Goal: Task Accomplishment & Management: Manage account settings

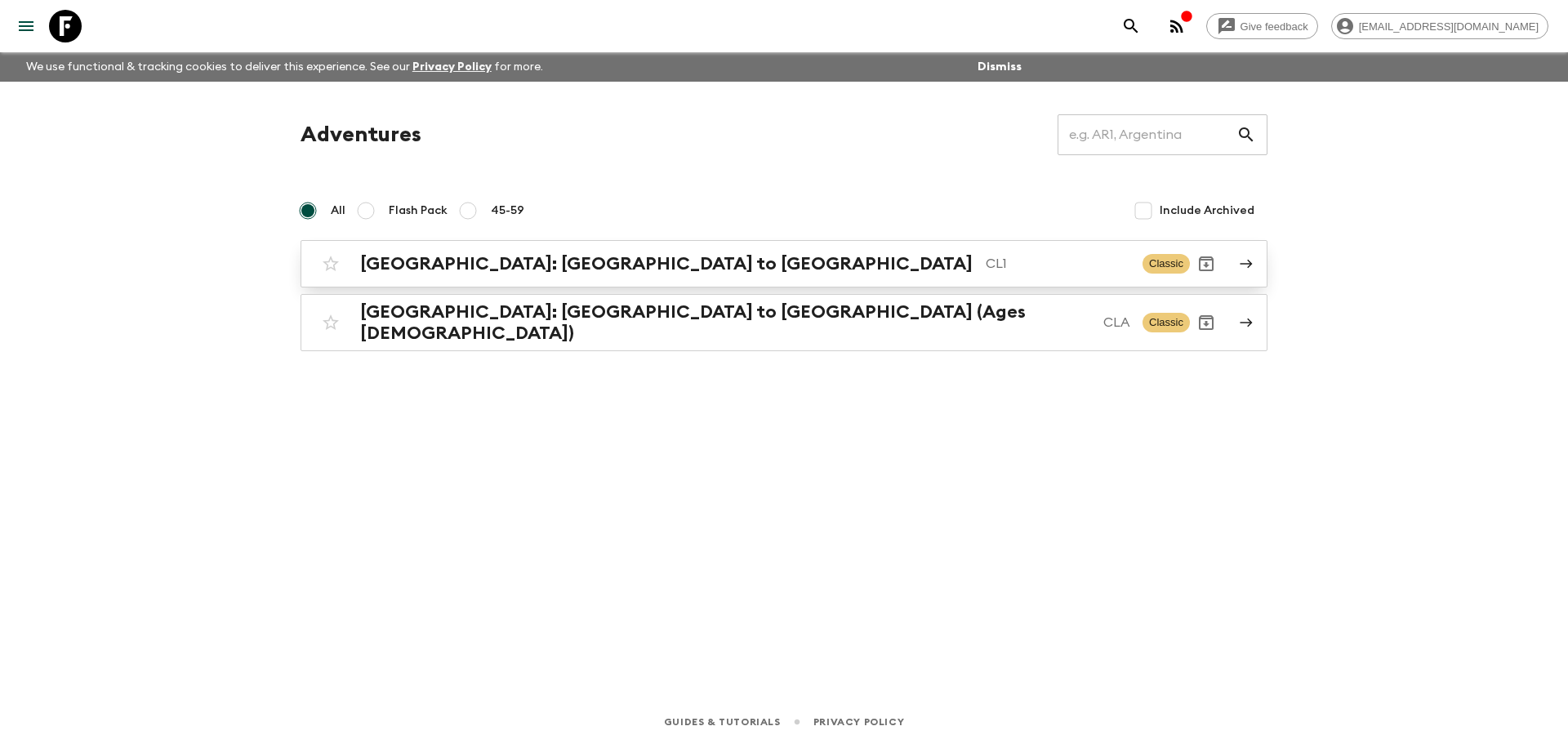
click at [985, 254] on p "CL1" at bounding box center [1057, 264] width 144 height 20
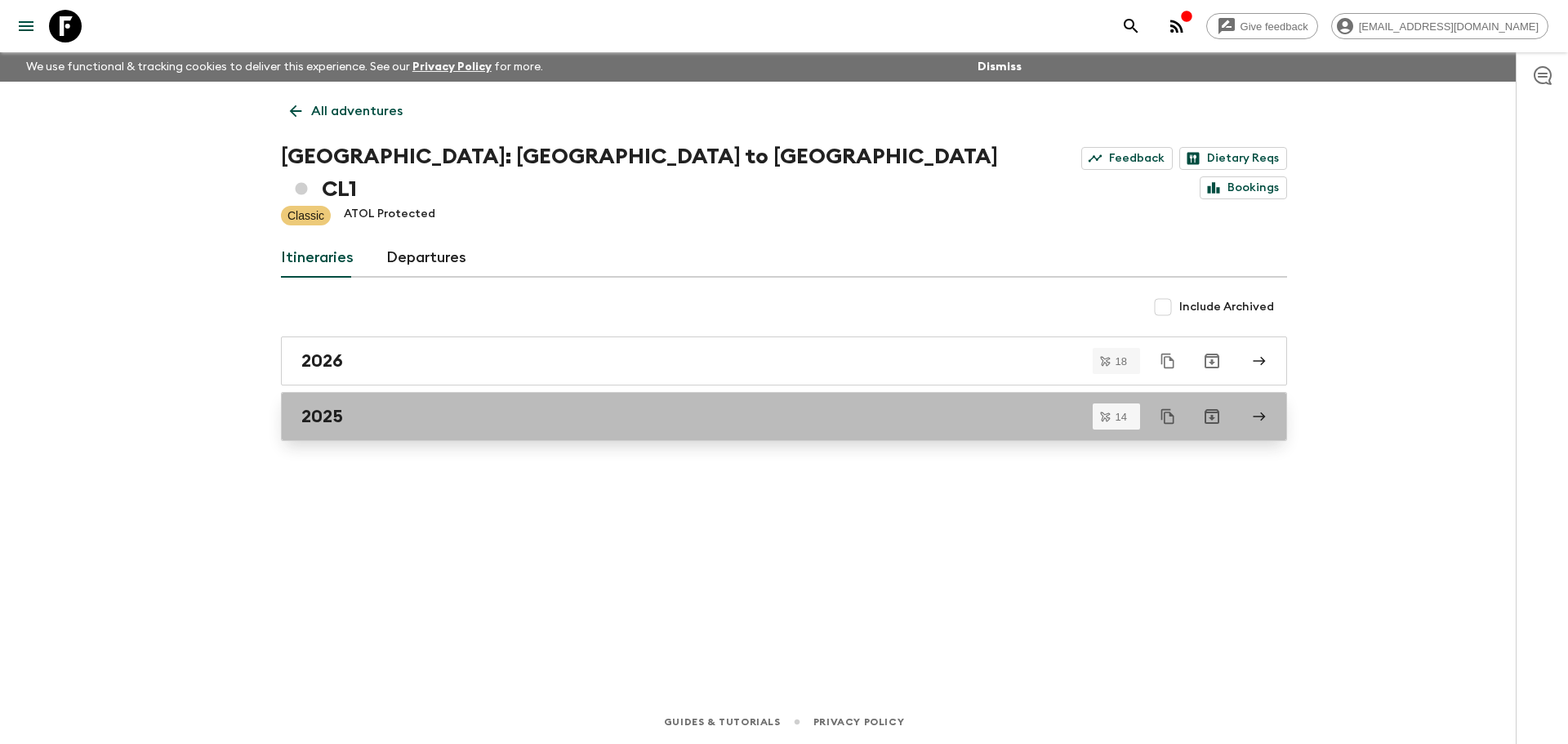
click at [422, 406] on div "2025" at bounding box center [768, 416] width 935 height 21
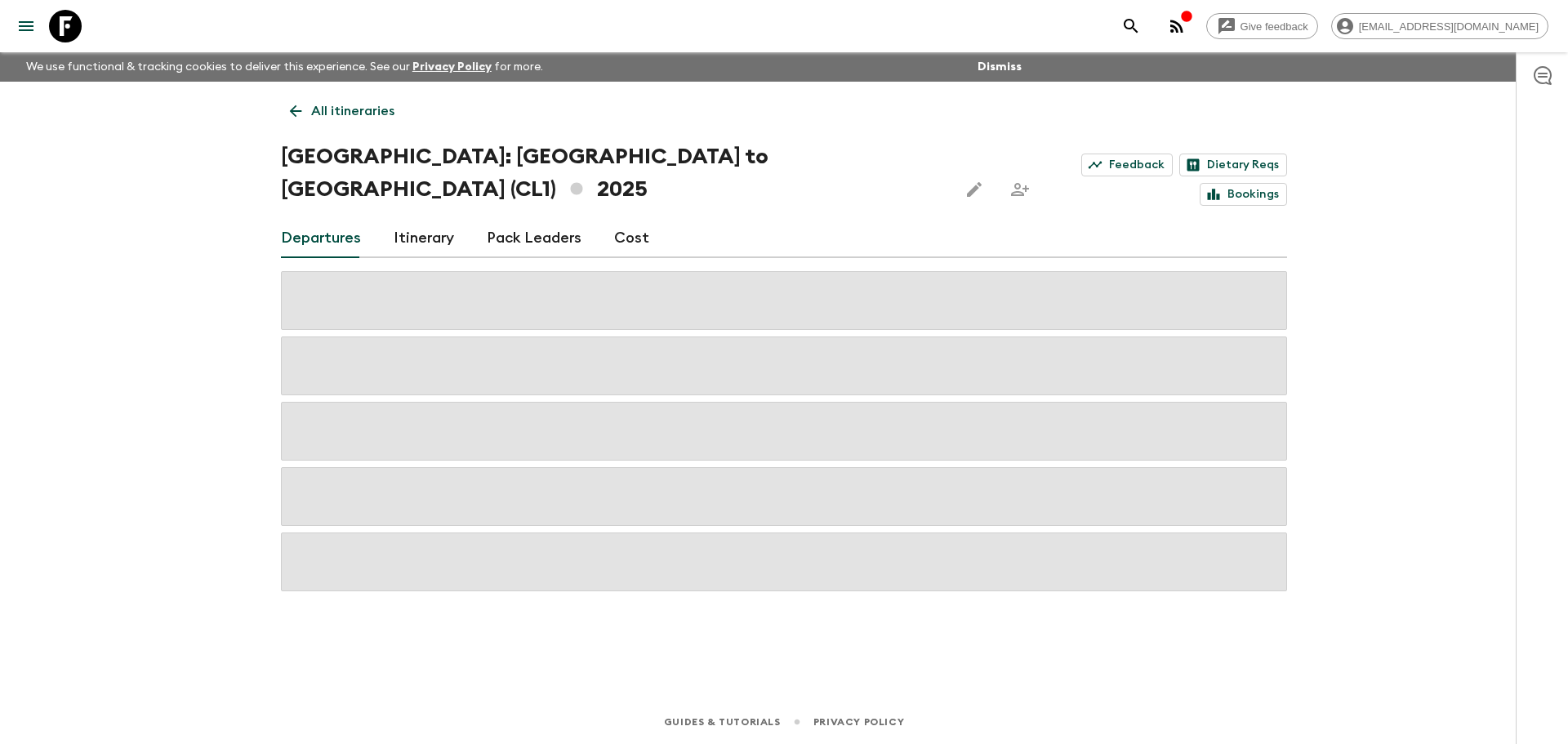
click at [300, 119] on icon at bounding box center [295, 111] width 18 height 18
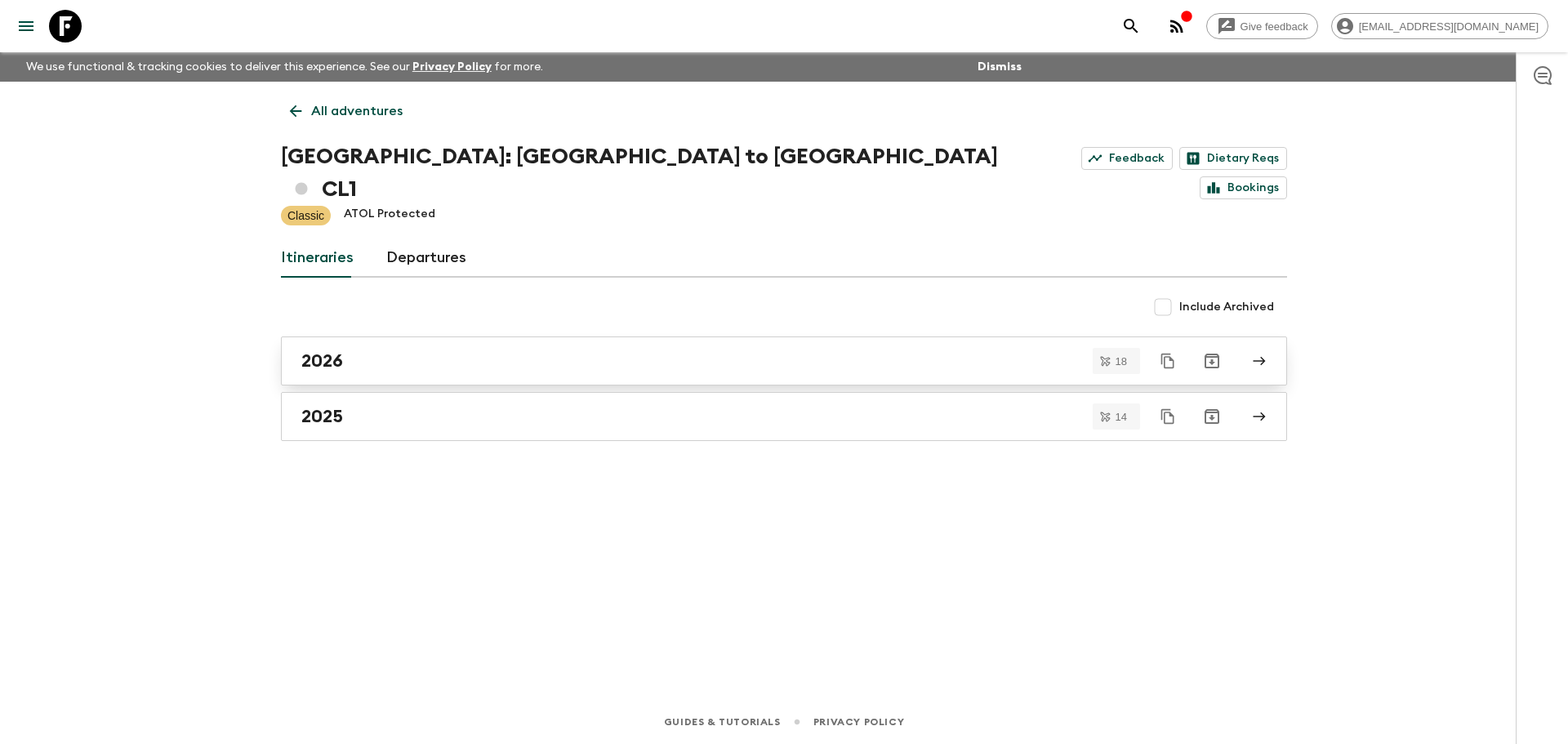
click at [417, 336] on link "2026" at bounding box center [784, 360] width 1006 height 49
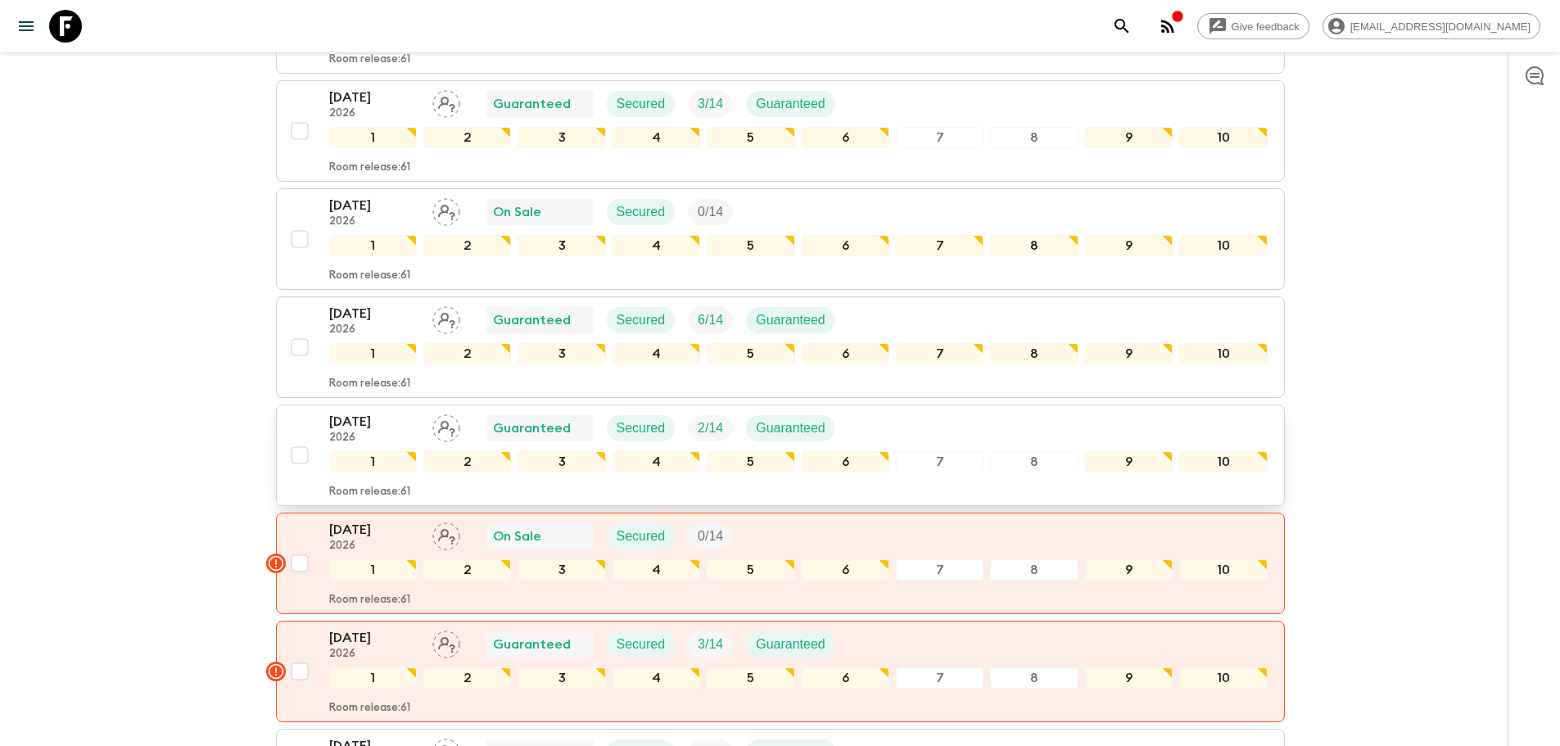
scroll to position [491, 0]
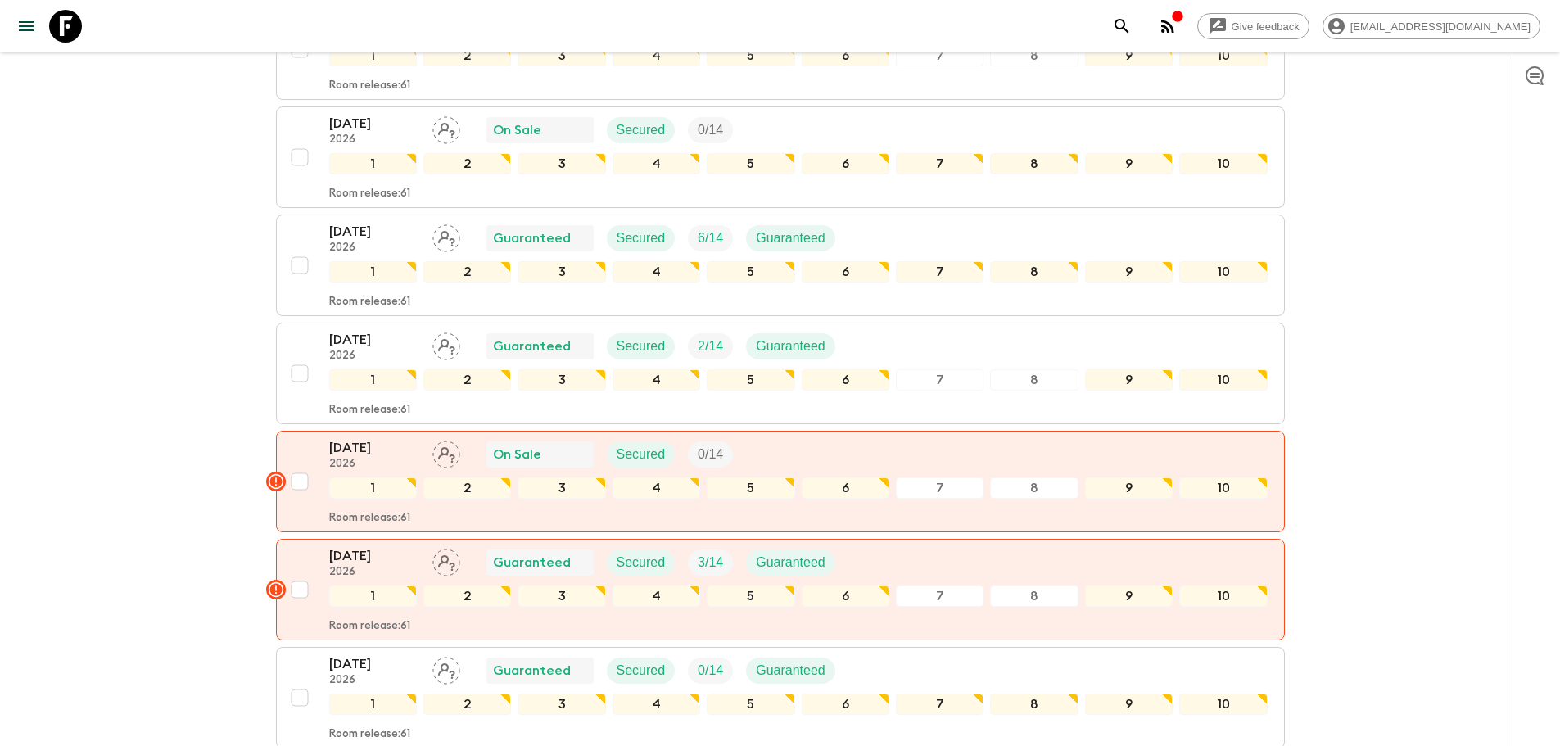
click at [173, 311] on div "Give feedback victoriar@alchemydmc.com We use functional & tracking cookies to …" at bounding box center [780, 744] width 1560 height 2470
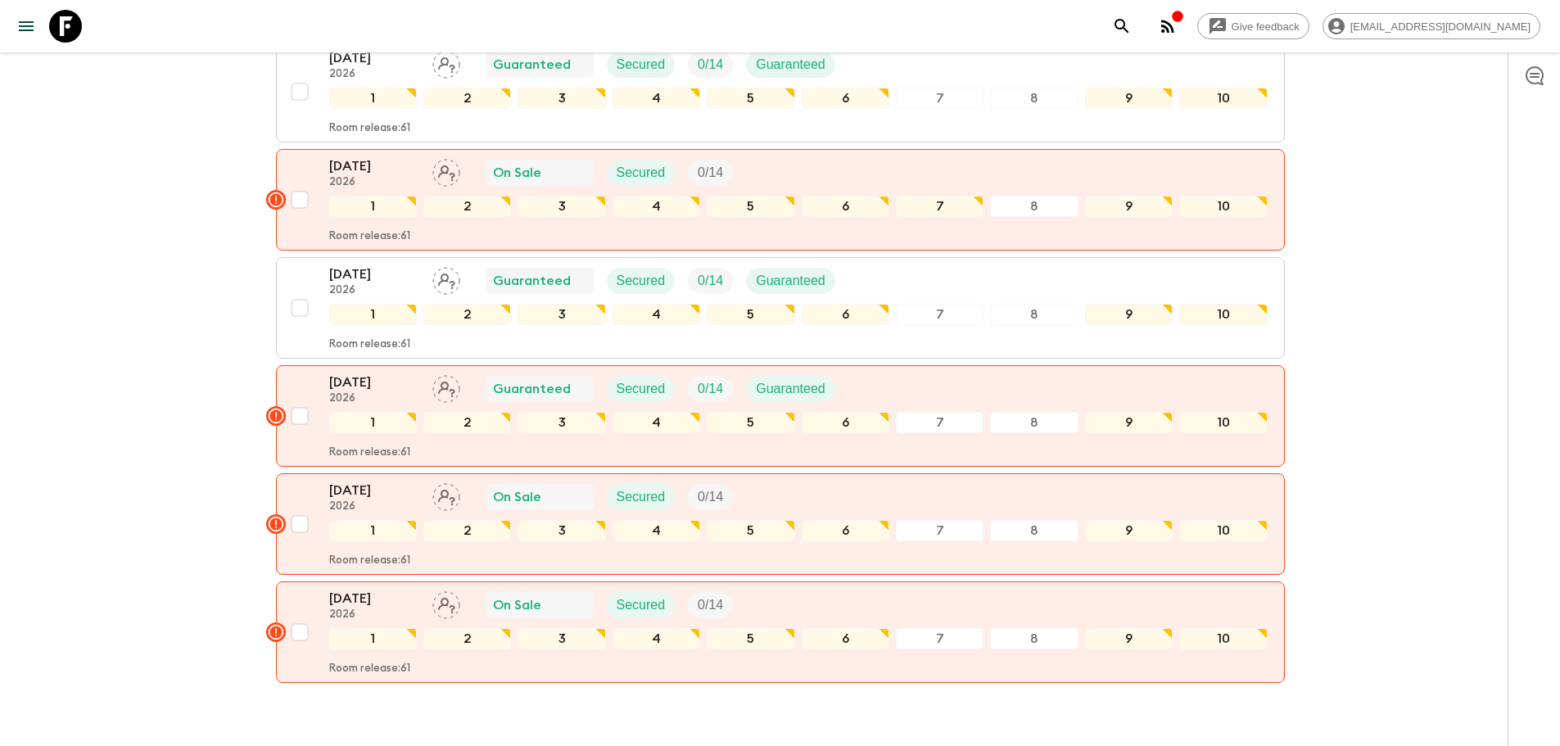
scroll to position [1474, 0]
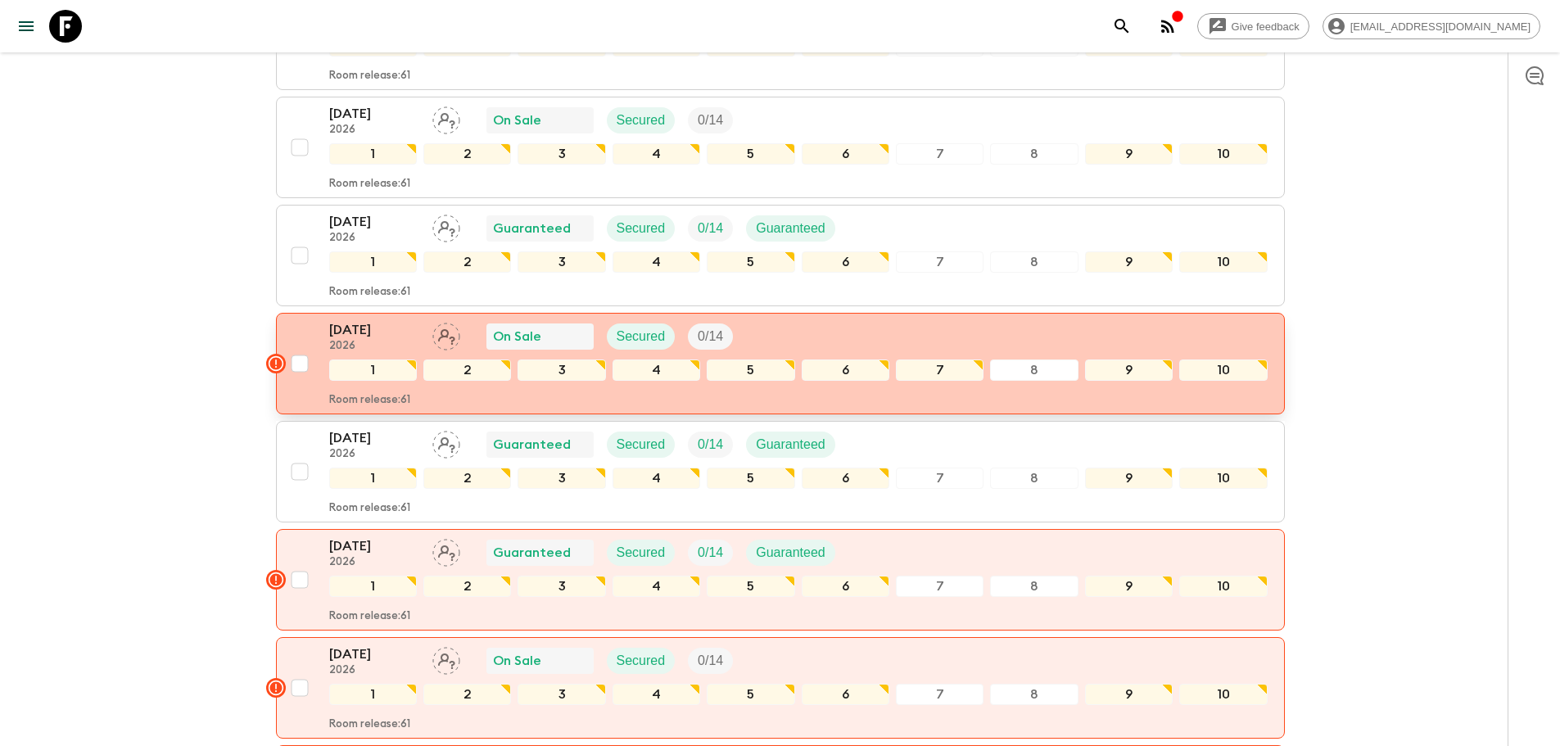
click at [277, 354] on rect "button" at bounding box center [276, 364] width 20 height 20
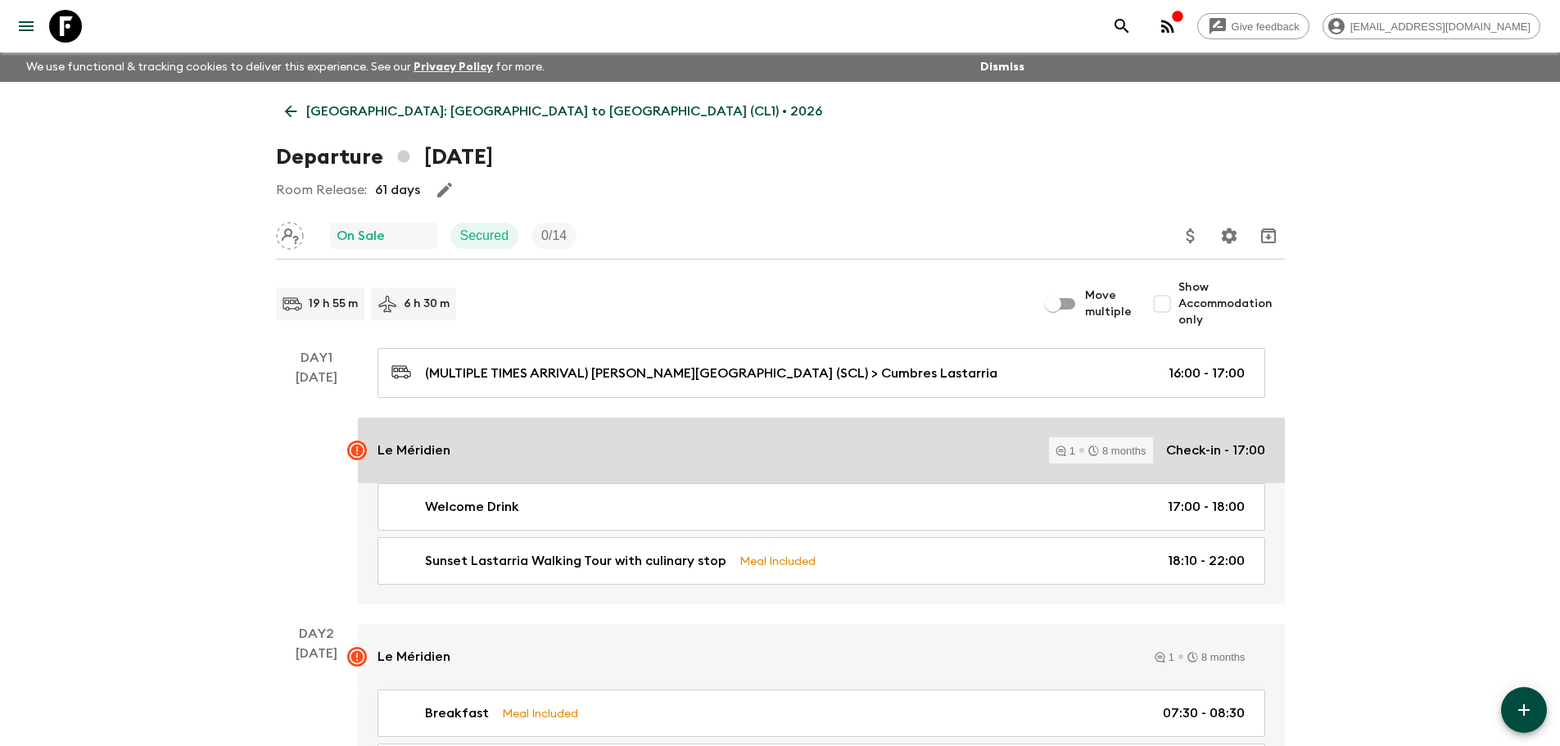
click at [357, 449] on icon at bounding box center [356, 450] width 15 height 15
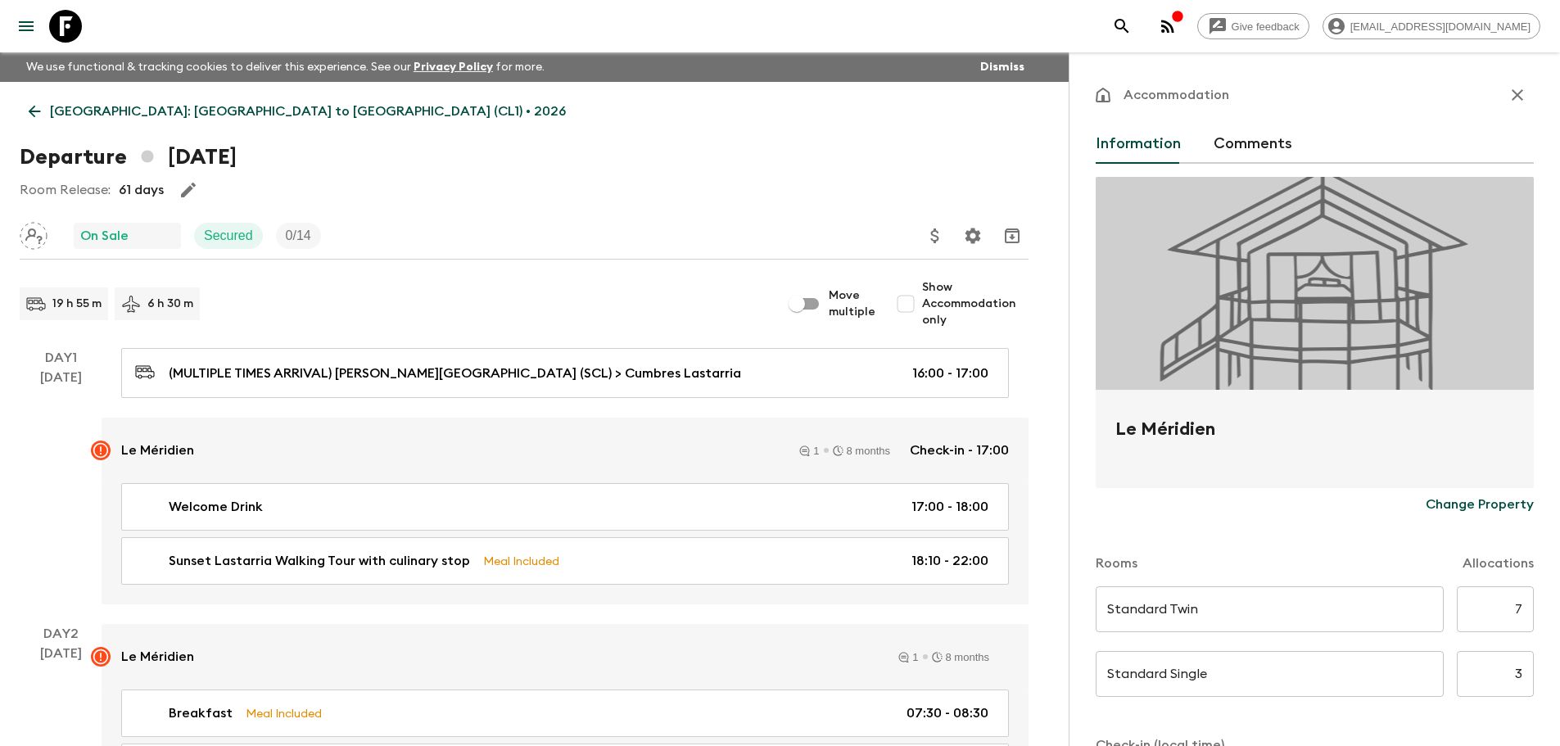
click at [1252, 152] on button "Comments" at bounding box center [1253, 143] width 79 height 39
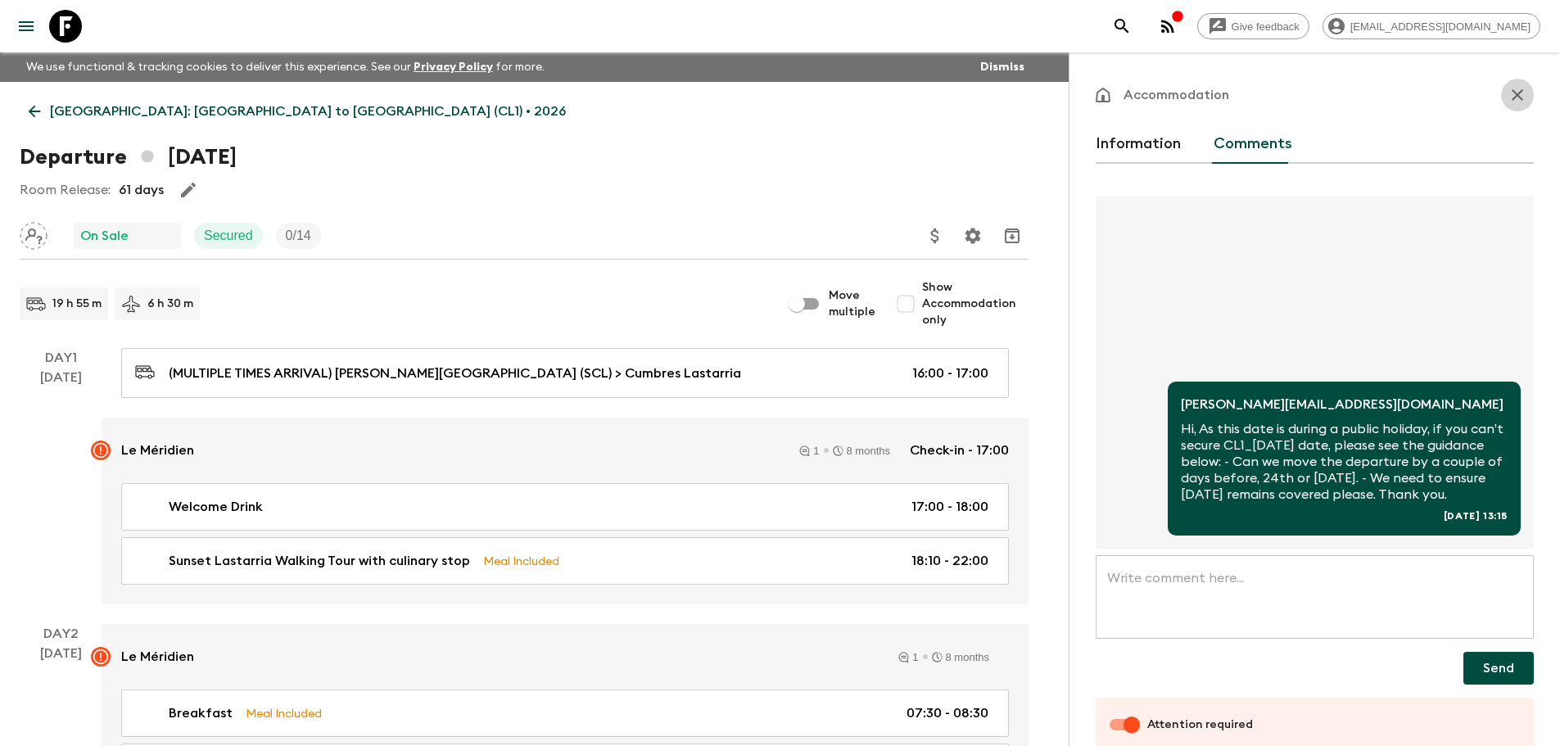
drag, startPoint x: 1499, startPoint y: 96, endPoint x: 1441, endPoint y: 142, distance: 74.7
click at [1508, 96] on icon "button" at bounding box center [1518, 95] width 20 height 20
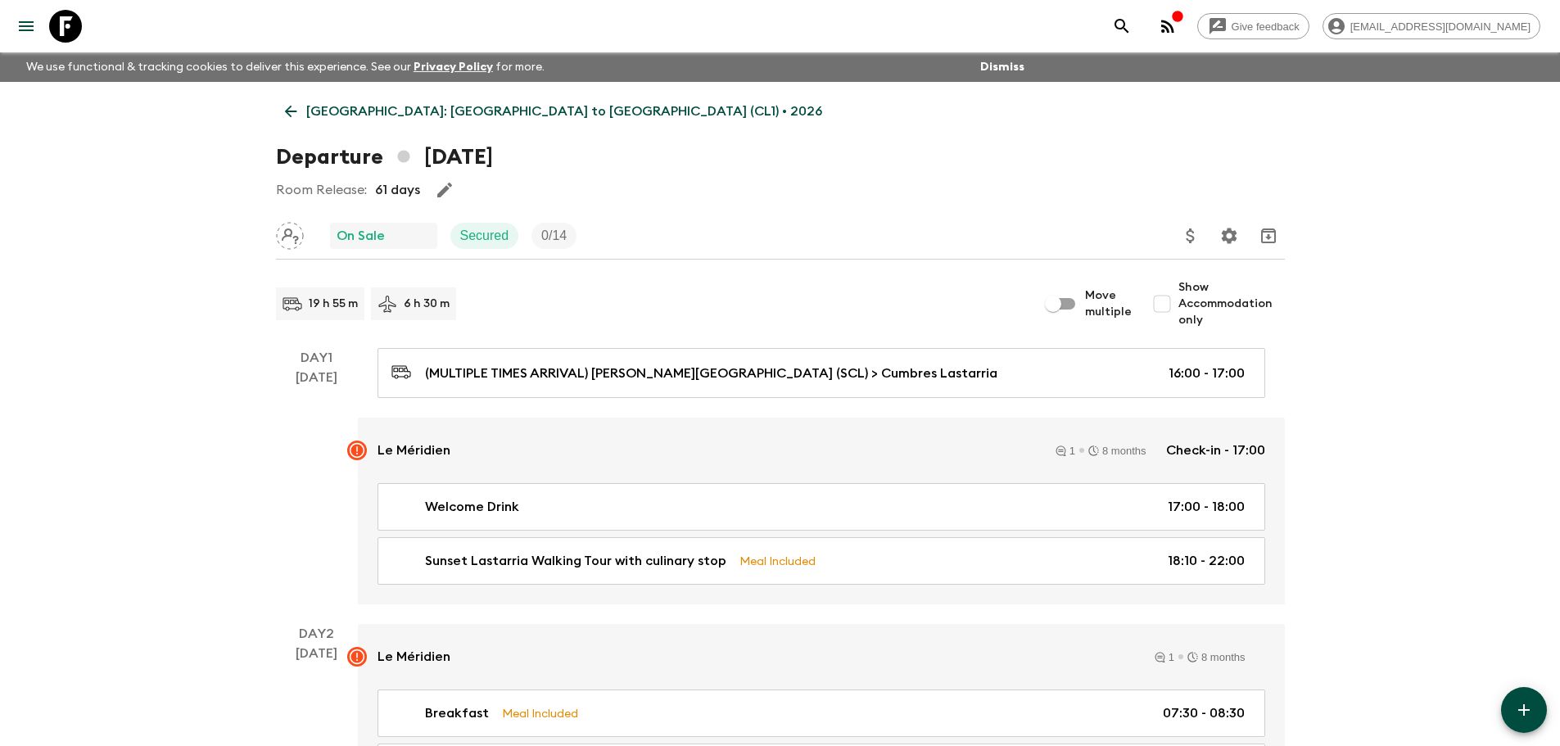
click at [293, 112] on icon at bounding box center [291, 111] width 18 height 18
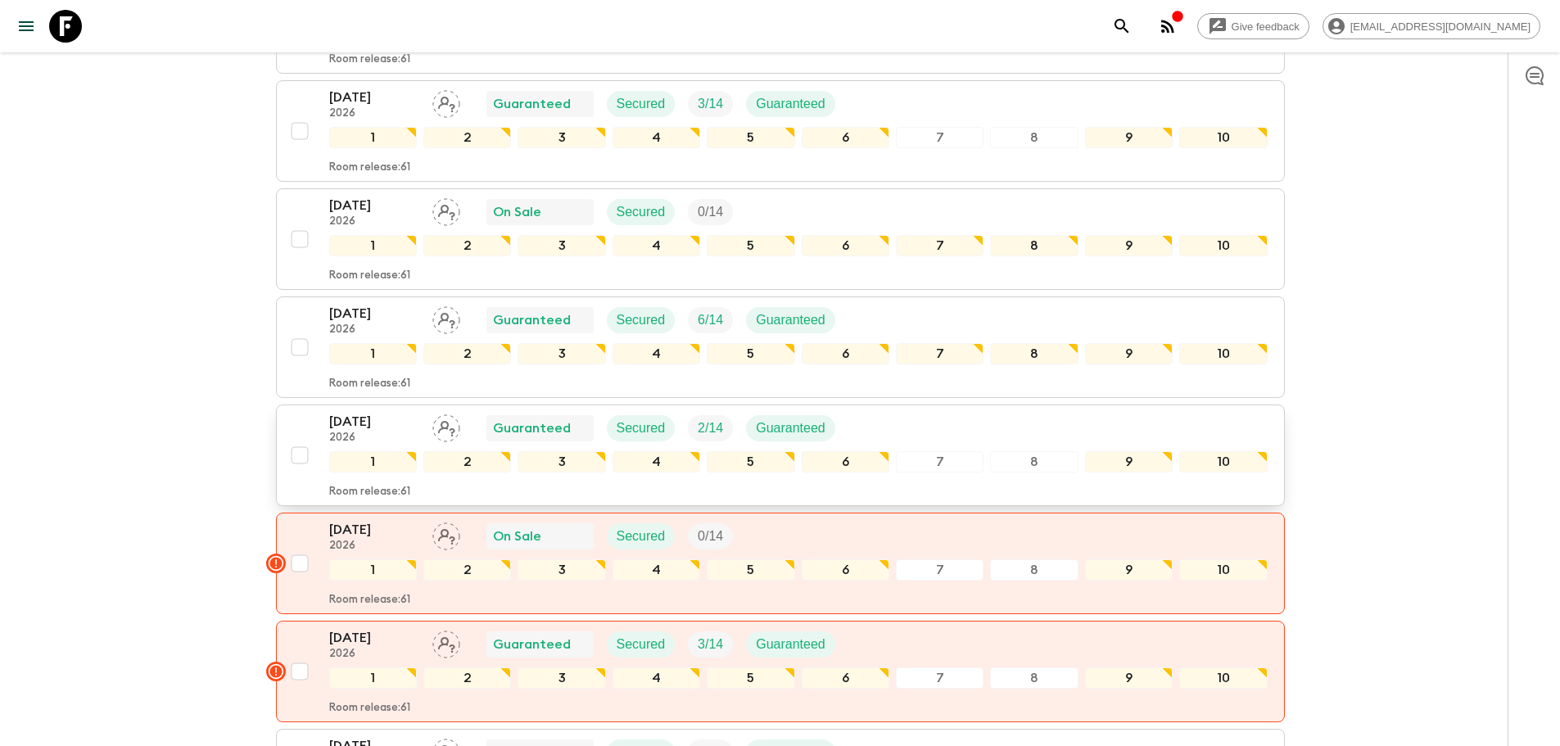
scroll to position [573, 0]
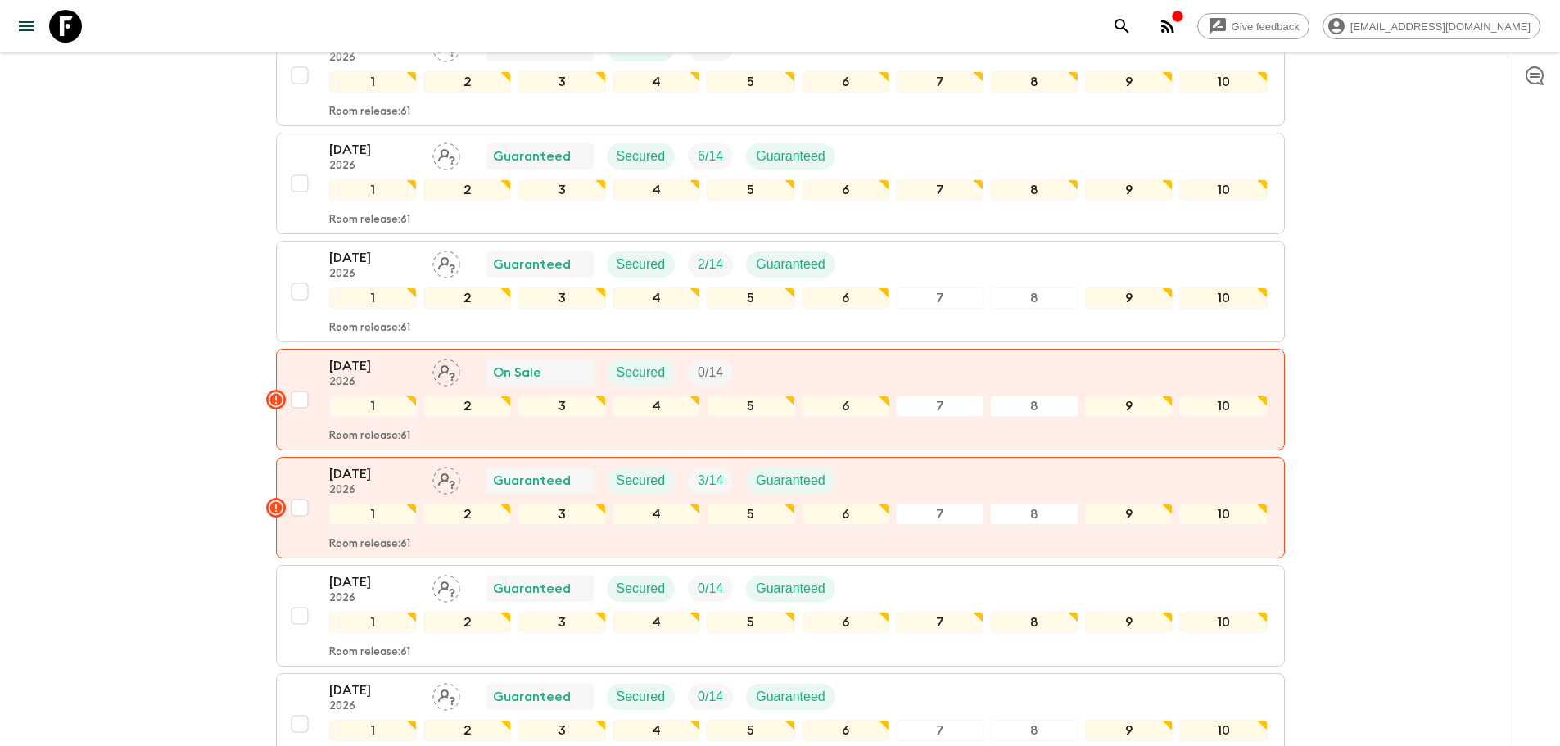
click at [102, 430] on div "Give feedback victoriar@alchemydmc.com We use functional & tracking cookies to …" at bounding box center [780, 662] width 1560 height 2470
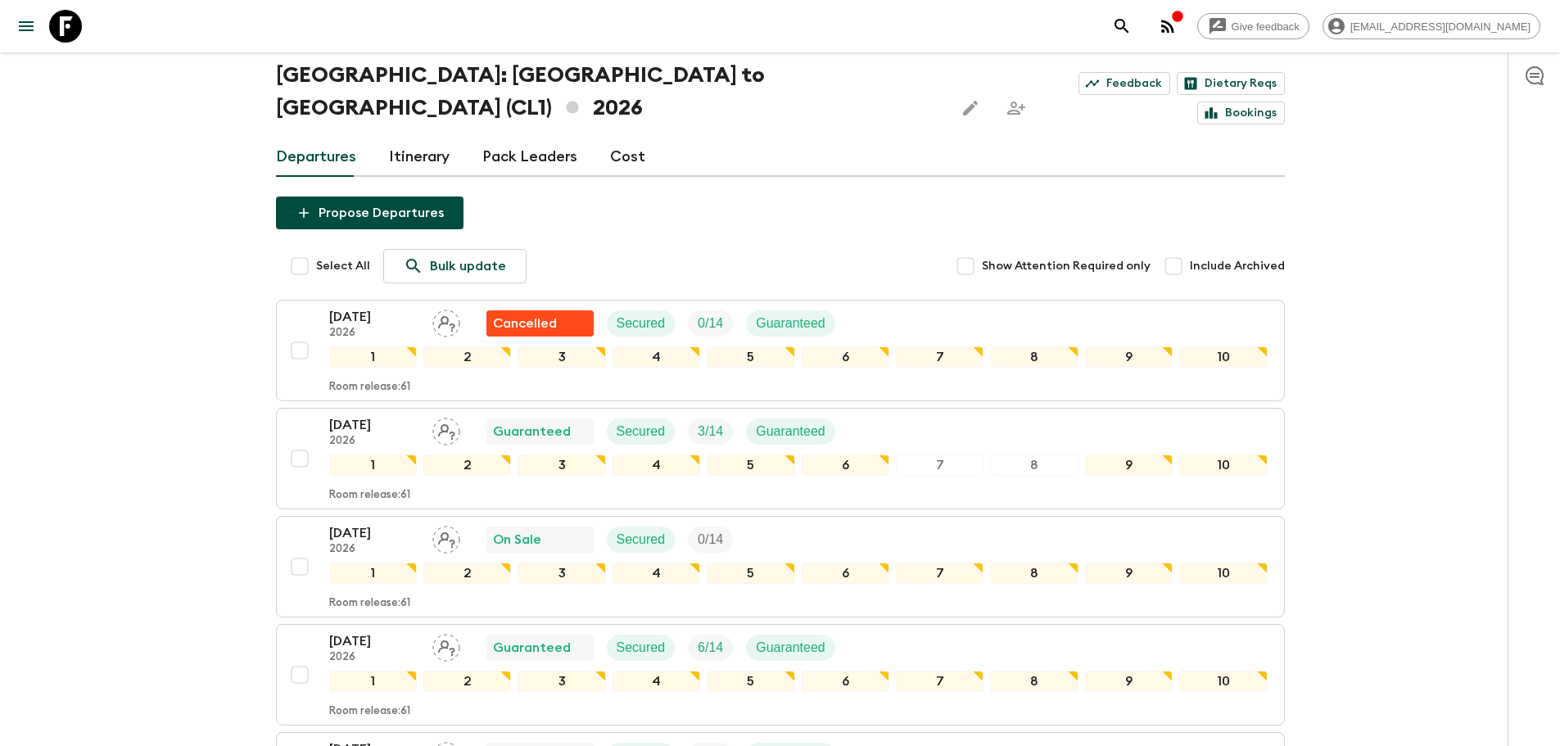
scroll to position [0, 0]
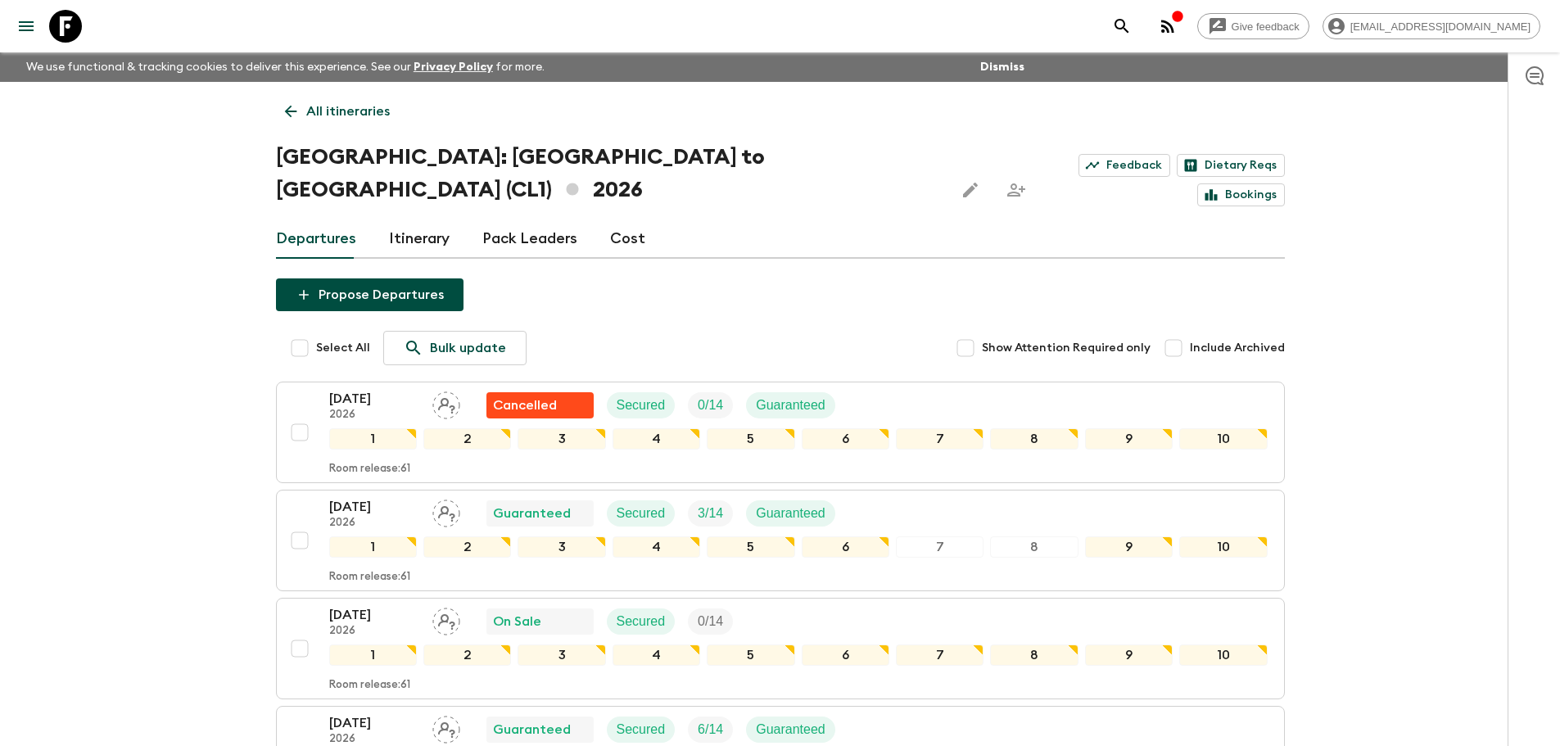
click at [302, 125] on link "All itineraries" at bounding box center [337, 111] width 123 height 33
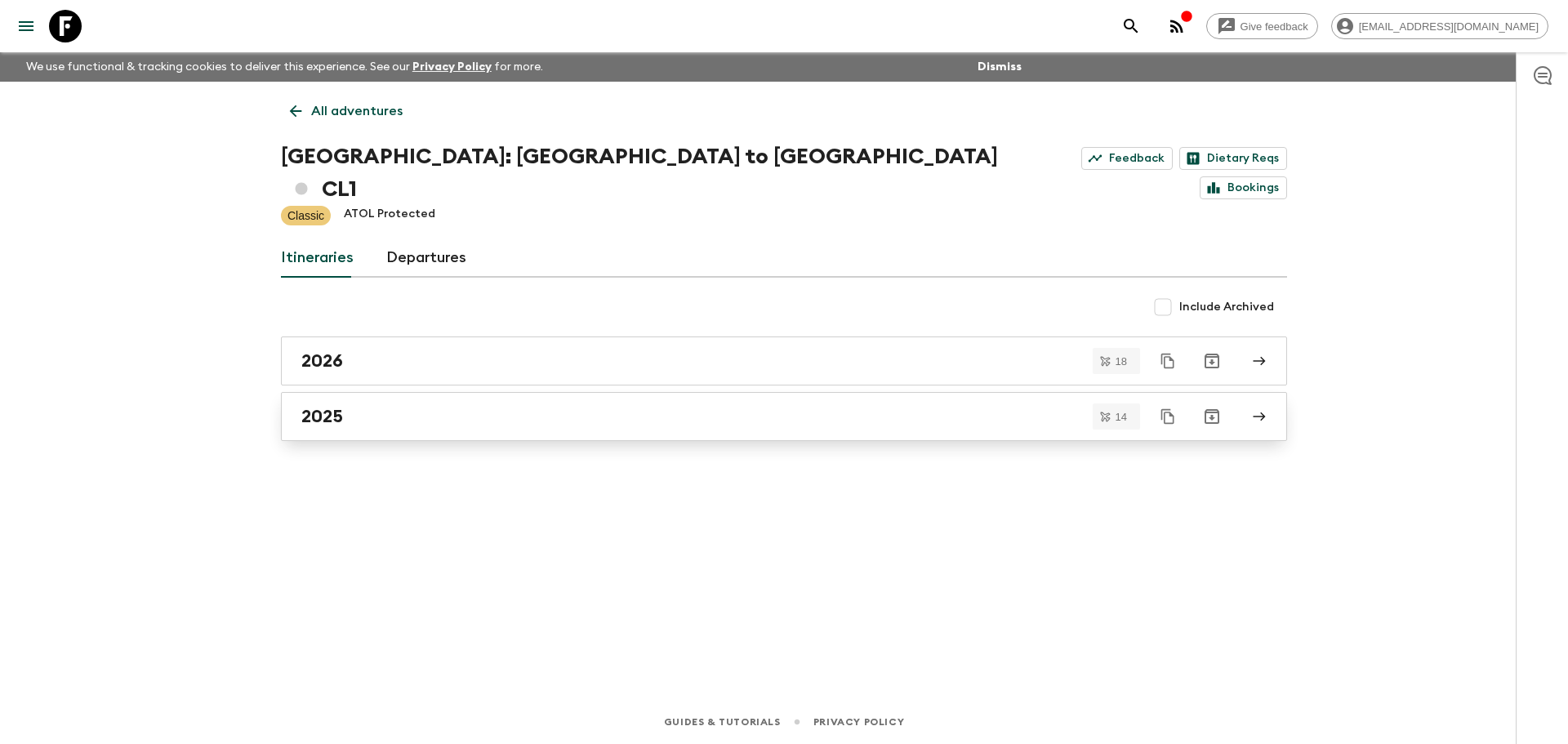
click at [330, 397] on link "2025" at bounding box center [784, 416] width 1006 height 49
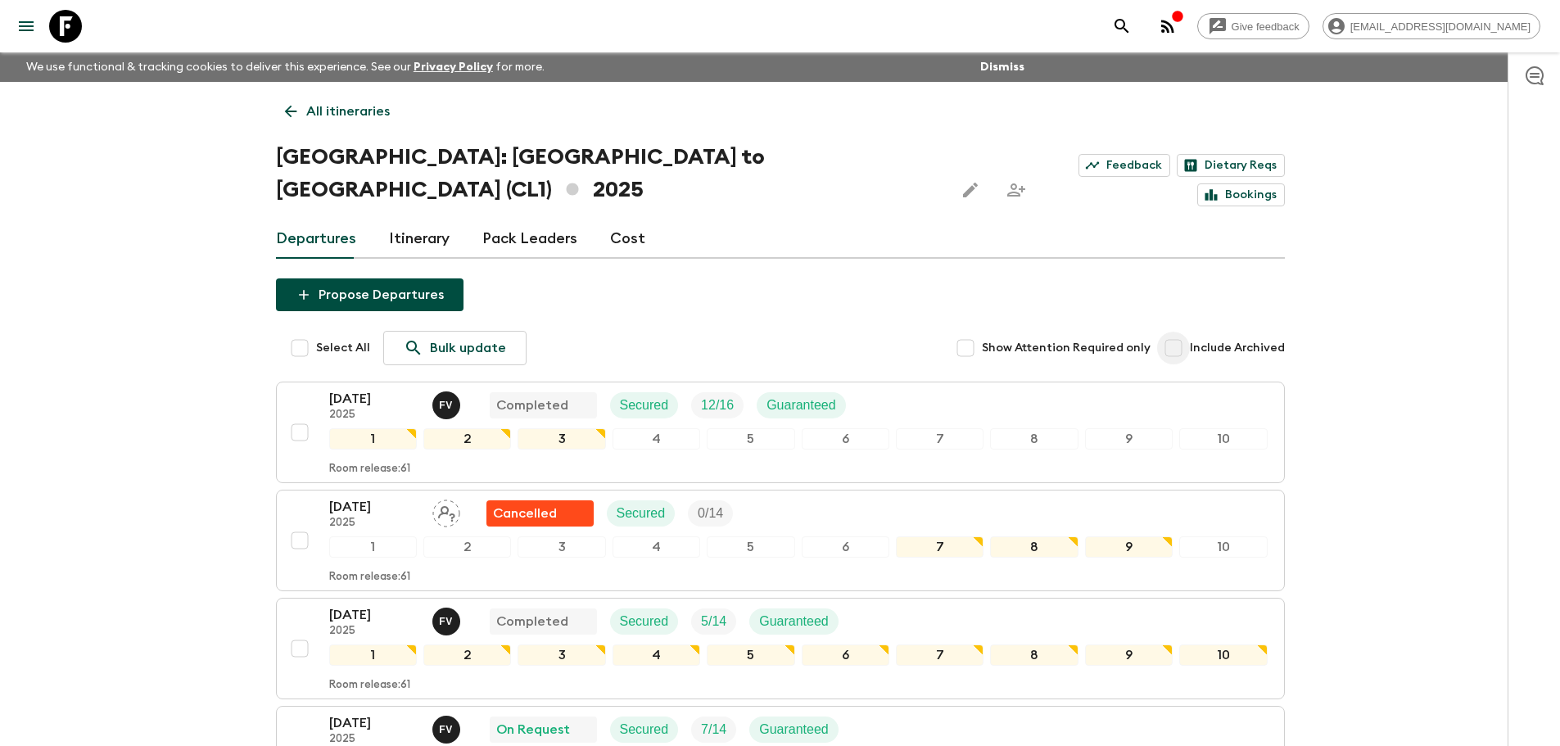
click at [1177, 332] on input "Include Archived" at bounding box center [1173, 348] width 33 height 33
checkbox input "true"
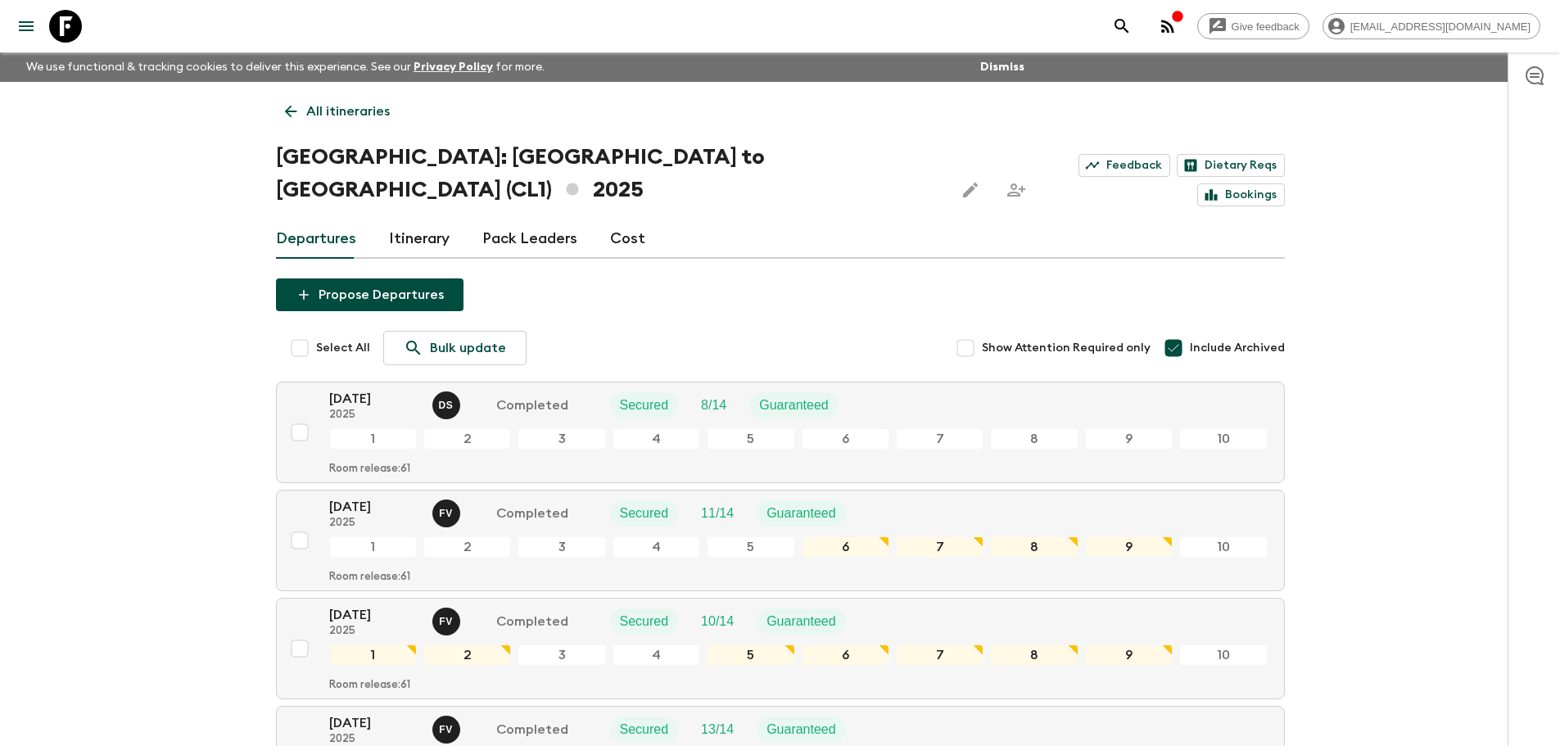
click at [296, 118] on icon at bounding box center [291, 111] width 18 height 18
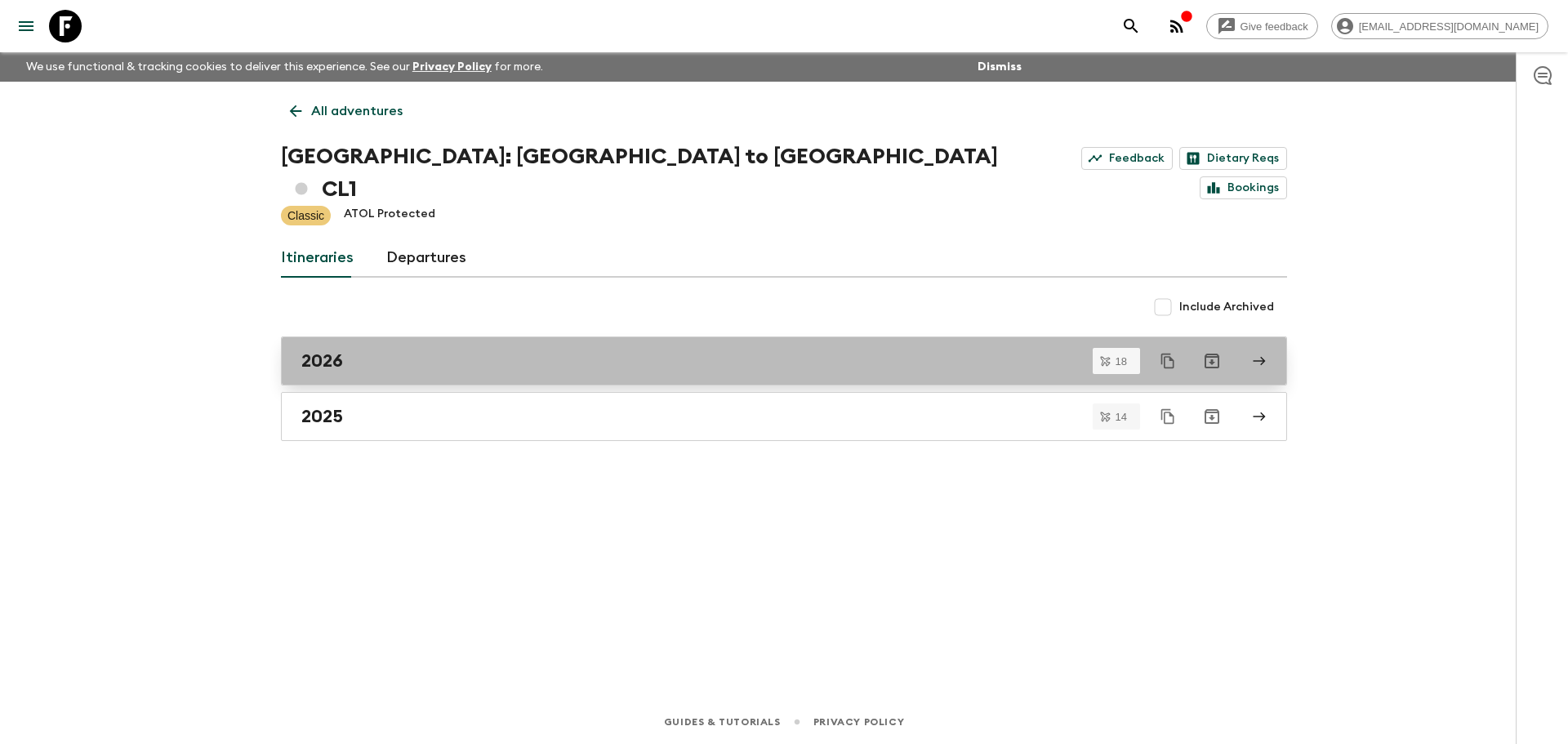
click at [377, 350] on div "2026" at bounding box center [768, 360] width 935 height 21
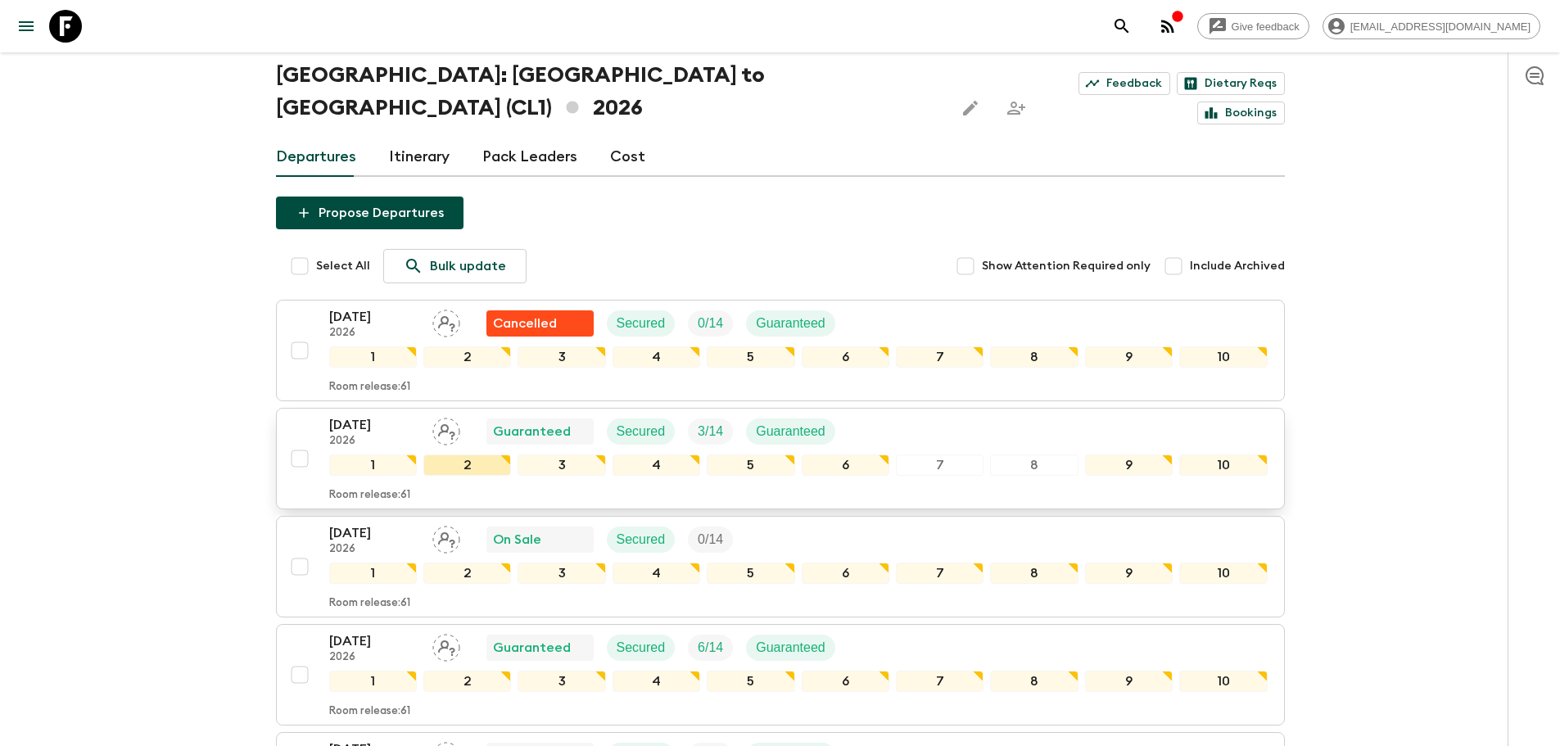
scroll to position [164, 0]
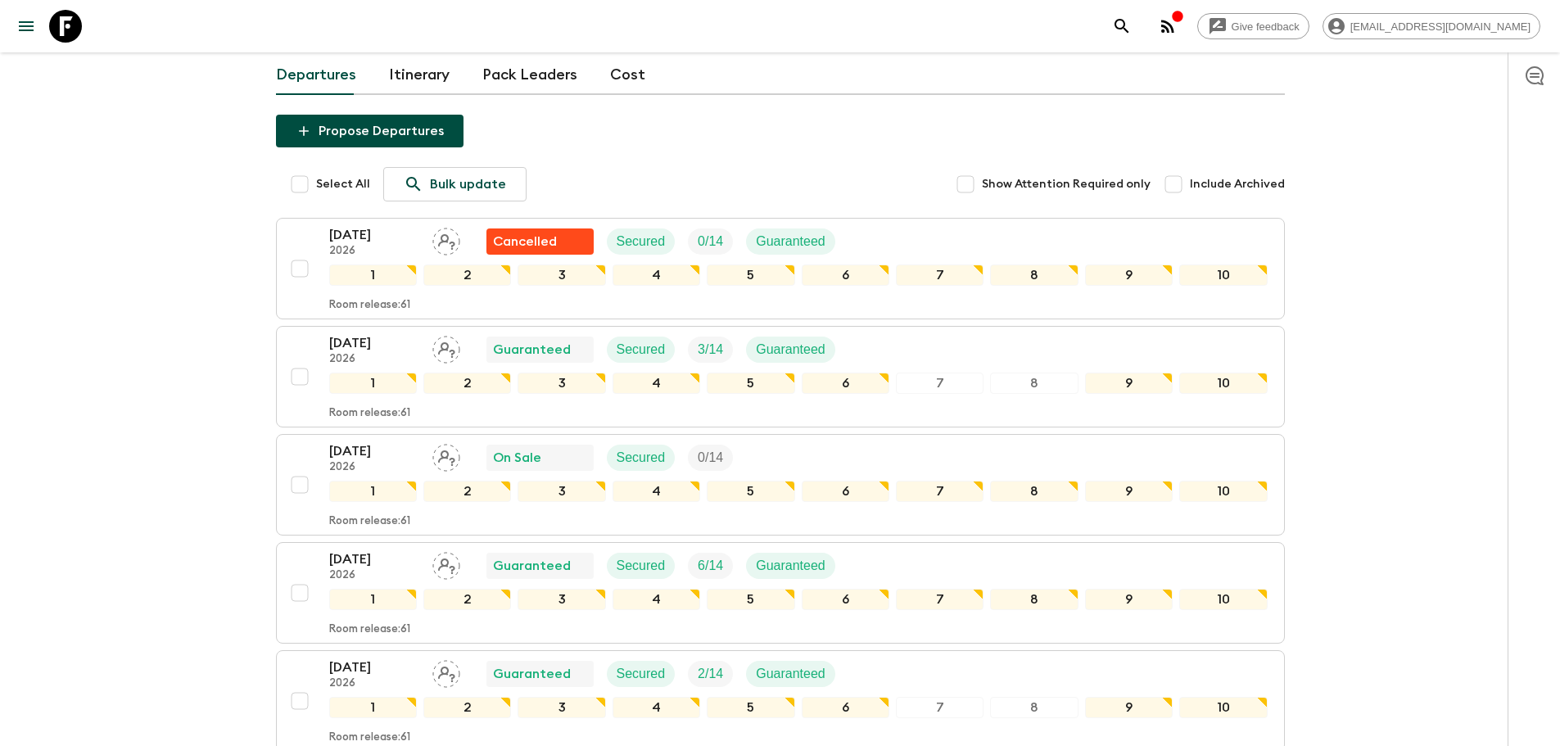
click at [377, 333] on p "21 Jan 2026" at bounding box center [374, 343] width 90 height 20
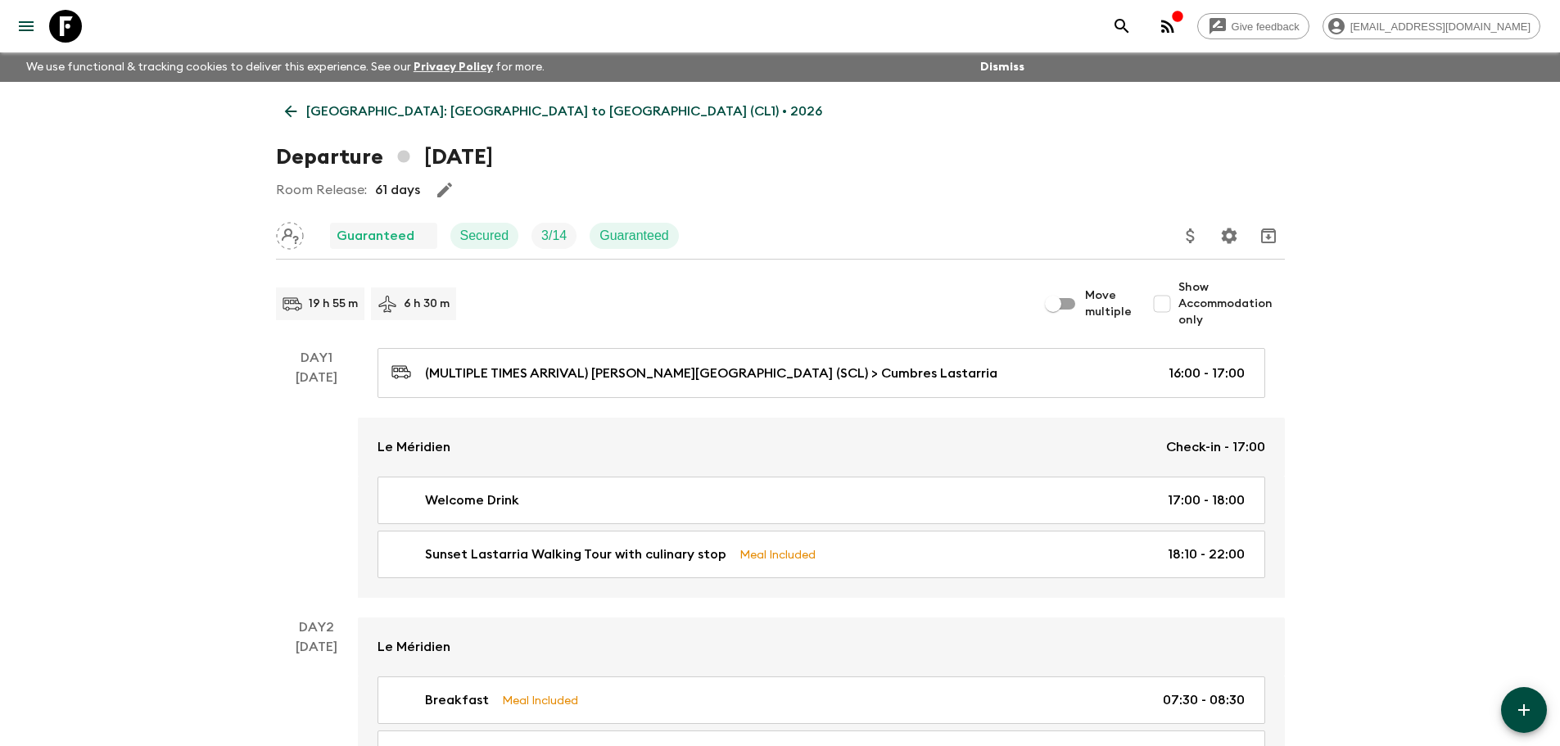
click at [1183, 239] on icon "Update Price, Early Bird Discount and Costs" at bounding box center [1191, 236] width 20 height 20
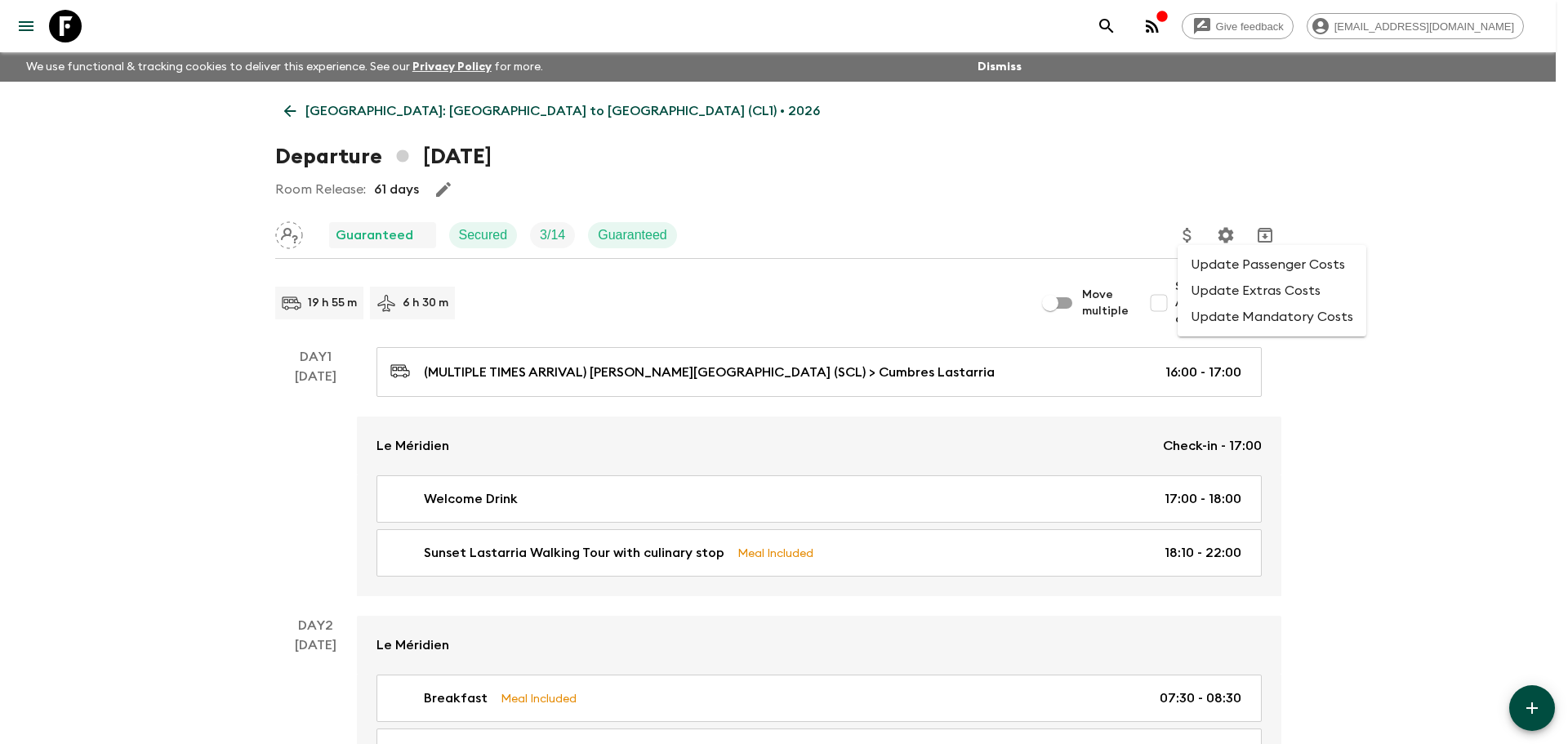
click at [1203, 270] on li "Update Passenger Costs" at bounding box center [1272, 264] width 189 height 26
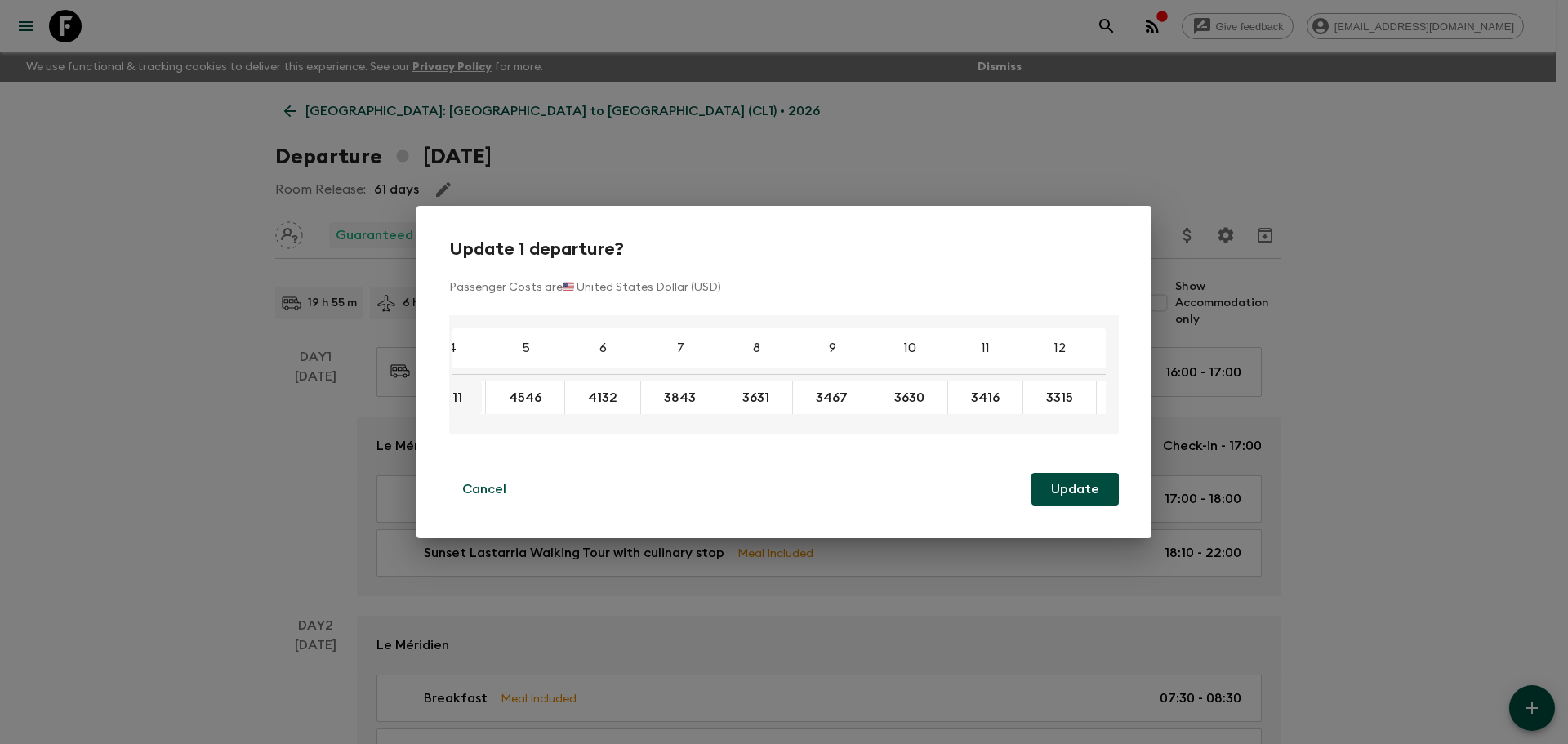
scroll to position [0, 43]
drag, startPoint x: 481, startPoint y: 403, endPoint x: 470, endPoint y: 396, distance: 13.0
click at [472, 399] on tr "5111 4546 4132 3843 3631 3467 3630 3416 3315 3343 3263" at bounding box center [962, 397] width 1071 height 33
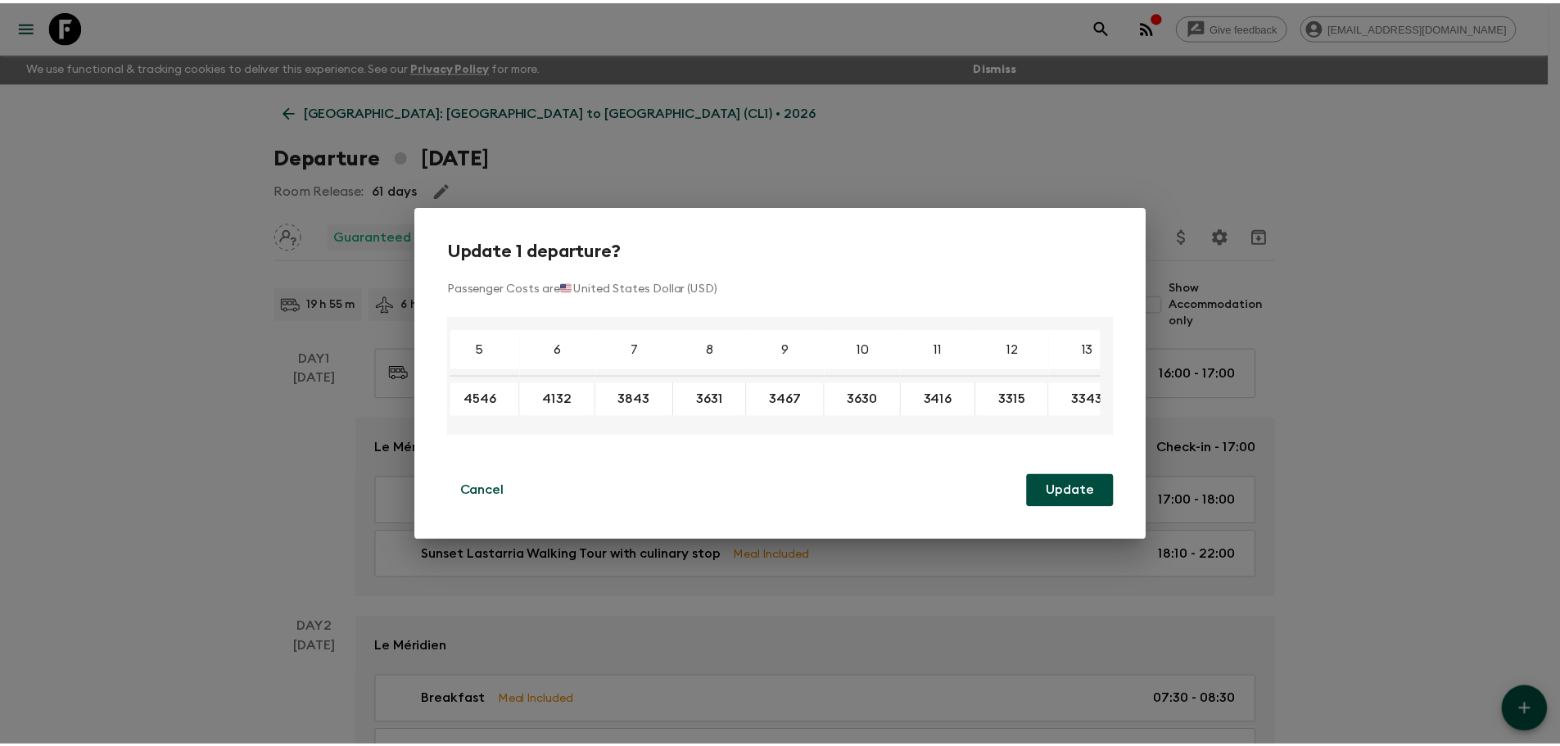
scroll to position [0, 0]
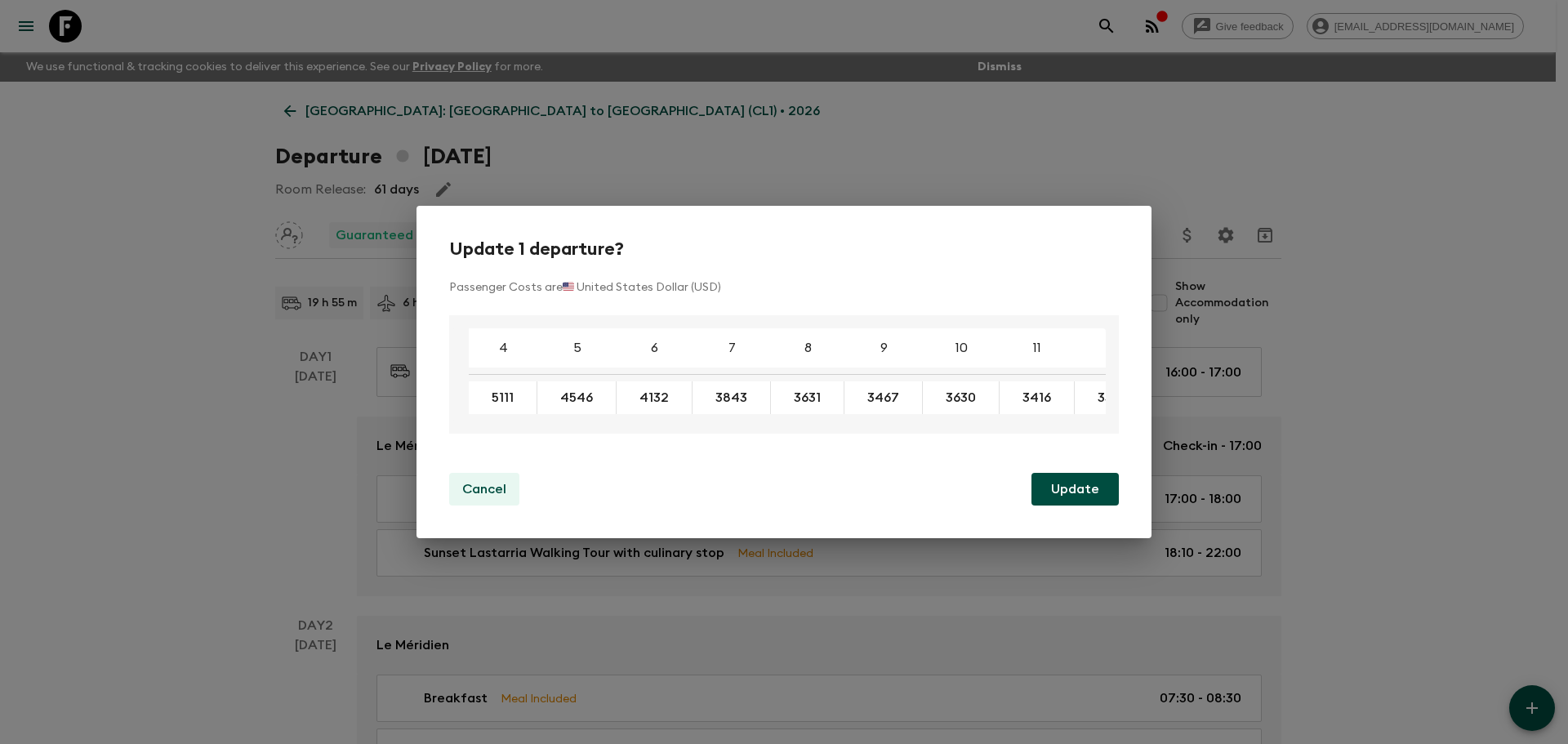
click at [474, 490] on p "Cancel" at bounding box center [485, 490] width 44 height 20
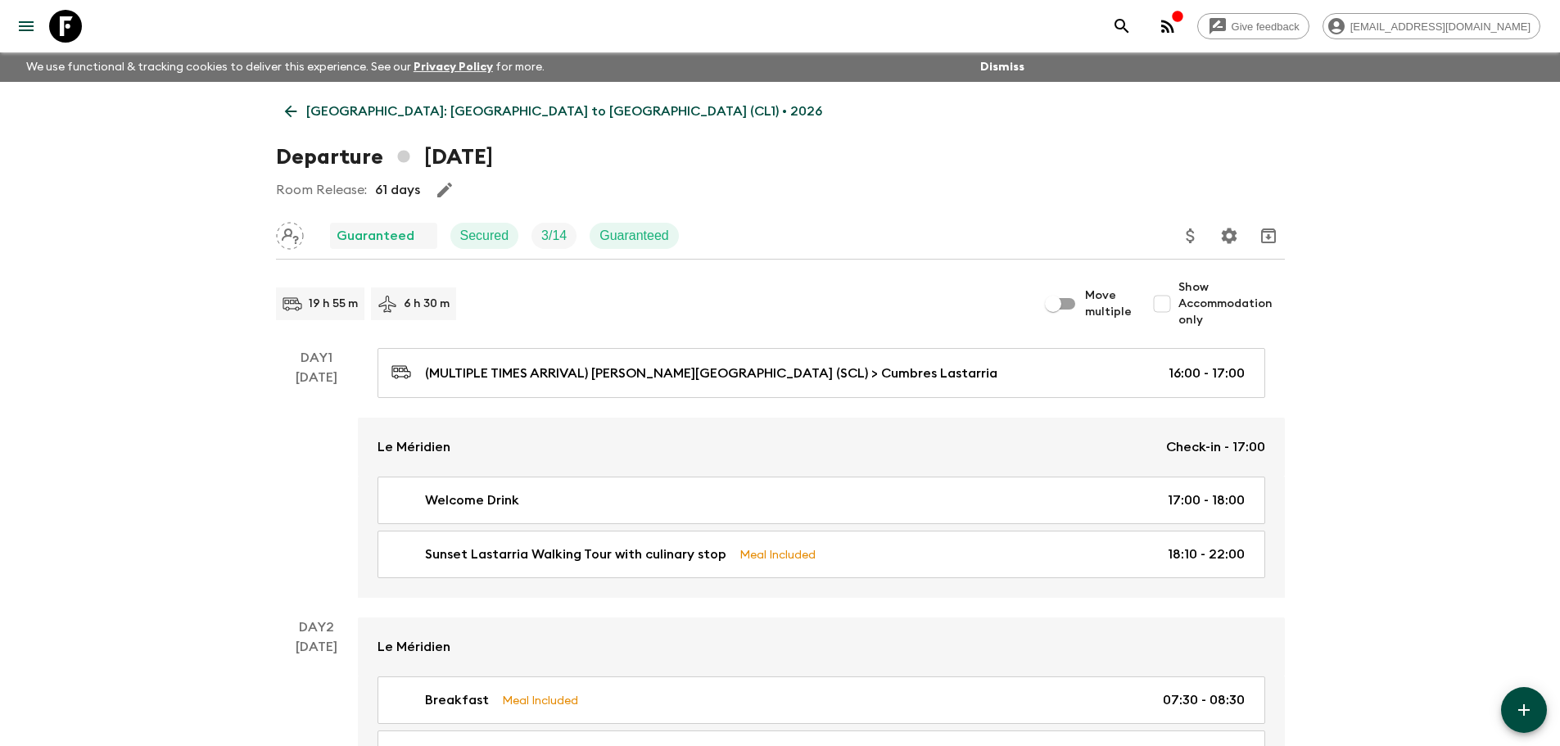
click at [301, 114] on link "Chile: Santiago to Patagonia (CL1) • 2026" at bounding box center [553, 111] width 555 height 33
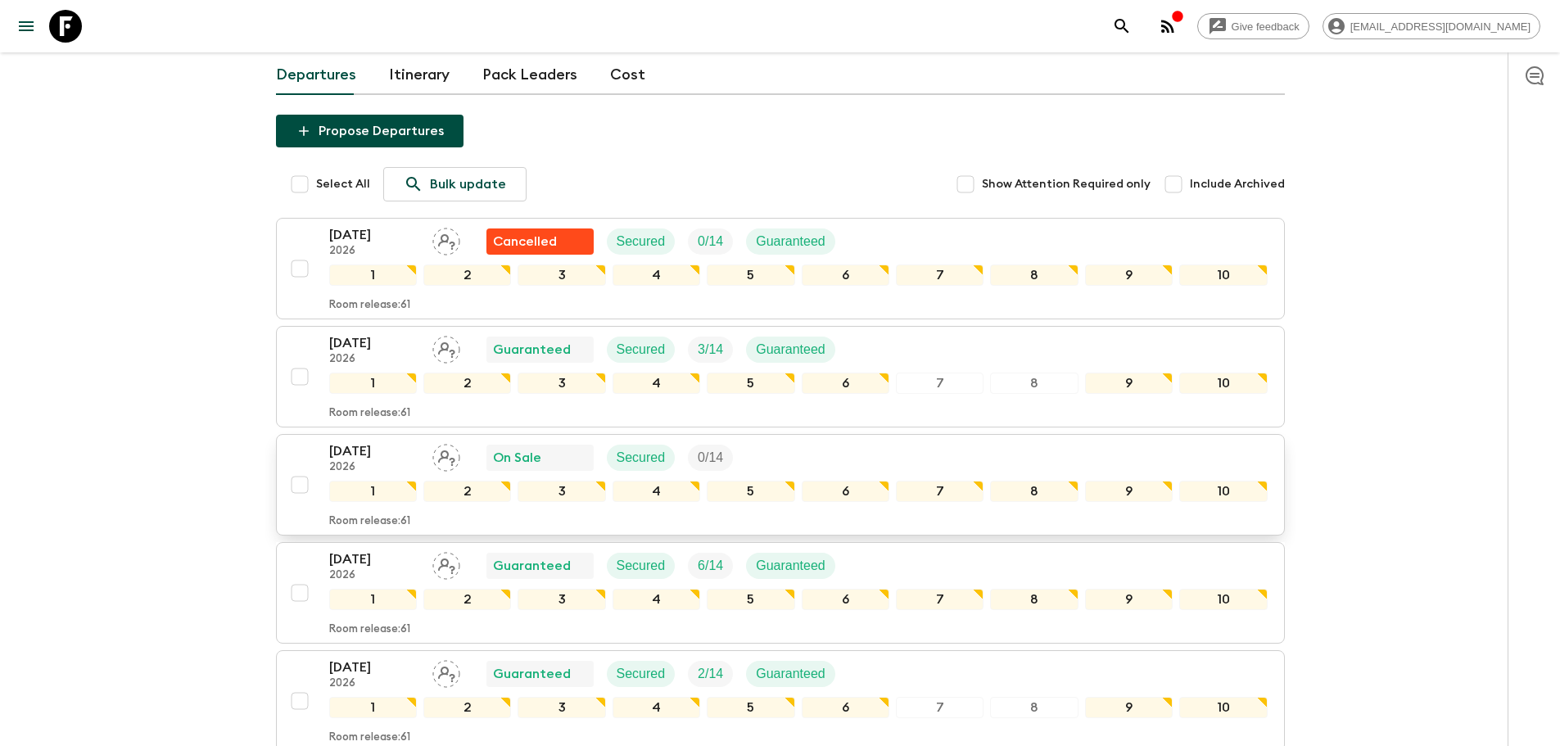
scroll to position [246, 0]
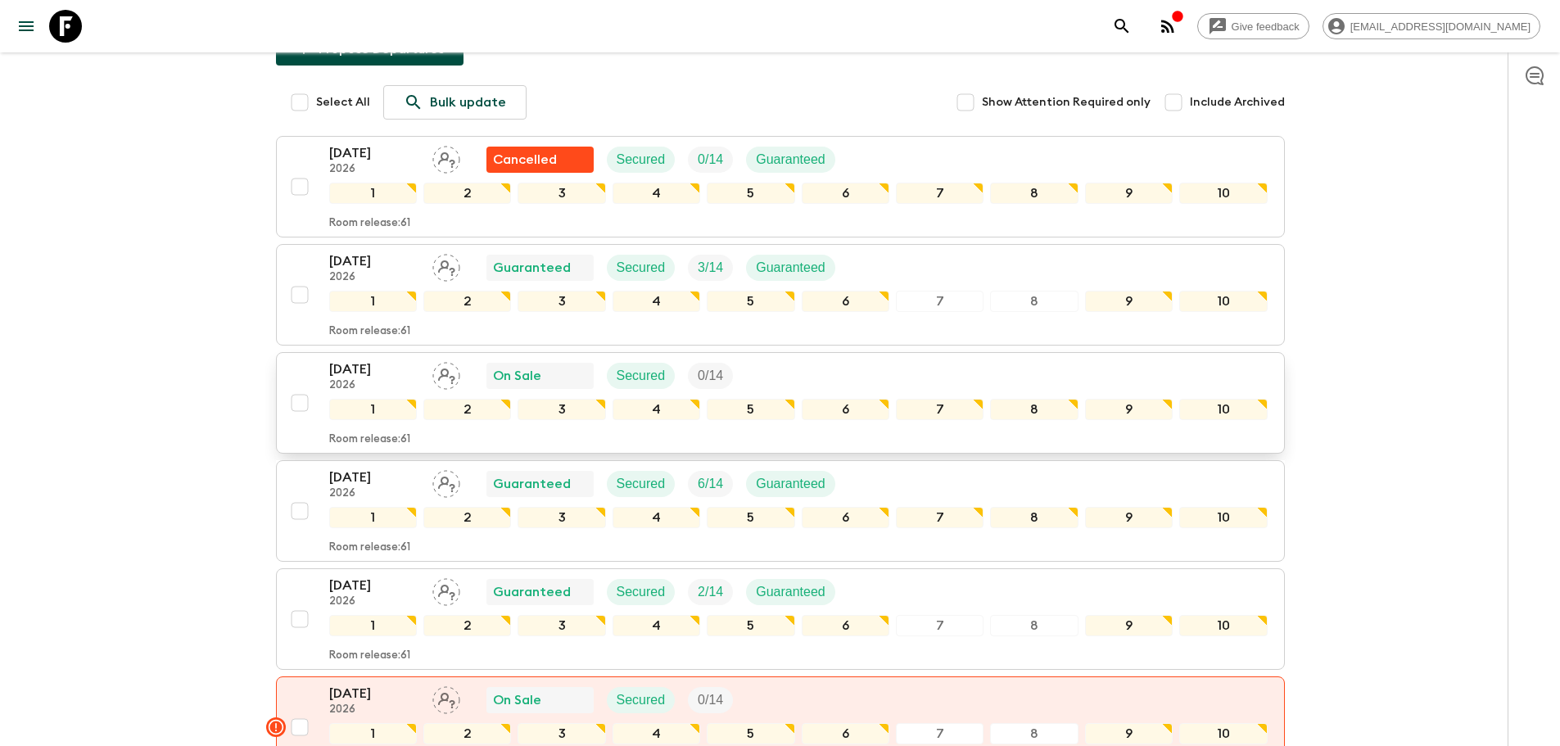
click at [382, 360] on p "10 Feb 2026" at bounding box center [374, 370] width 90 height 20
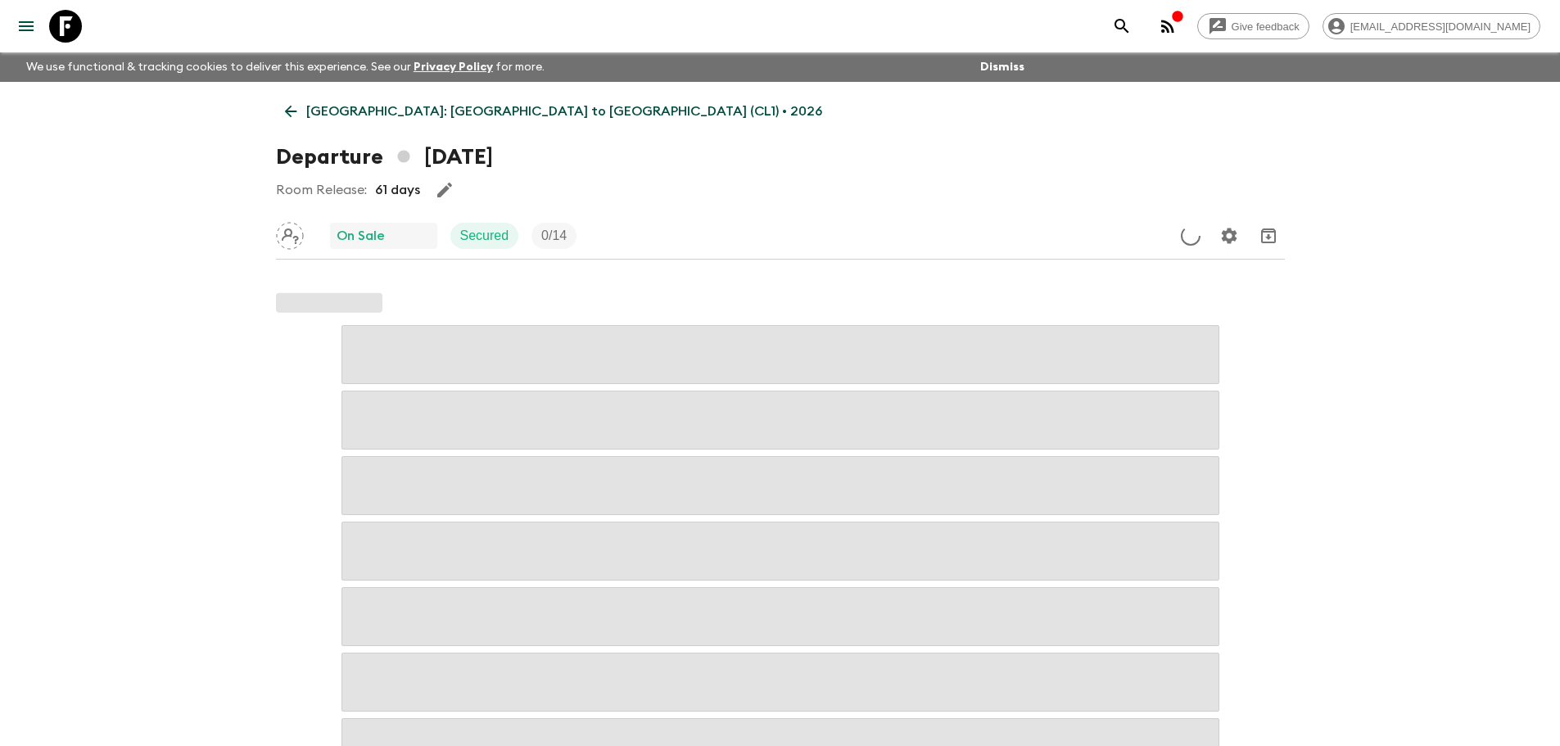
click at [292, 109] on icon at bounding box center [291, 111] width 18 height 18
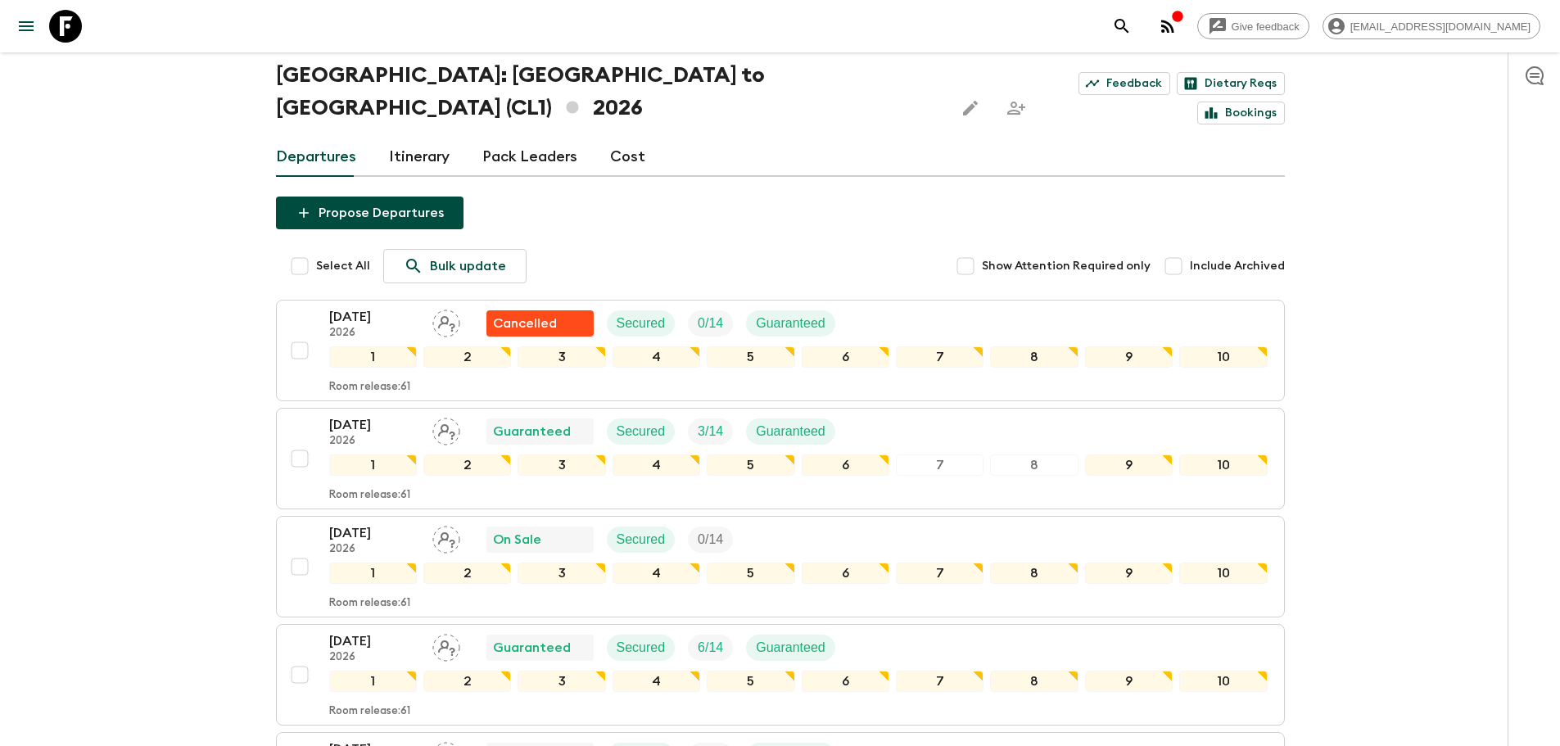
scroll to position [164, 0]
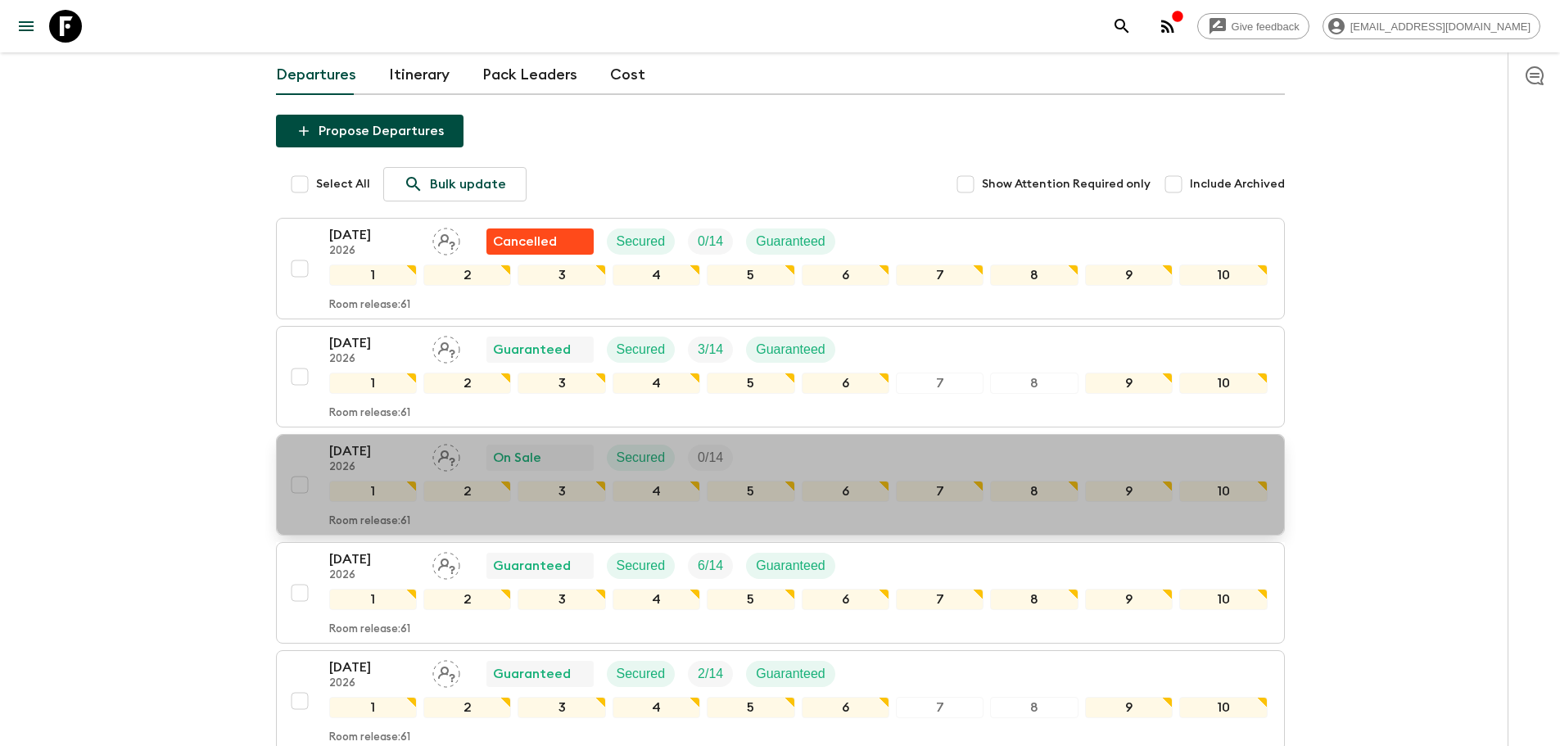
click at [365, 461] on p "2026" at bounding box center [374, 467] width 90 height 13
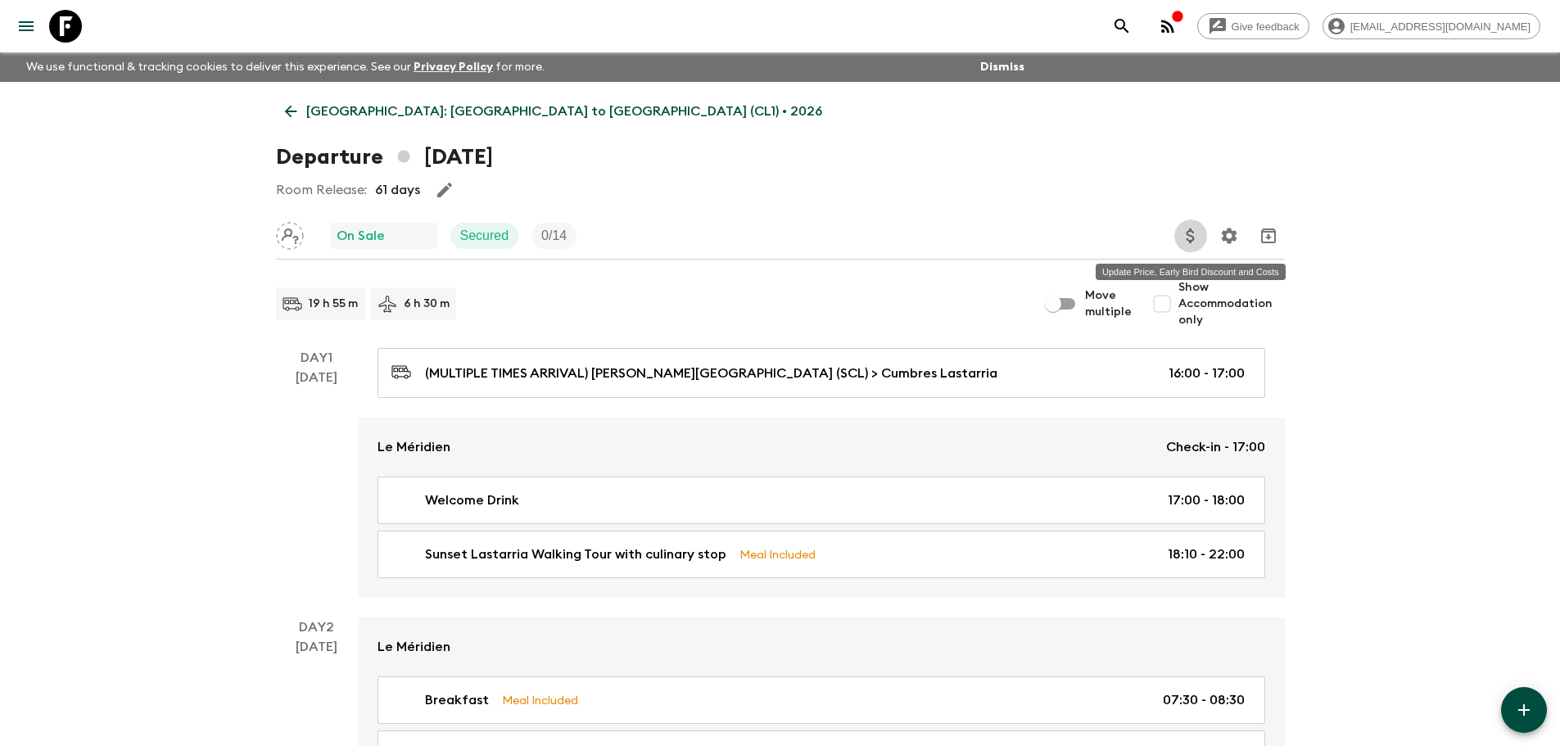
click at [1185, 237] on icon "Update Price, Early Bird Discount and Costs" at bounding box center [1191, 236] width 20 height 20
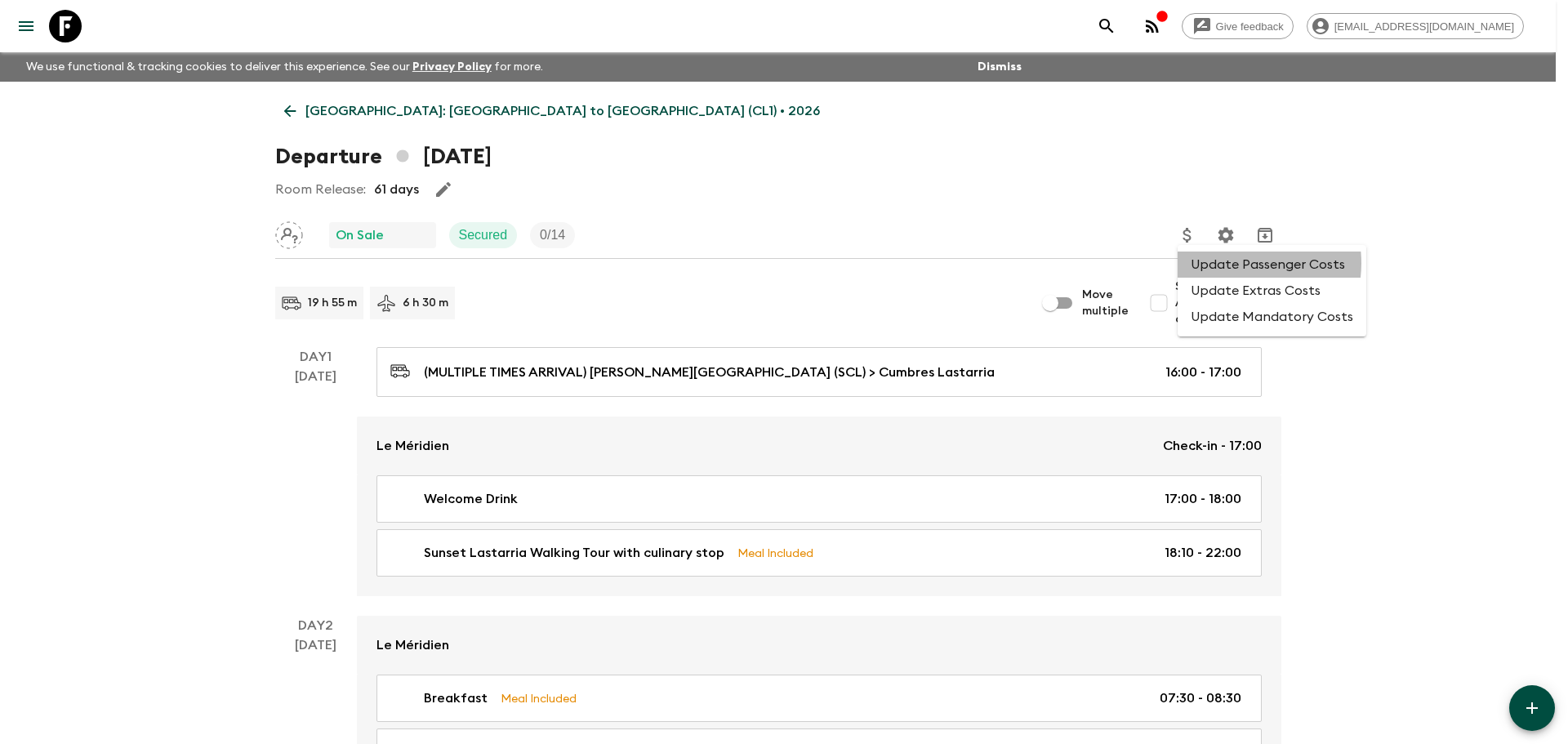
click at [1231, 263] on li "Update Passenger Costs" at bounding box center [1272, 264] width 189 height 26
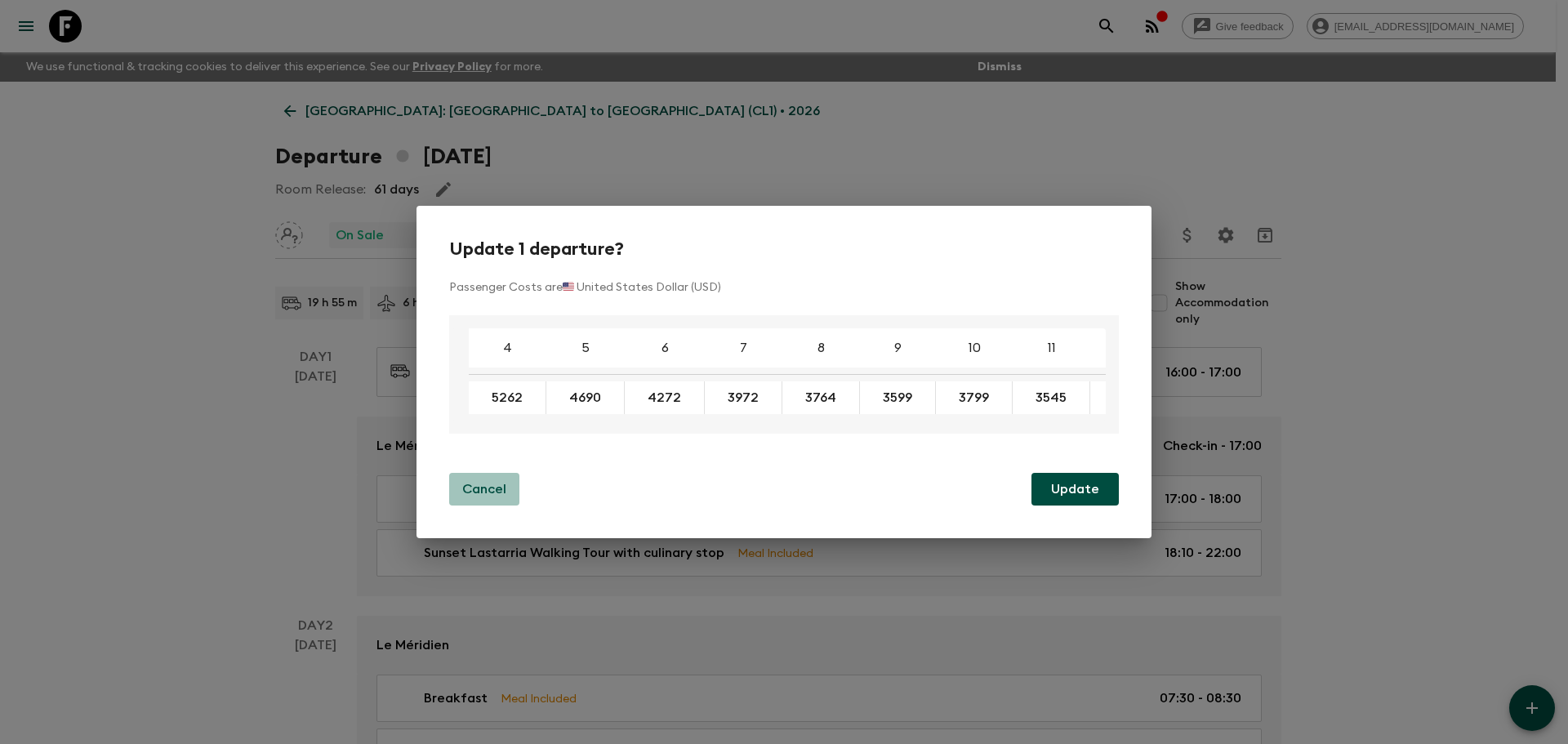
click at [494, 499] on p "Cancel" at bounding box center [485, 490] width 44 height 20
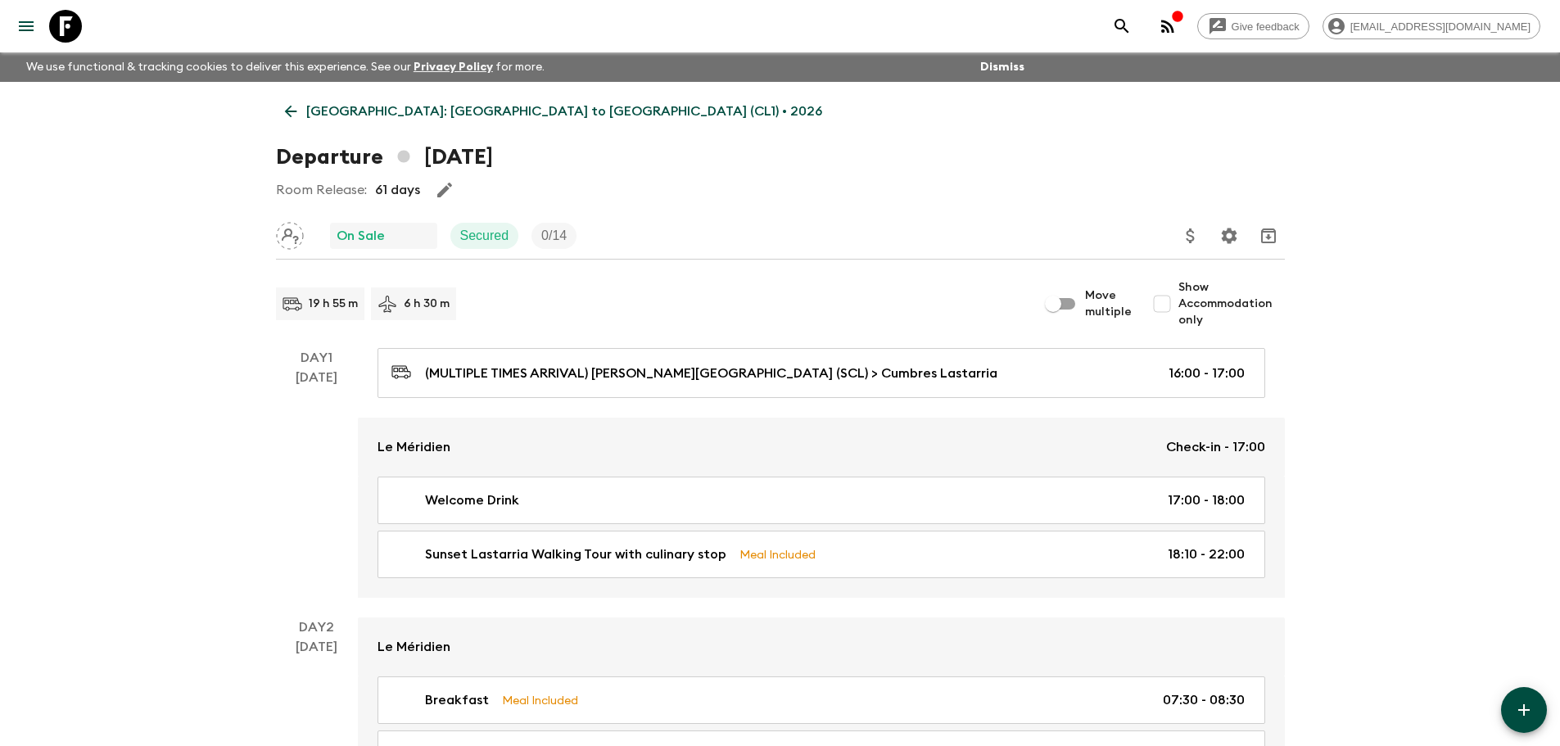
click at [725, 319] on div "19 h 55 m 6 h 30 m" at bounding box center [657, 303] width 762 height 33
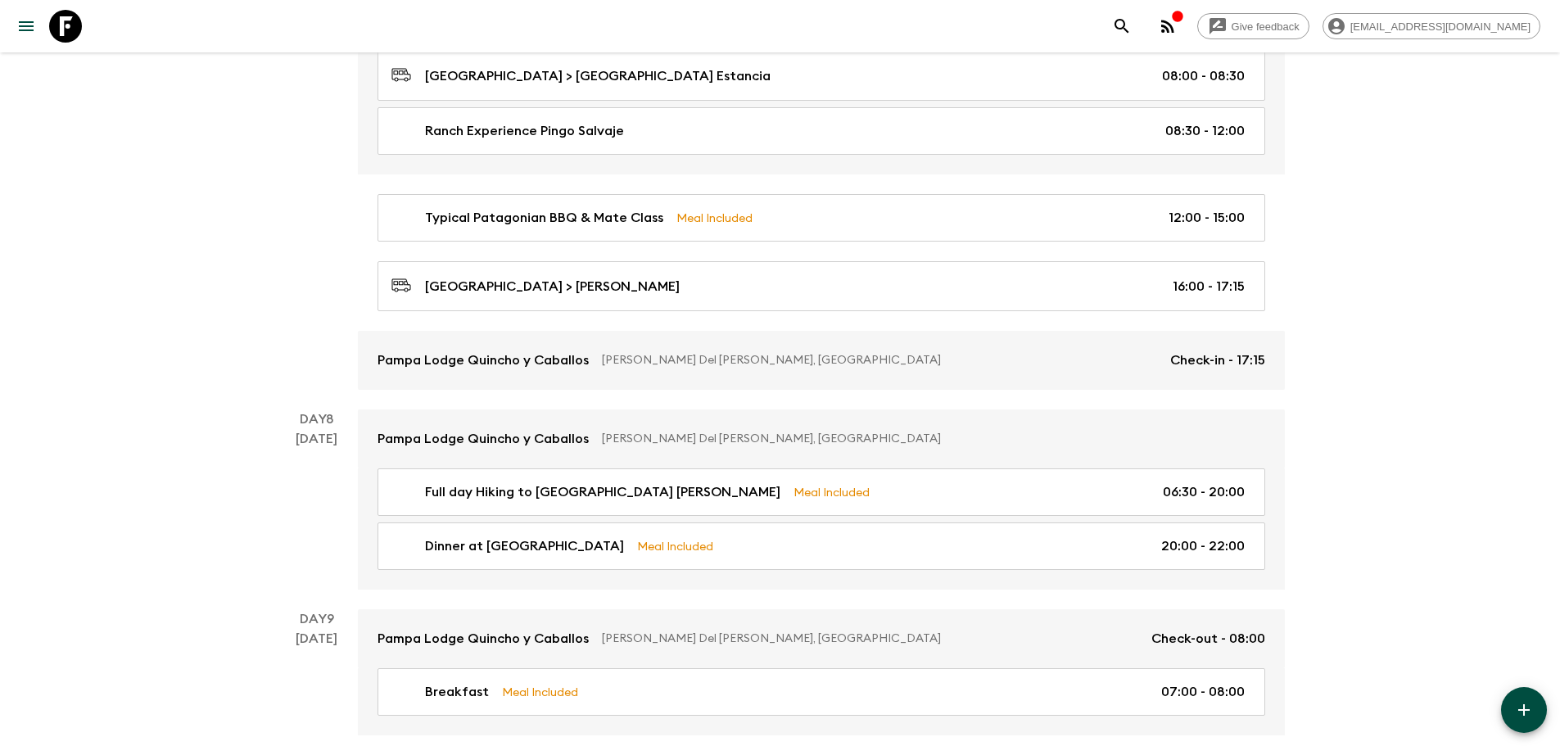
scroll to position [3030, 0]
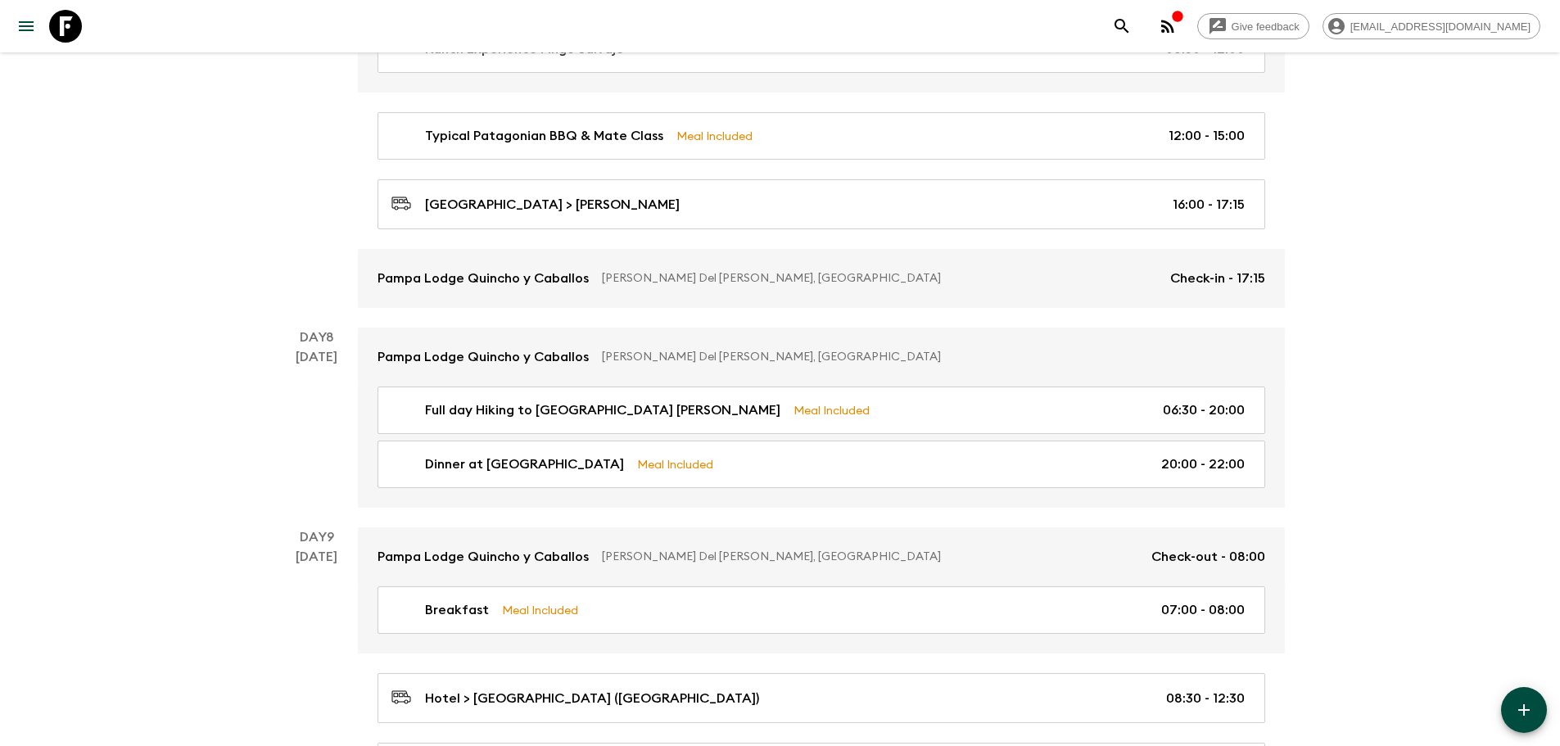
click at [298, 463] on div "[DATE]" at bounding box center [317, 427] width 42 height 161
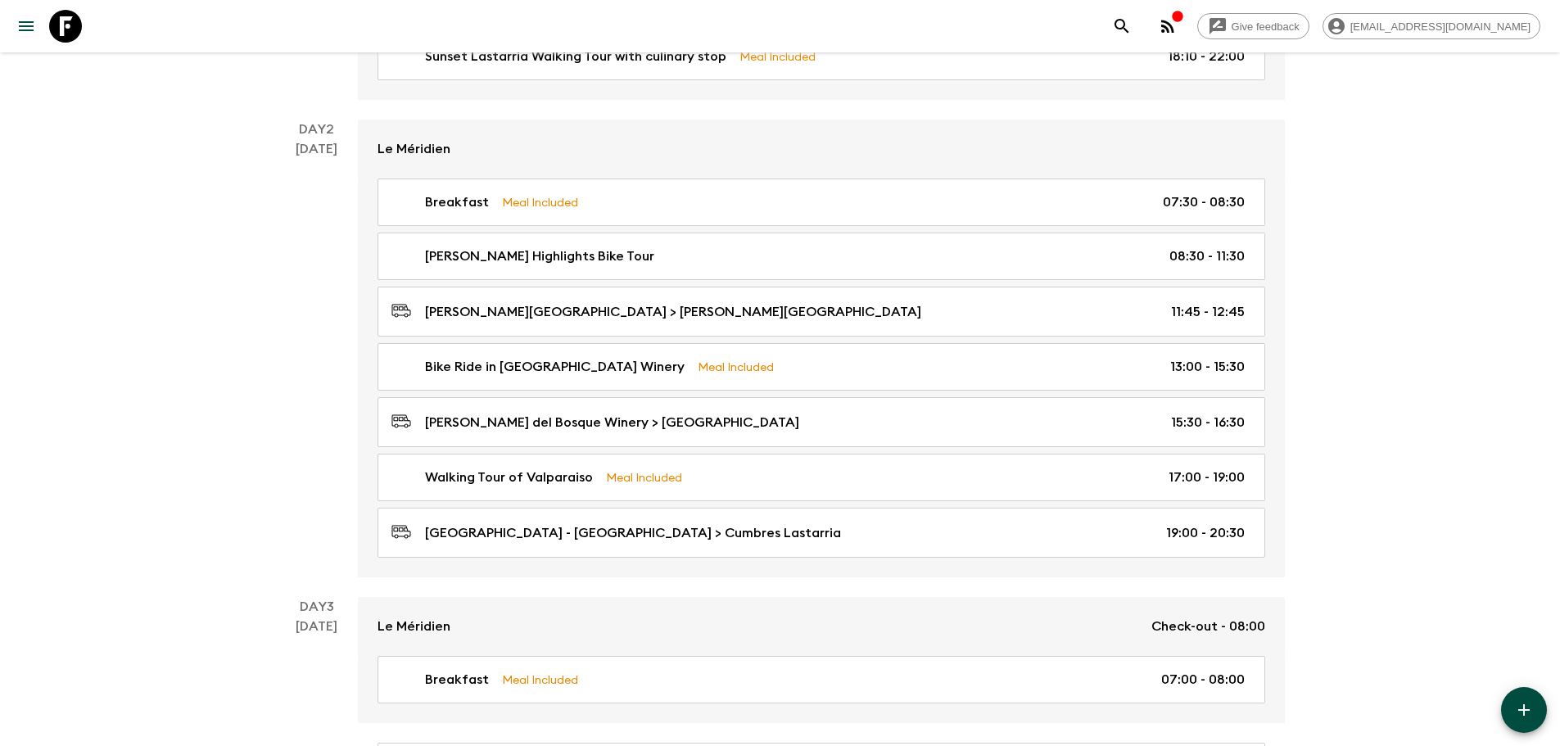
scroll to position [88, 0]
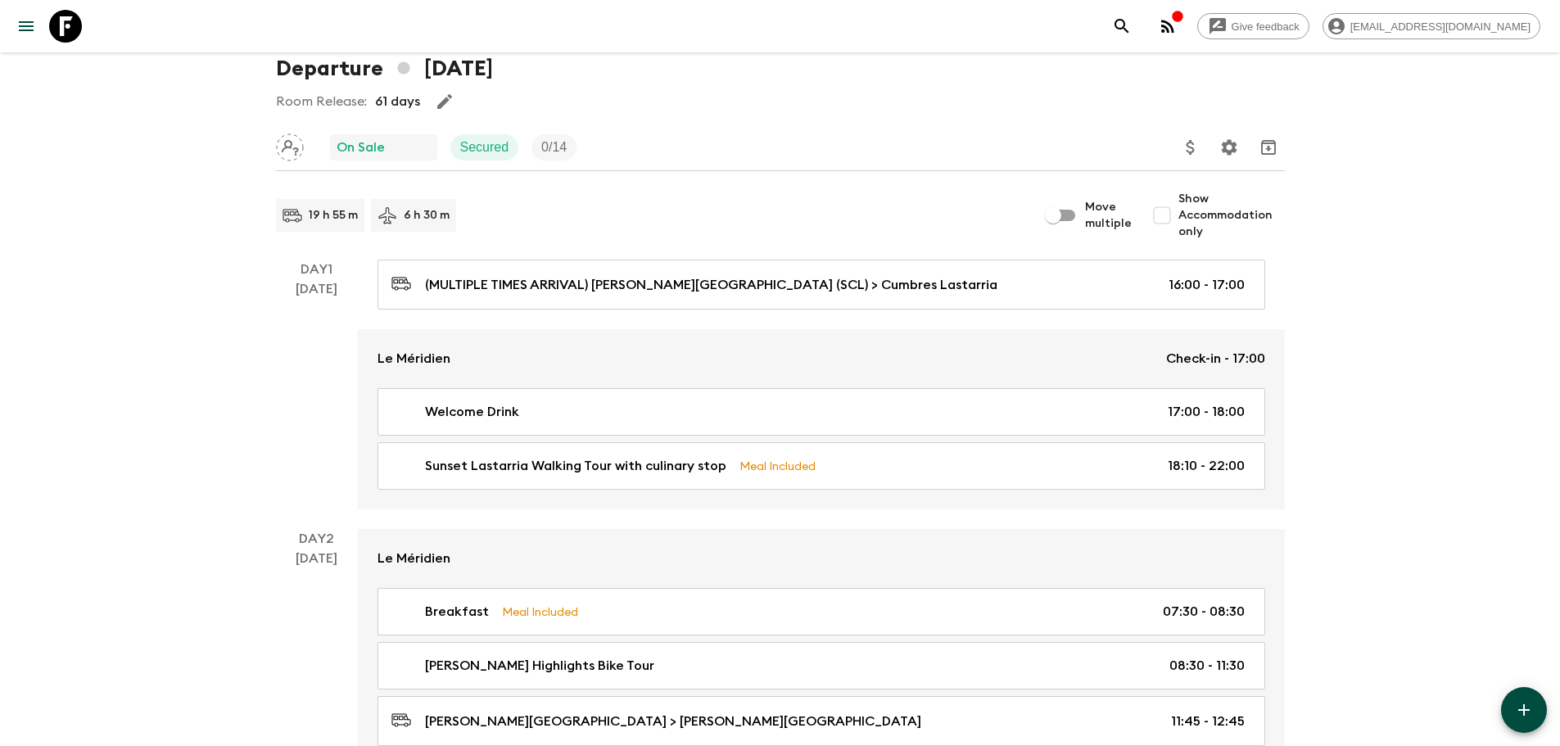
click at [1183, 152] on icon "Update Price, Early Bird Discount and Costs" at bounding box center [1191, 148] width 20 height 20
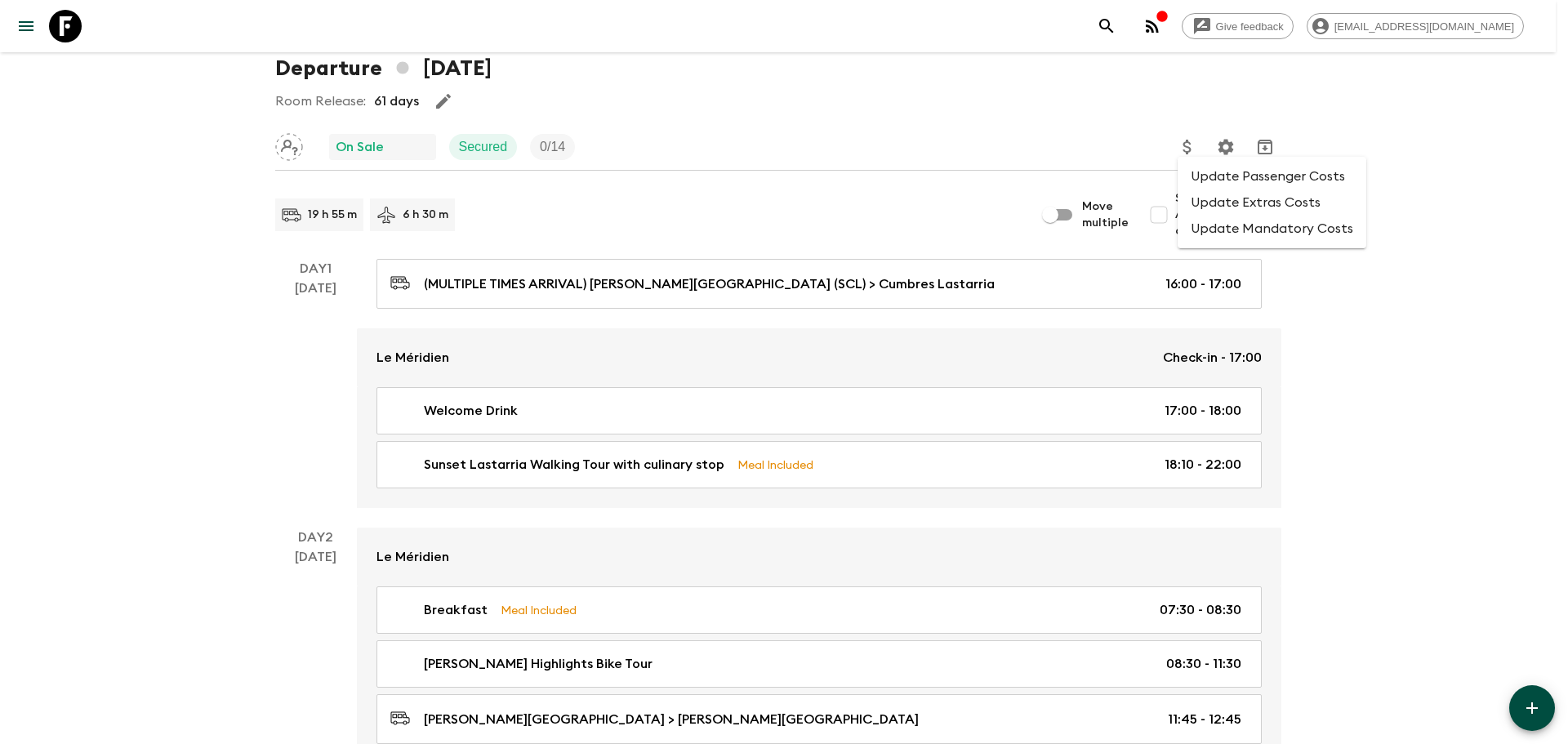
click at [1204, 177] on li "Update Passenger Costs" at bounding box center [1272, 177] width 189 height 26
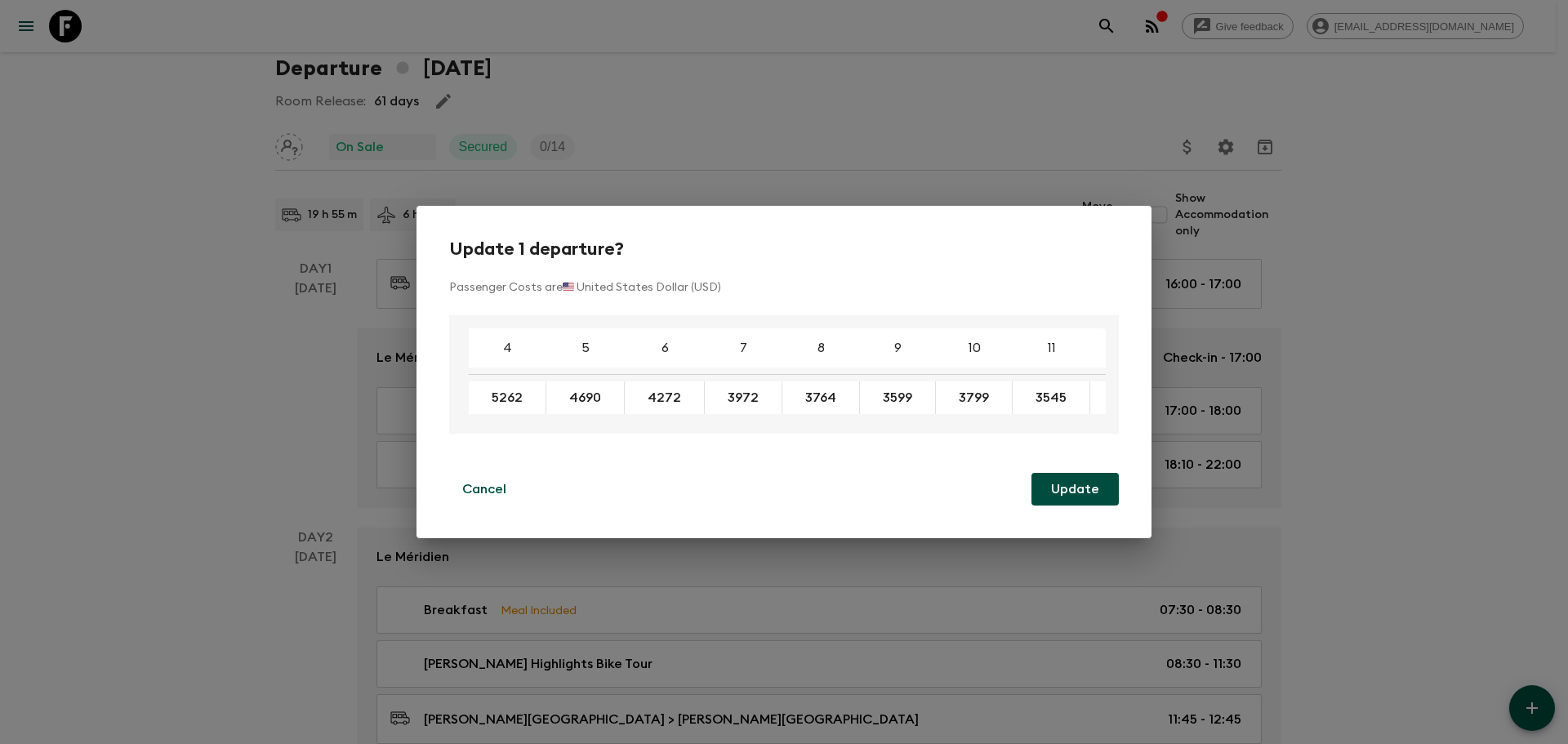
click at [923, 156] on div "Update 1 departure? Passenger Costs are 🇺🇸 United States Dollar (USD) 4 5 6 7 8…" at bounding box center [784, 372] width 1568 height 744
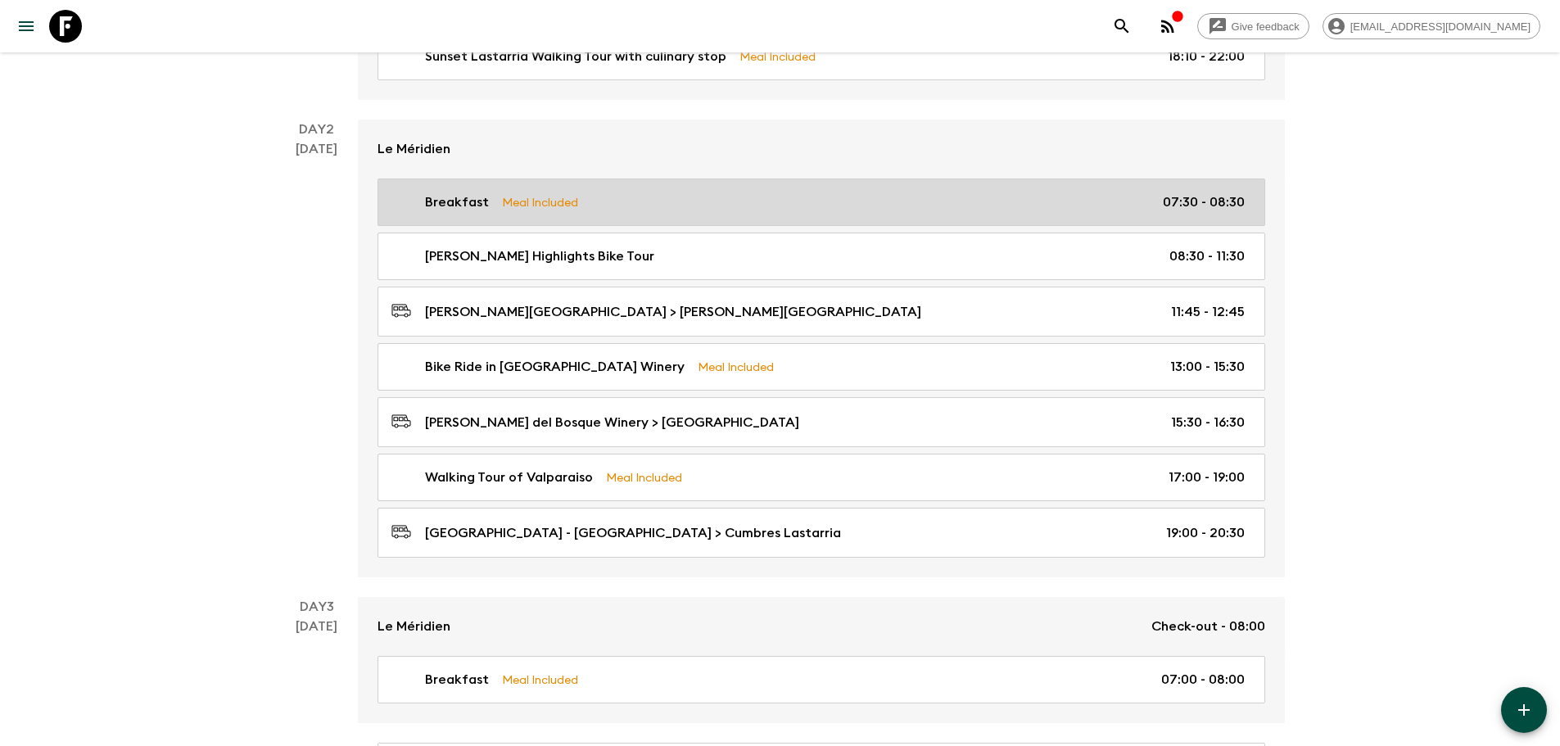
scroll to position [7, 0]
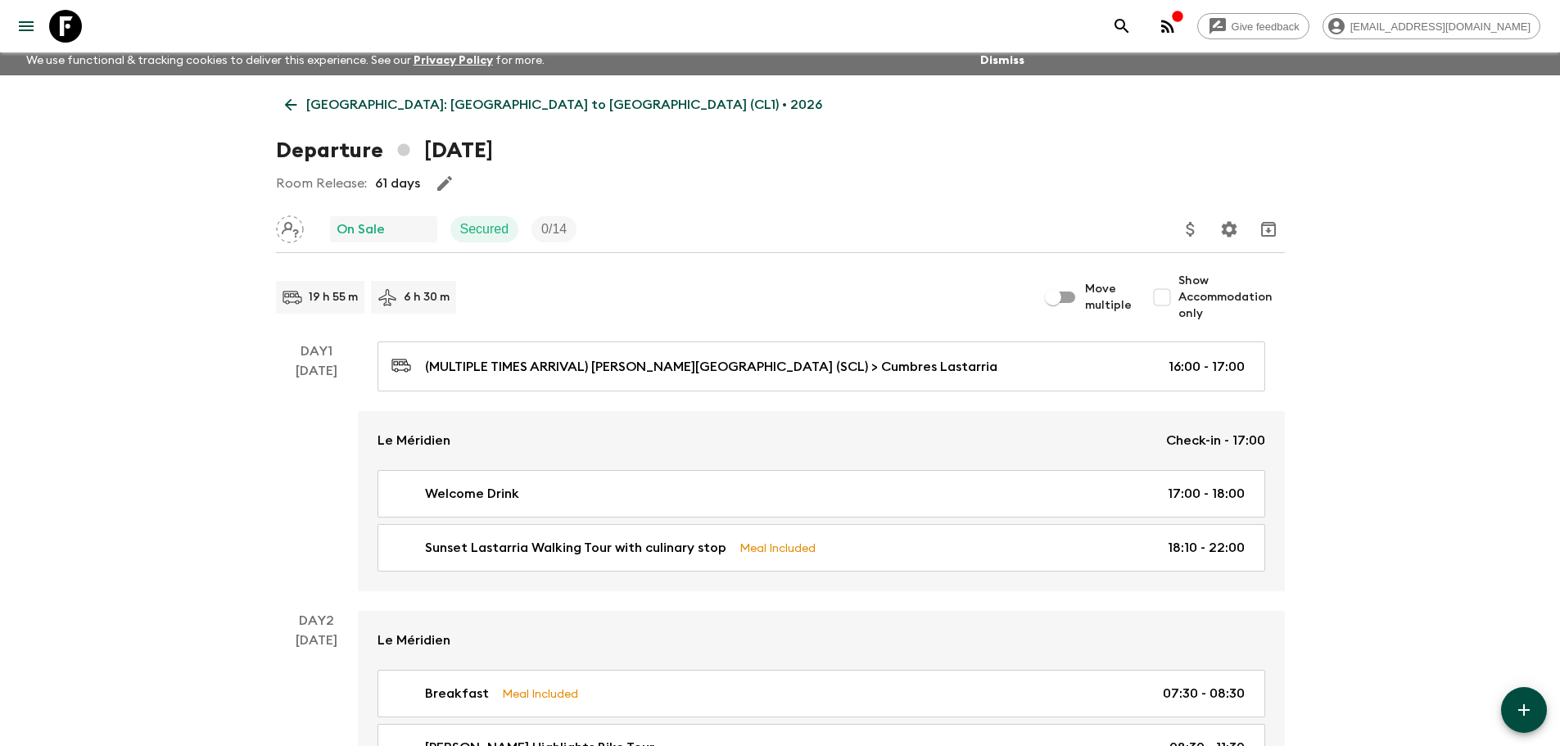
click at [305, 97] on link "Chile: Santiago to Patagonia (CL1) • 2026" at bounding box center [553, 104] width 555 height 33
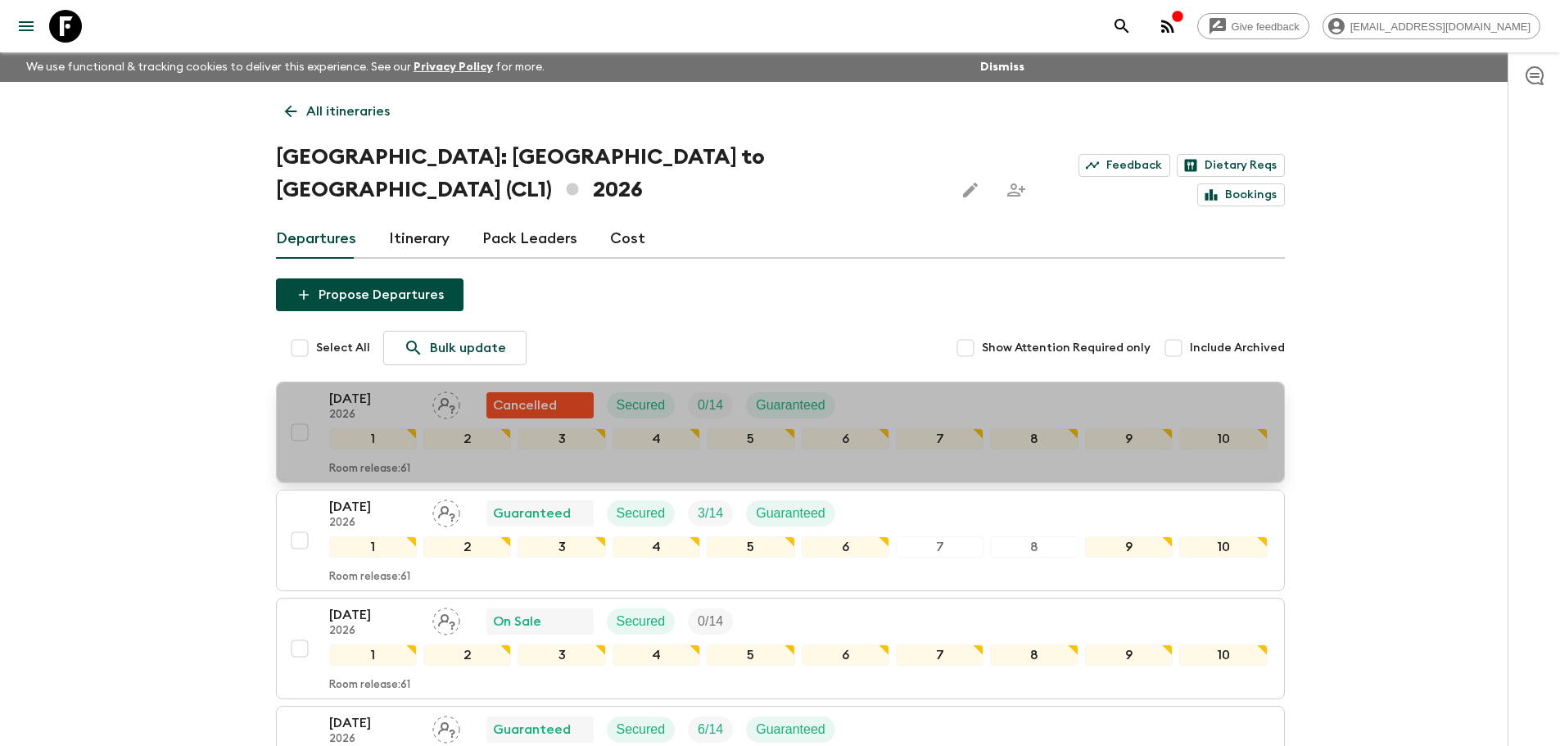
click at [374, 409] on p "2026" at bounding box center [374, 415] width 90 height 13
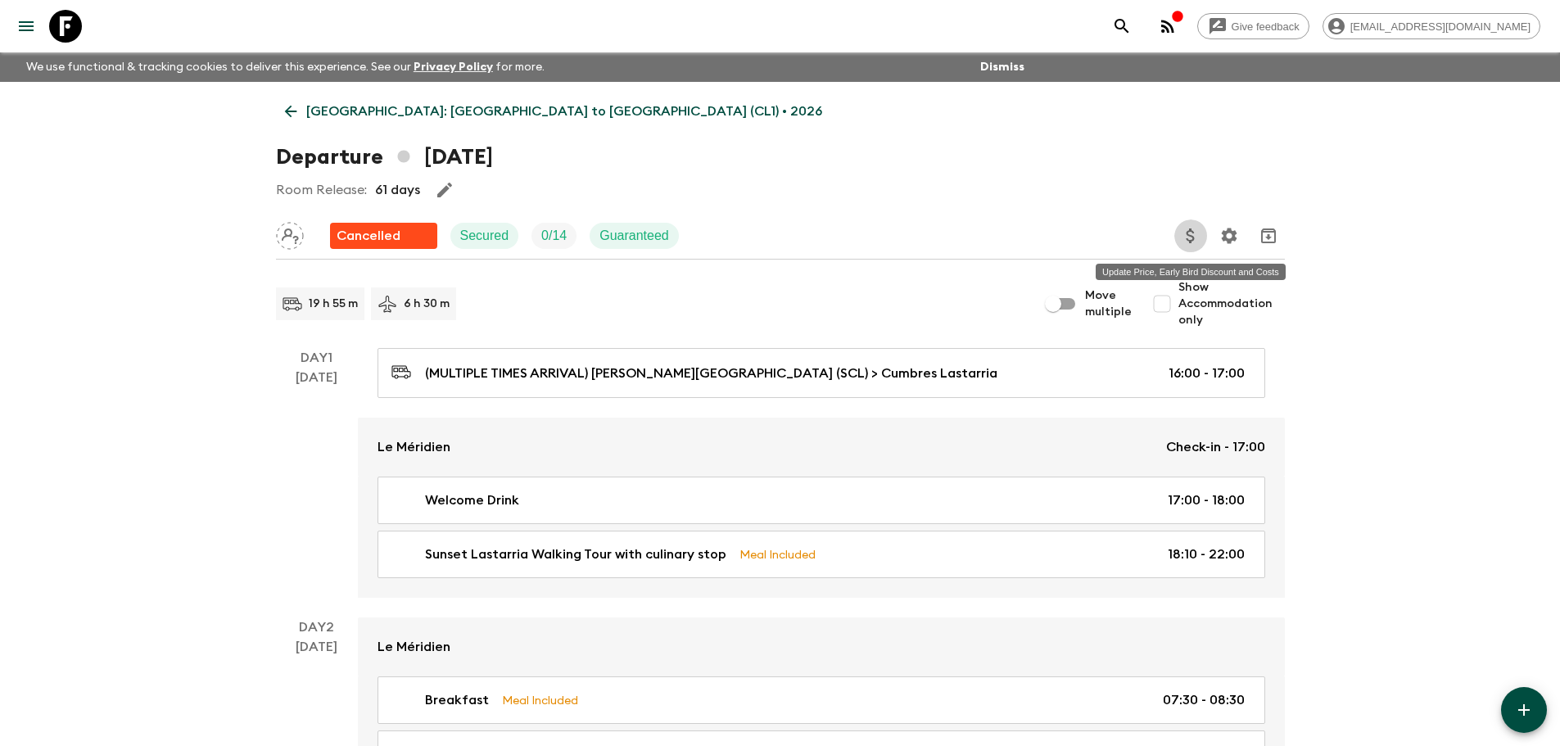
click at [1192, 238] on icon "Update Price, Early Bird Discount and Costs" at bounding box center [1191, 236] width 20 height 20
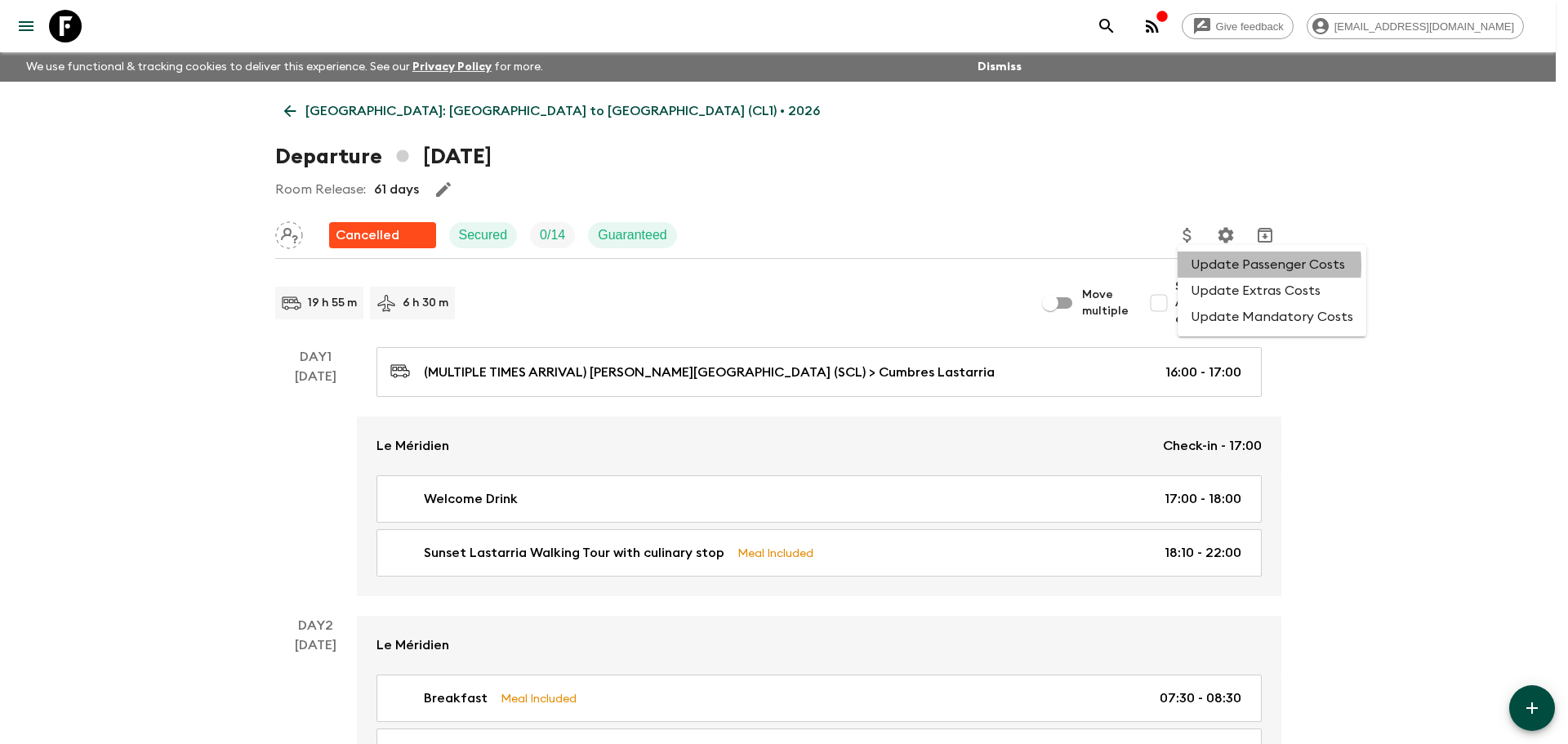
click at [1221, 265] on li "Update Passenger Costs" at bounding box center [1272, 264] width 189 height 26
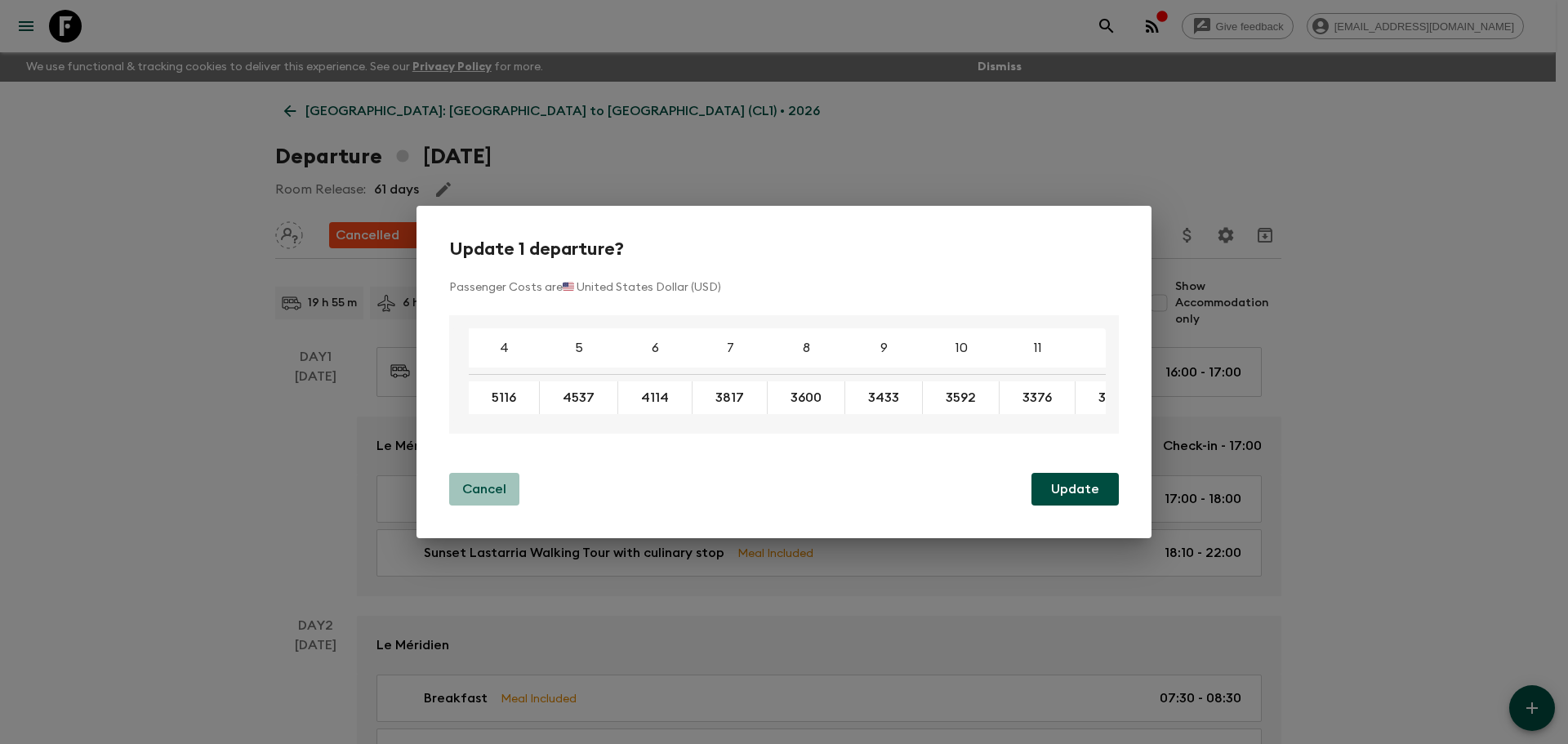
click at [494, 492] on p "Cancel" at bounding box center [485, 490] width 44 height 20
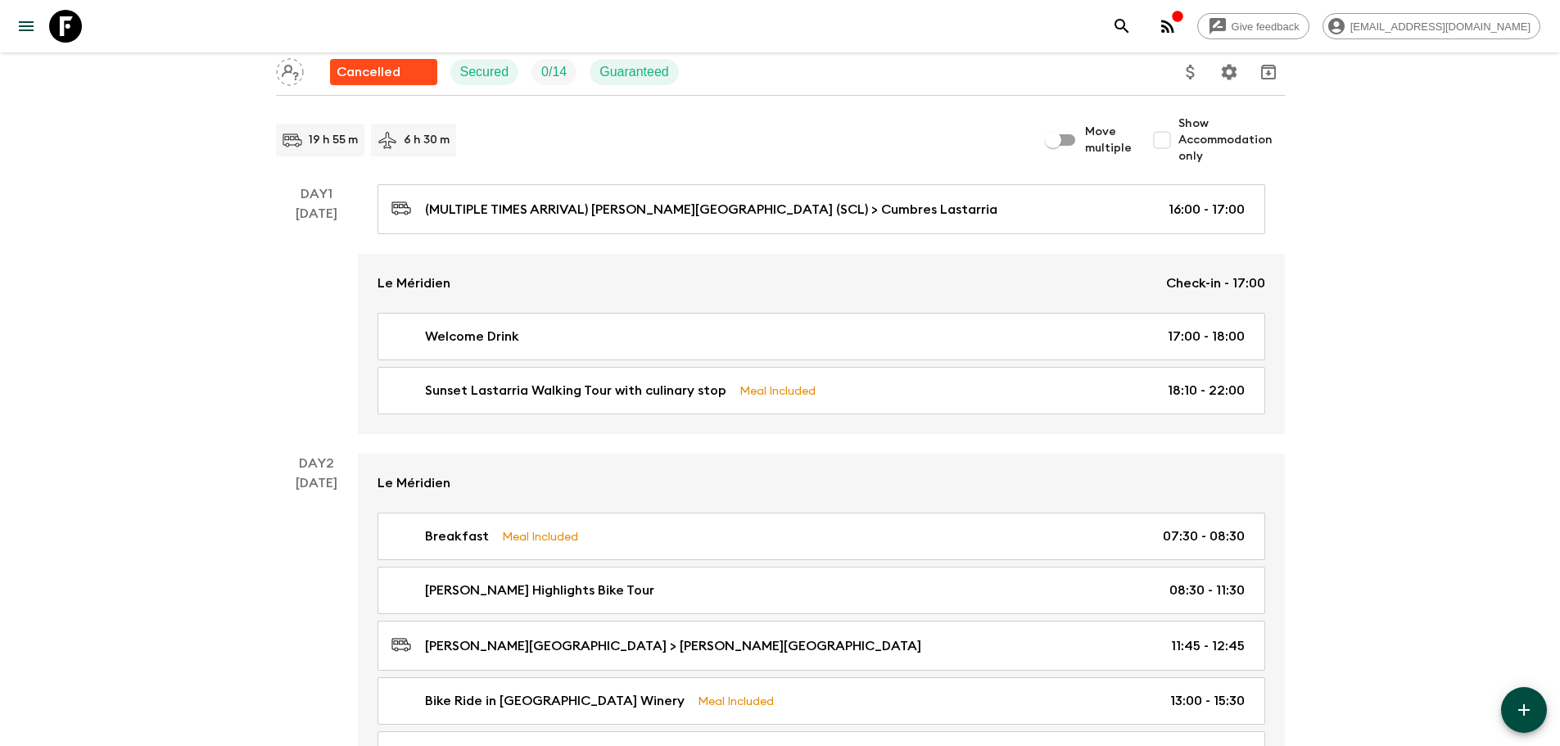
scroll to position [82, 0]
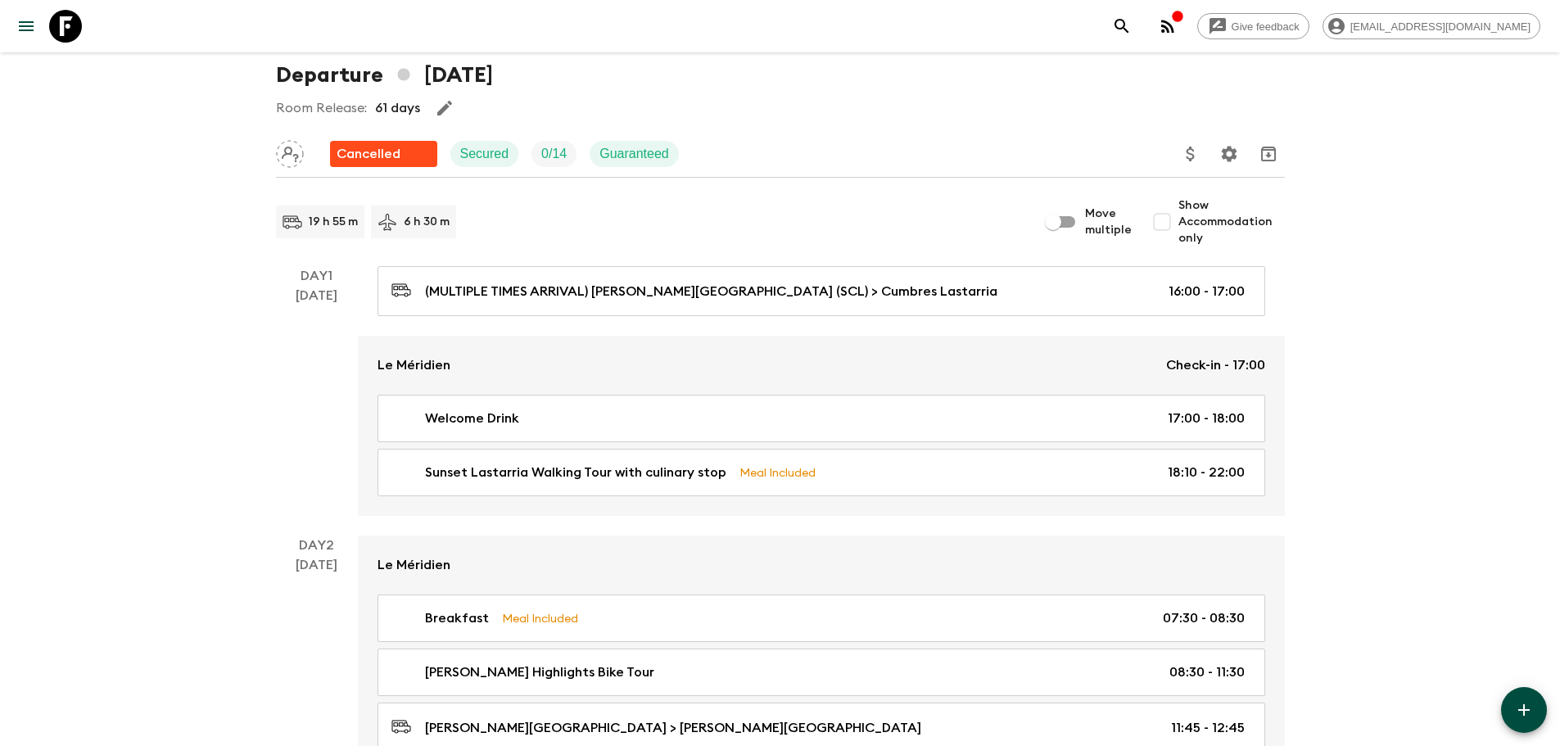
click at [1180, 157] on button "Update Price, Early Bird Discount and Costs" at bounding box center [1190, 154] width 33 height 33
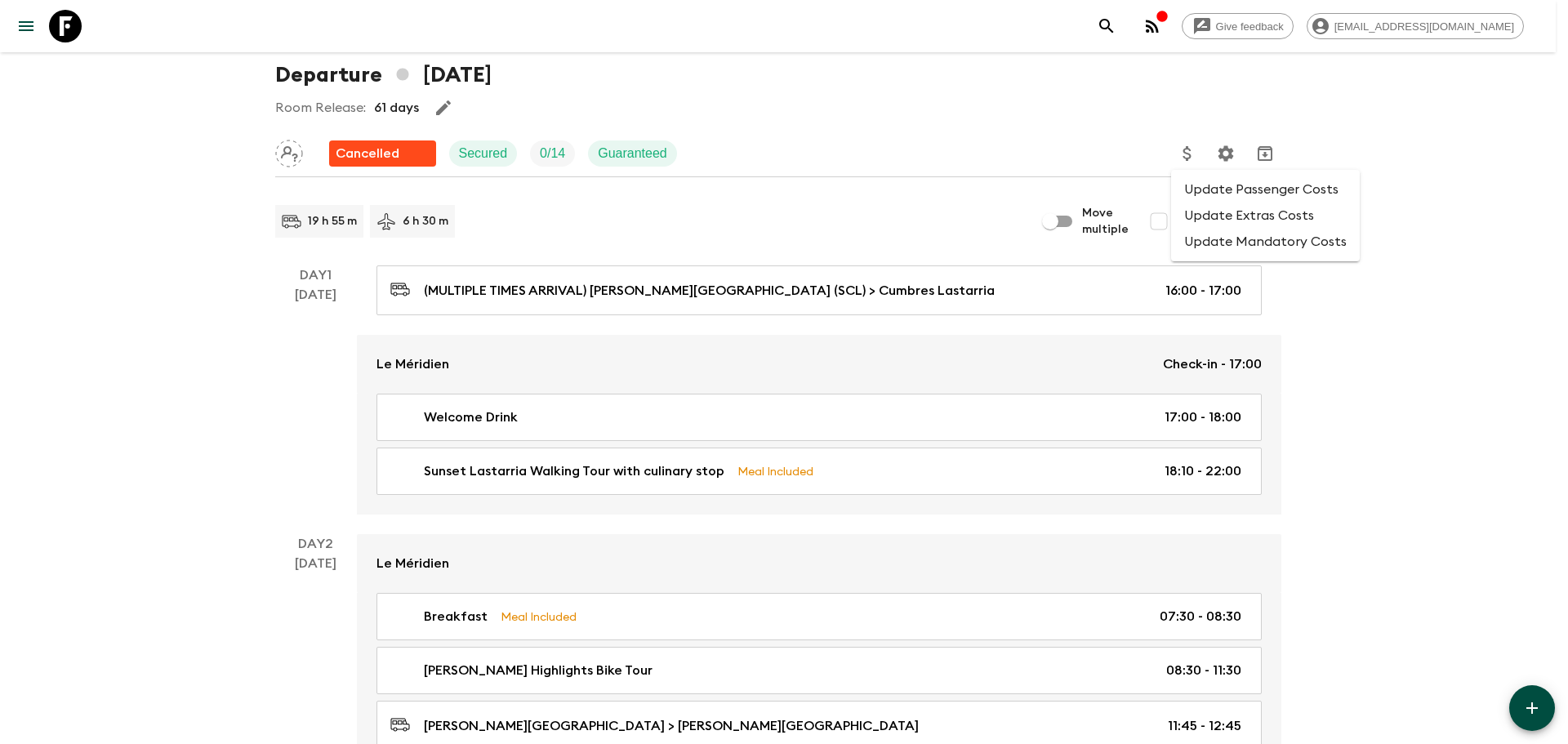
click at [1216, 186] on li "Update Passenger Costs" at bounding box center [1265, 189] width 189 height 26
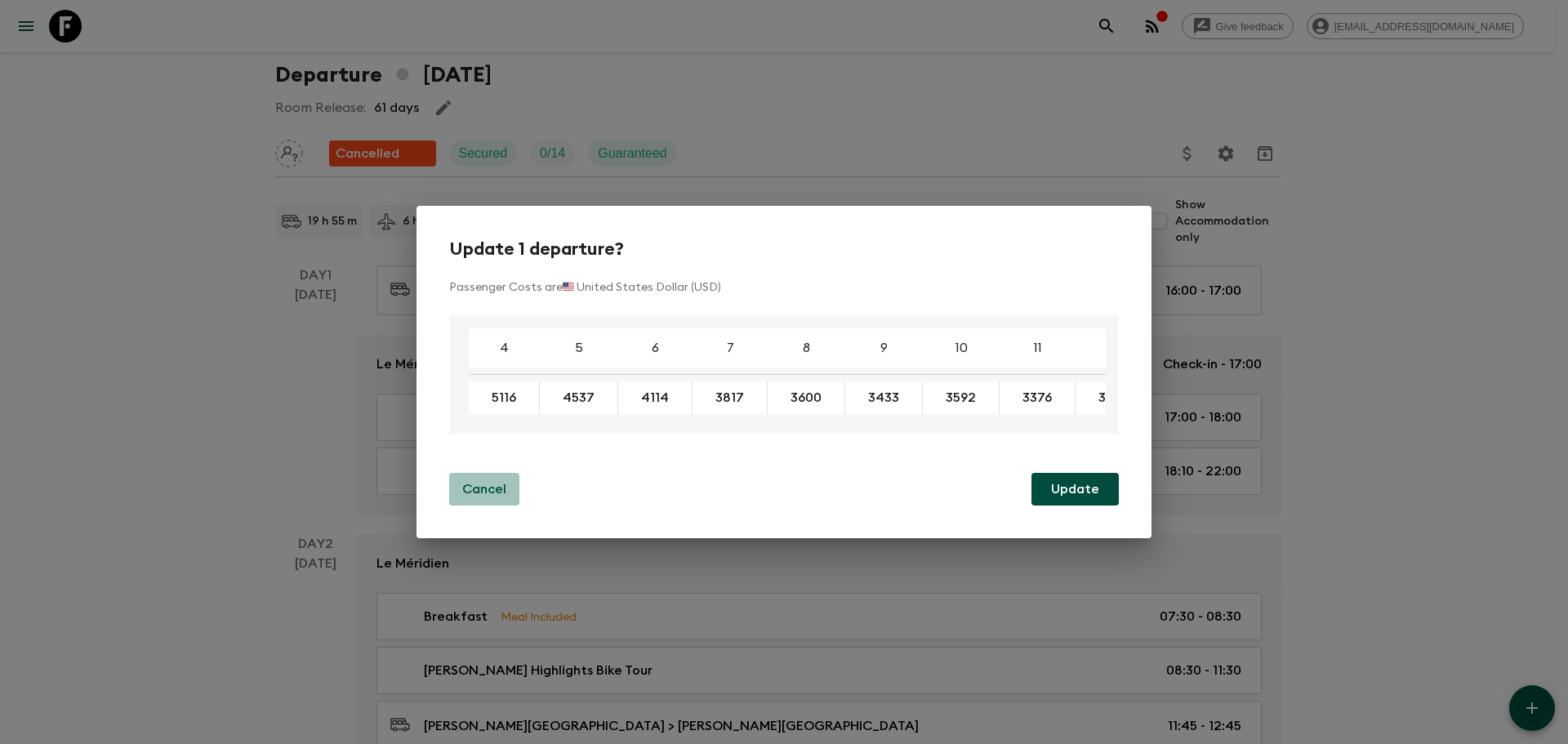
click at [486, 490] on p "Cancel" at bounding box center [485, 490] width 44 height 20
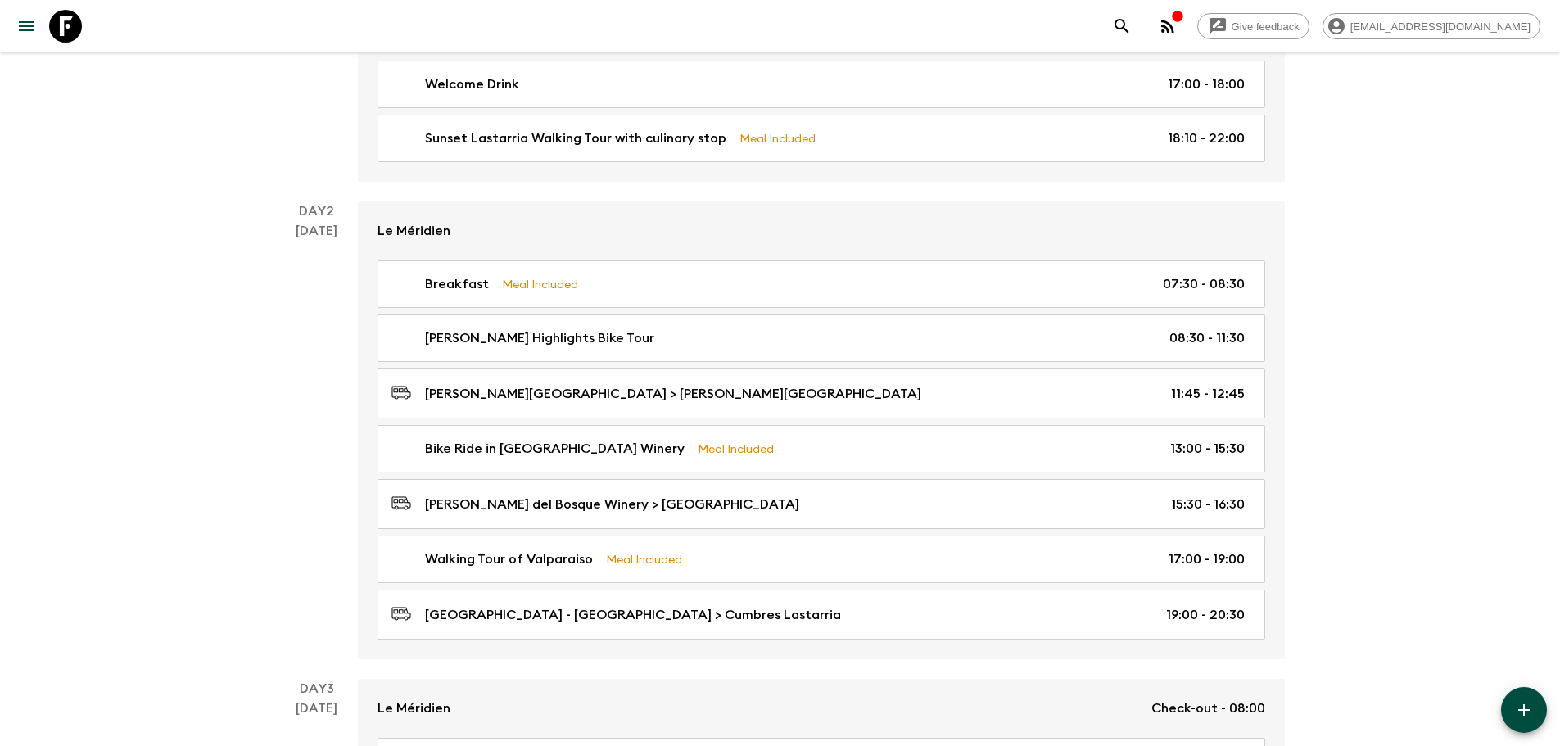
scroll to position [0, 0]
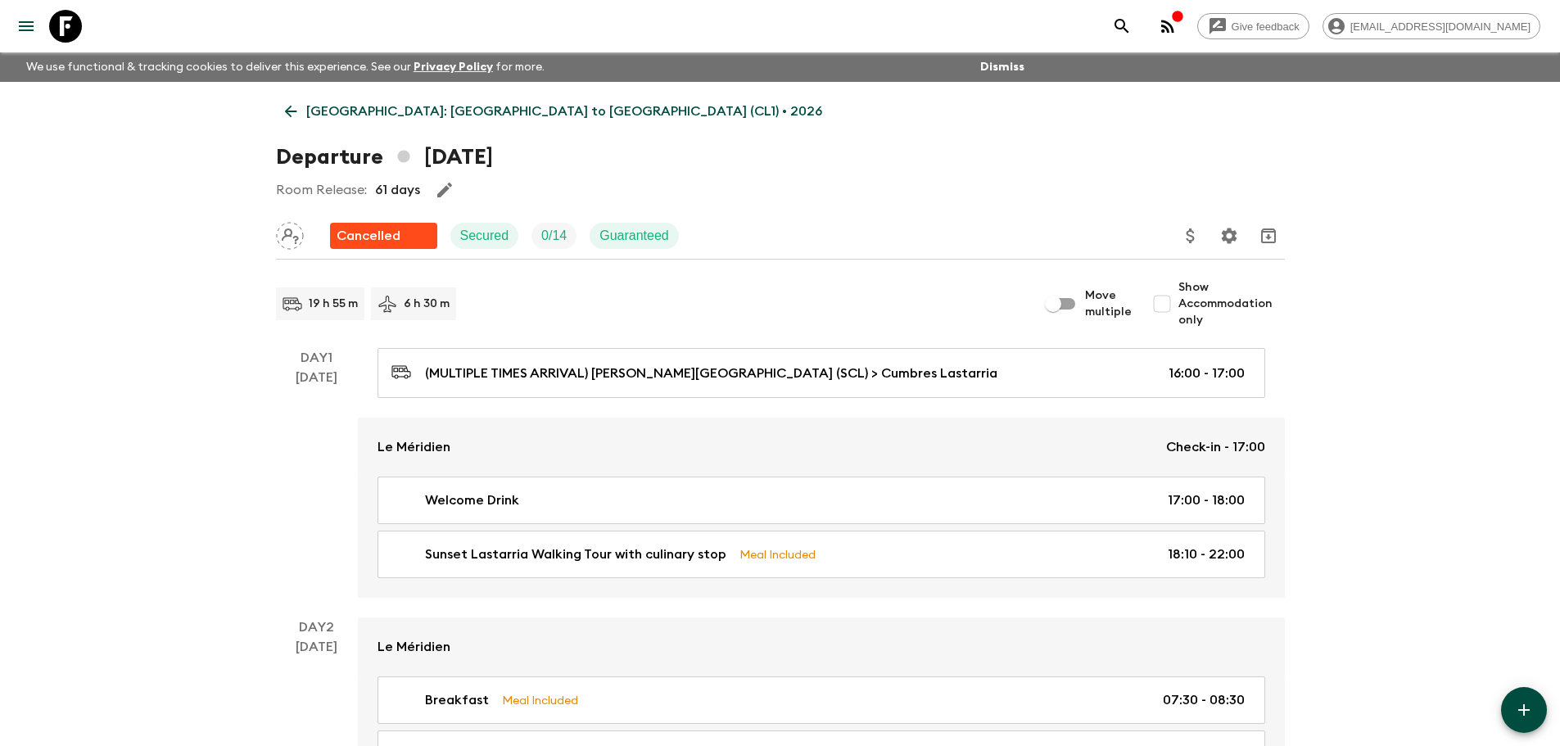
click at [298, 118] on icon at bounding box center [291, 111] width 18 height 18
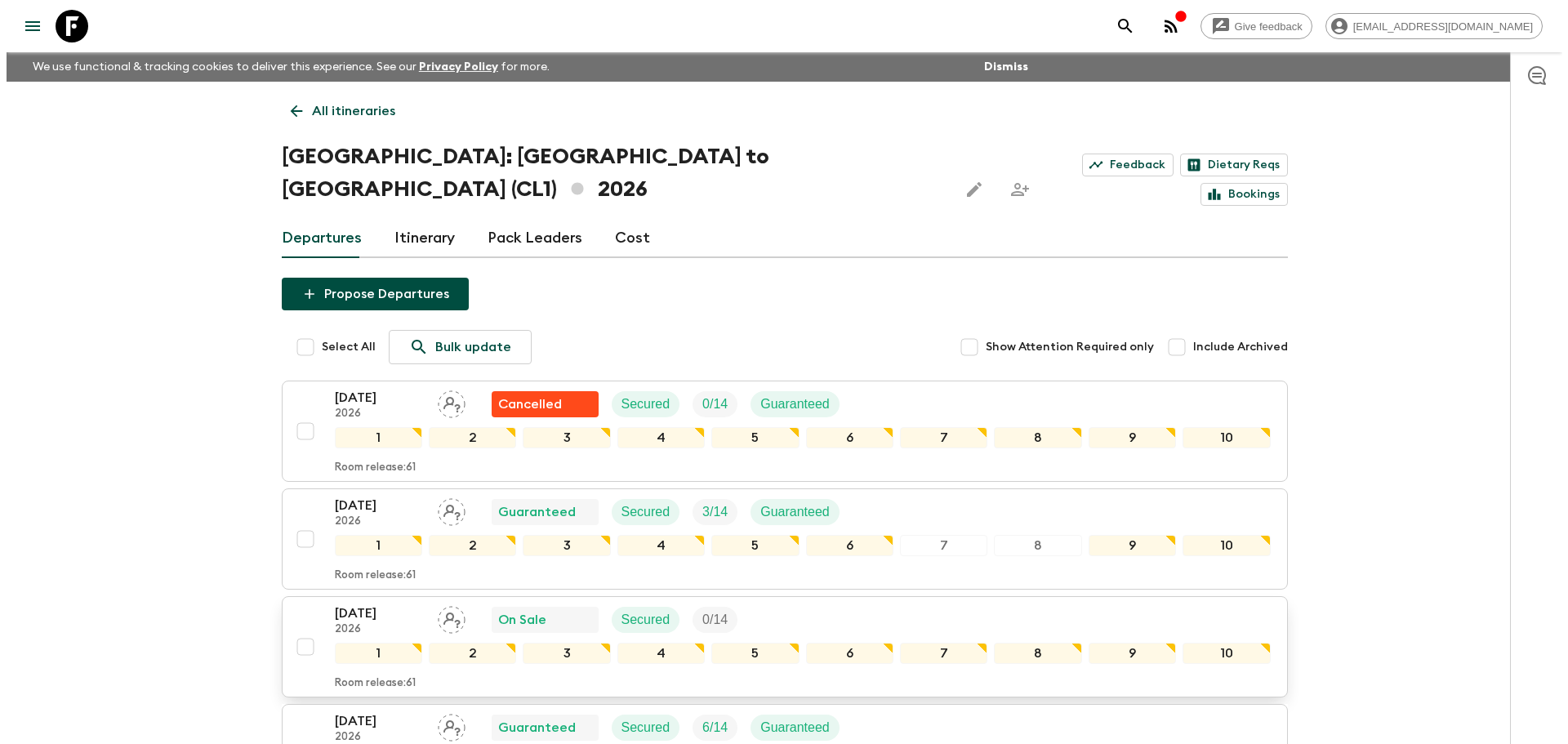
scroll to position [82, 0]
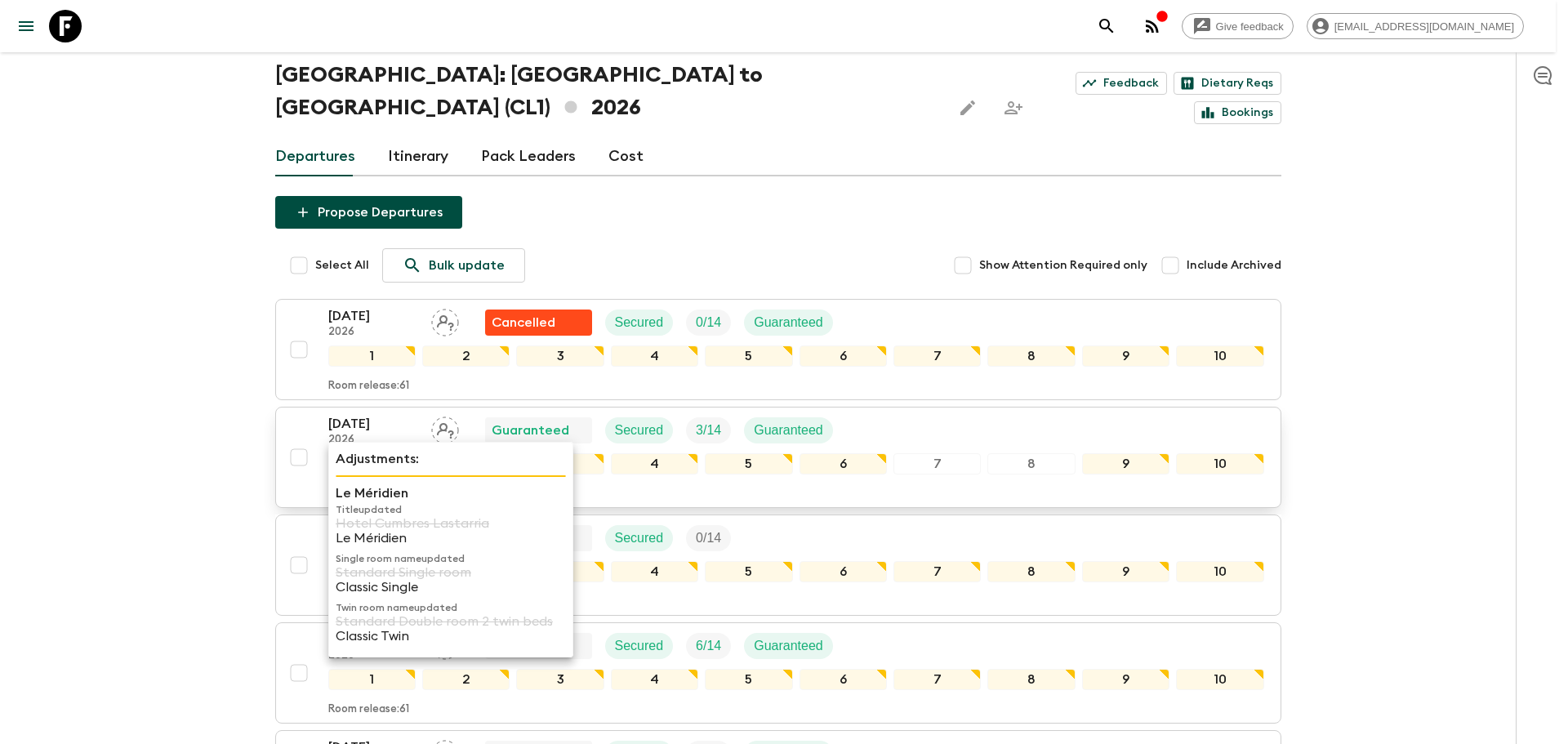
click at [374, 454] on div "1" at bounding box center [372, 464] width 88 height 21
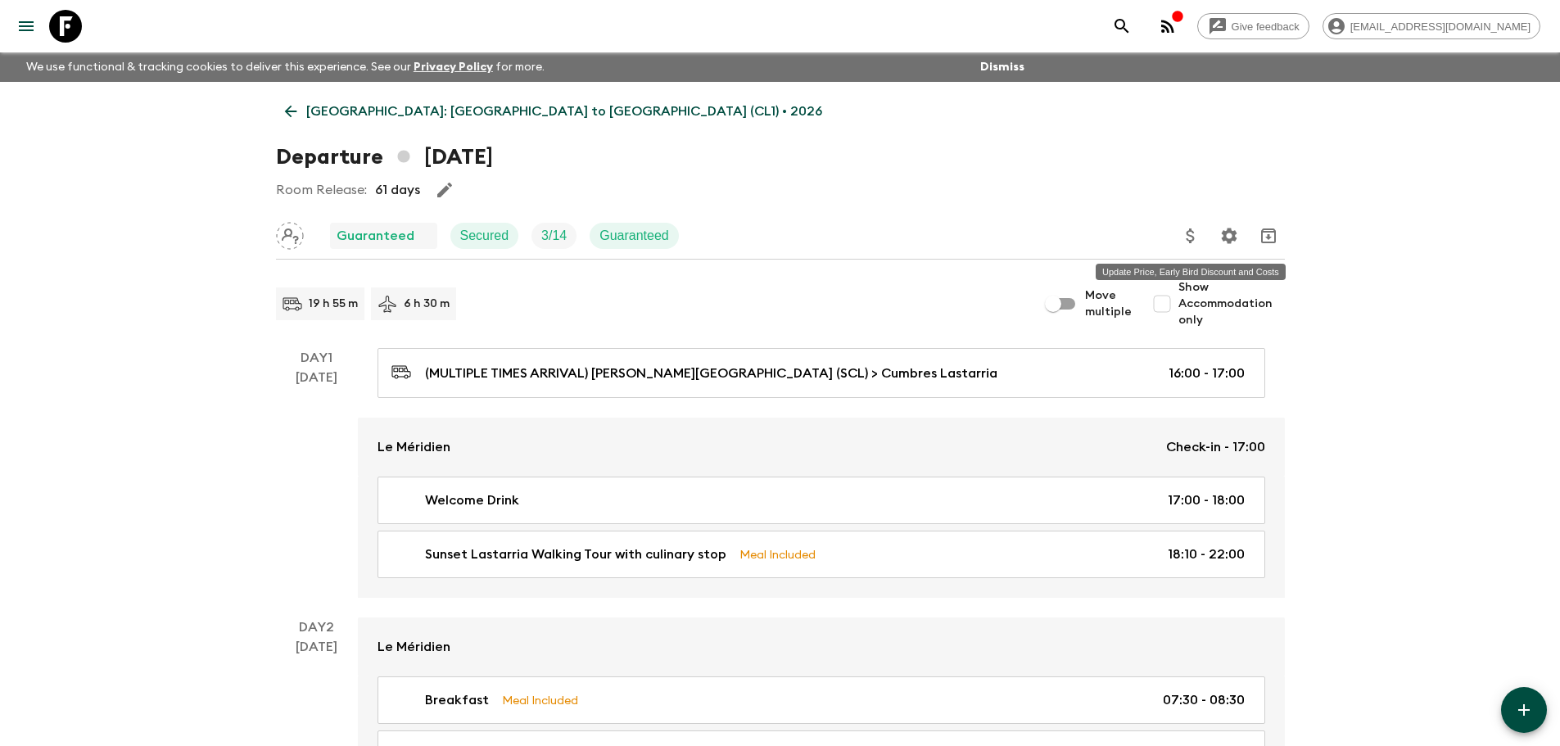
click at [1198, 237] on icon "Update Price, Early Bird Discount and Costs" at bounding box center [1191, 236] width 20 height 20
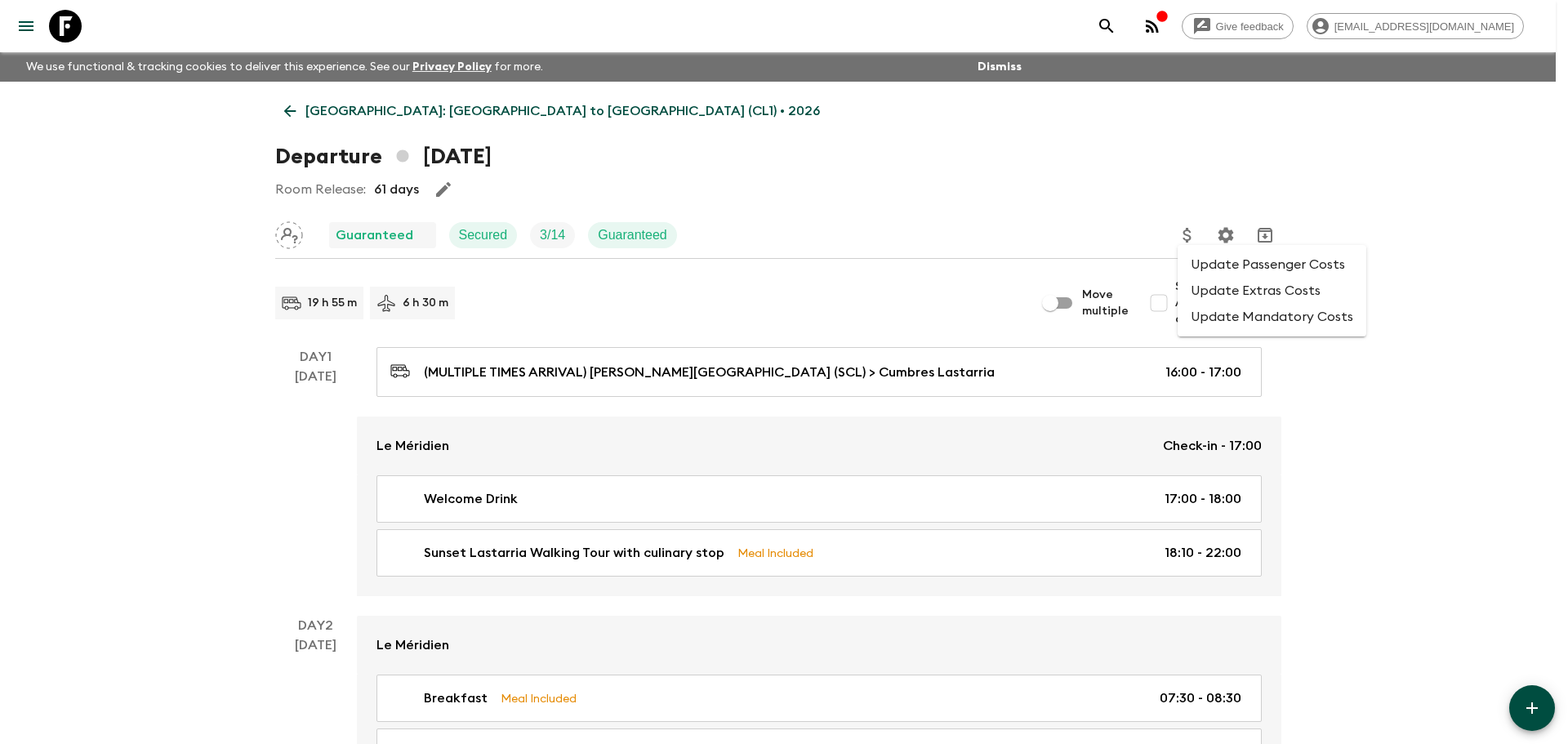
click at [1215, 267] on li "Update Passenger Costs" at bounding box center [1272, 264] width 189 height 26
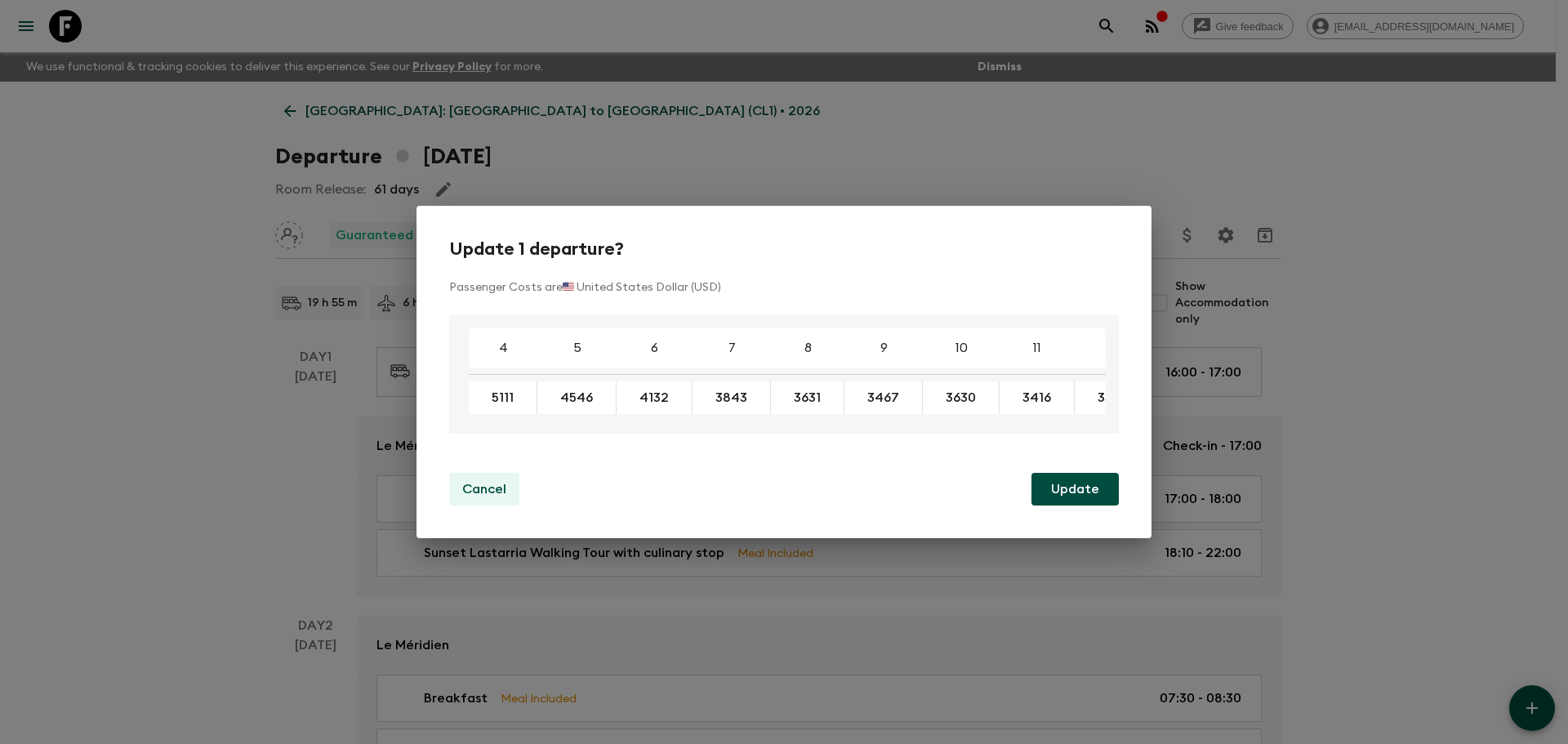
click at [481, 499] on p "Cancel" at bounding box center [485, 490] width 44 height 20
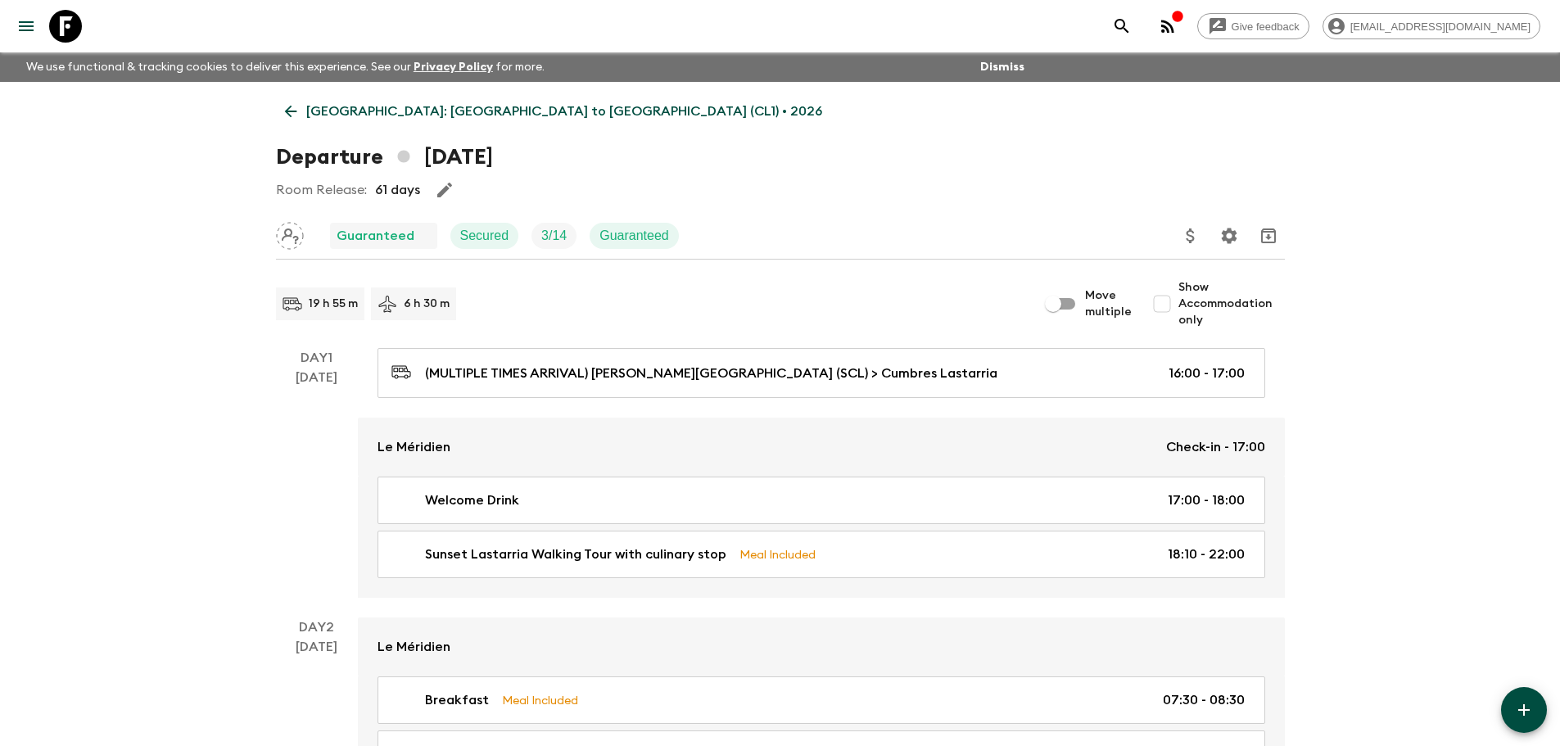
click at [295, 111] on icon at bounding box center [291, 111] width 18 height 18
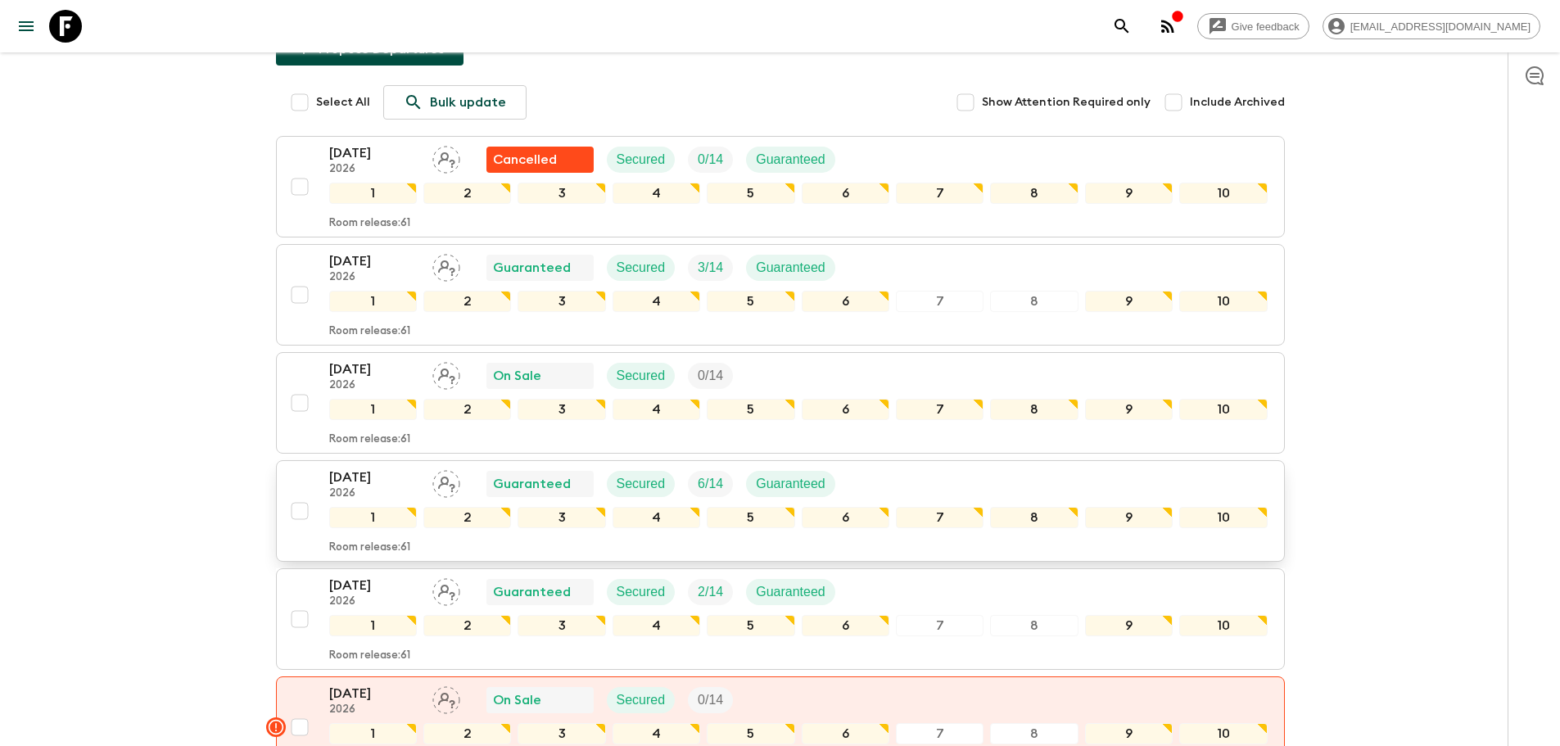
scroll to position [409, 0]
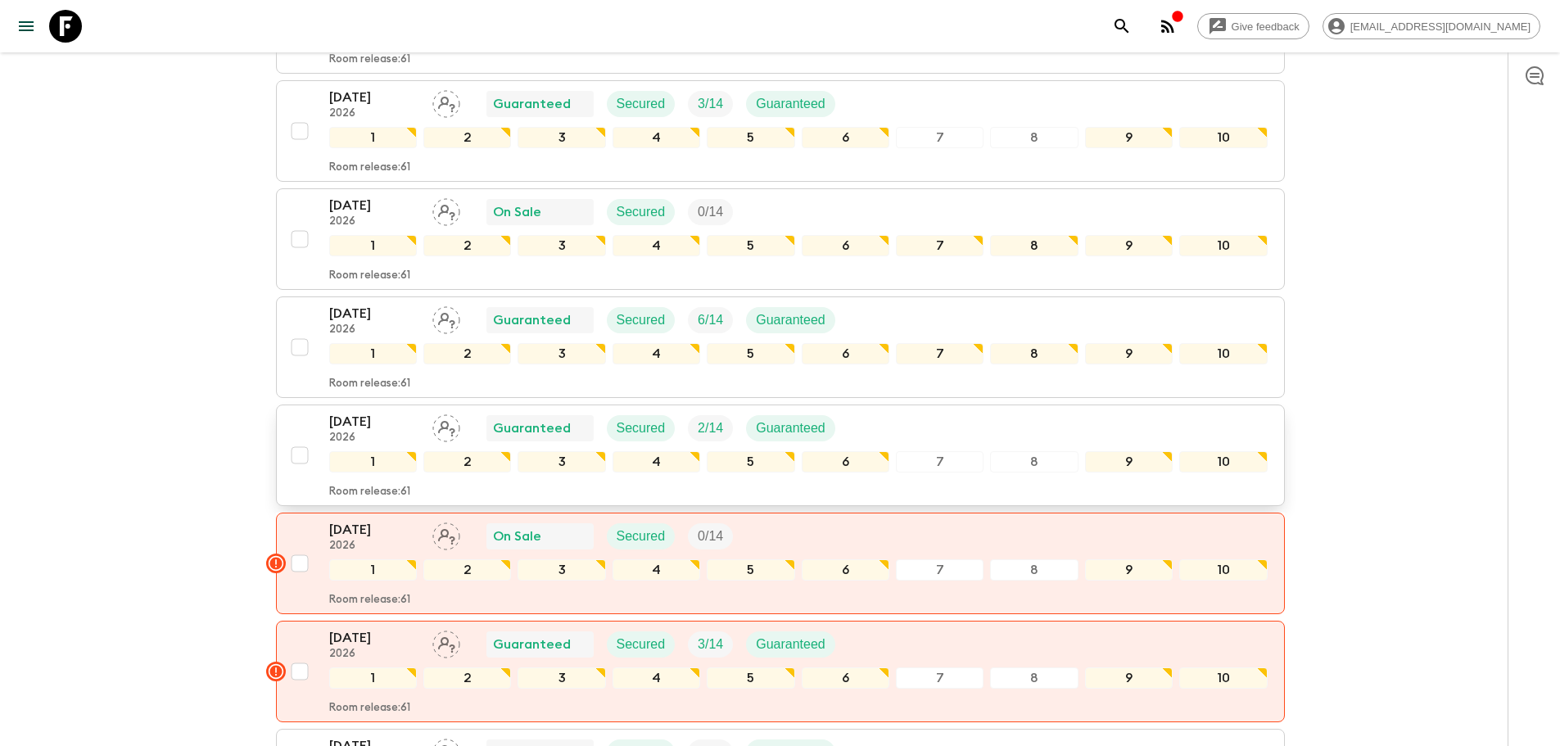
click at [375, 412] on p "09 Mar 2026" at bounding box center [374, 422] width 90 height 20
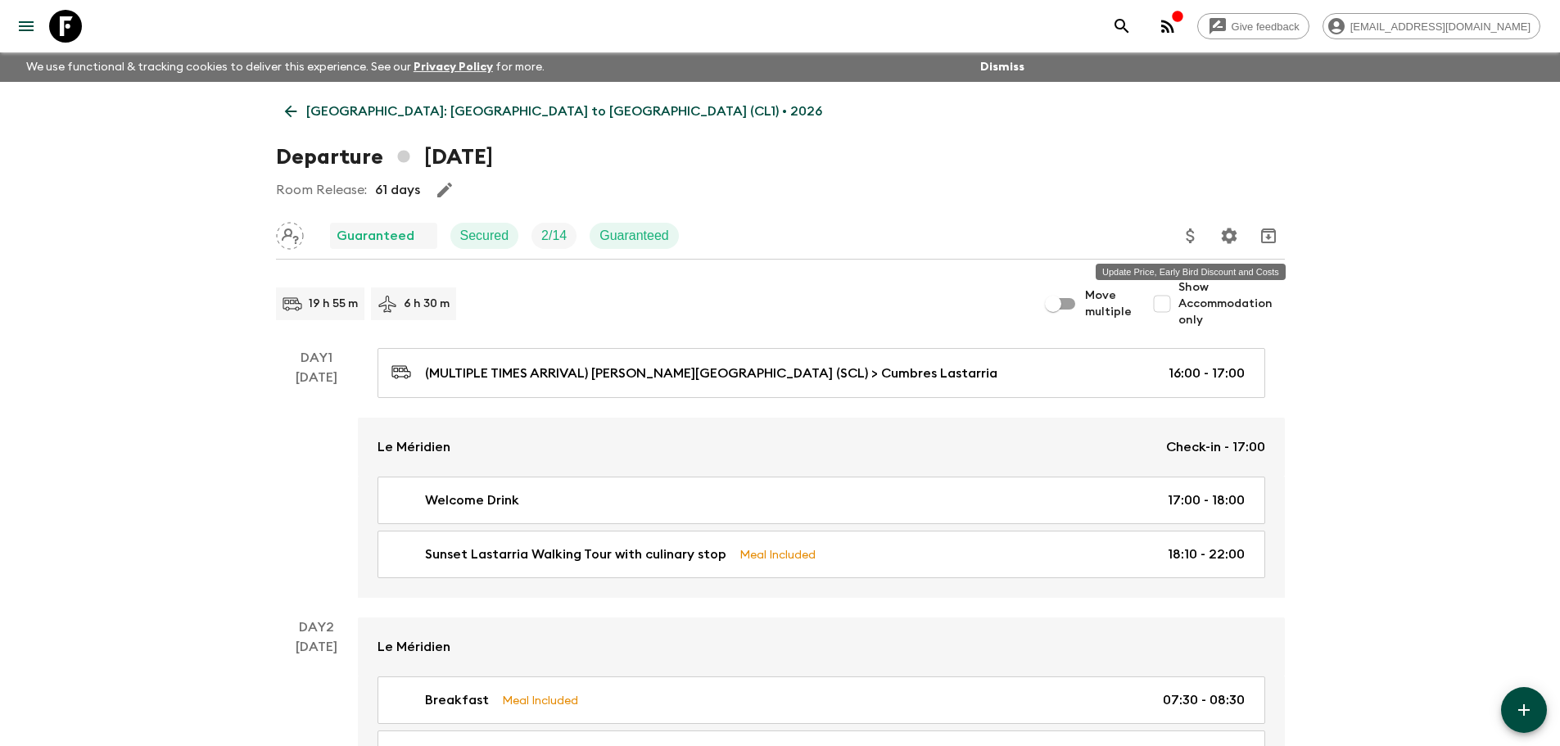
click at [1190, 242] on icon "Update Price, Early Bird Discount and Costs" at bounding box center [1190, 235] width 8 height 15
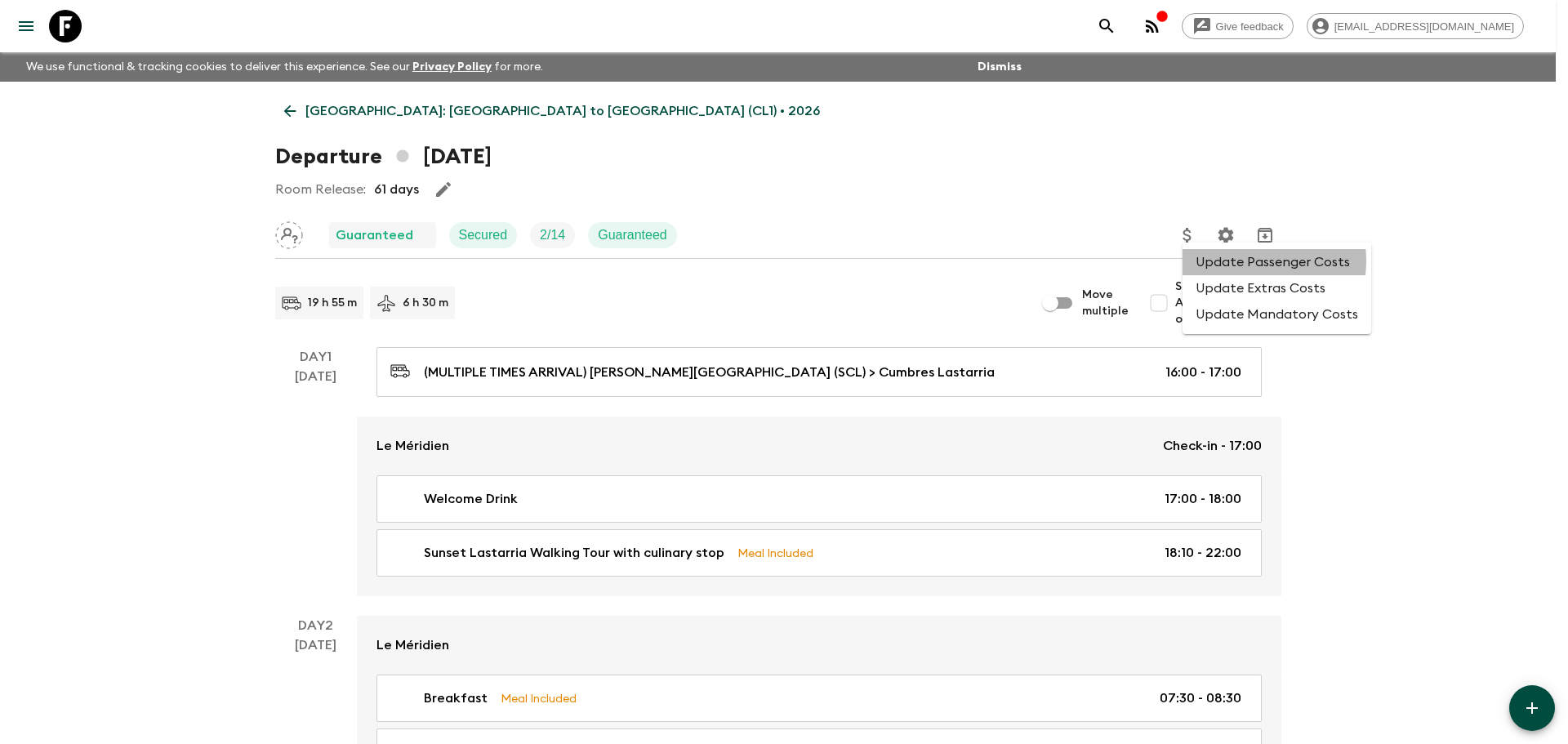
click at [1241, 260] on li "Update Passenger Costs" at bounding box center [1277, 262] width 189 height 26
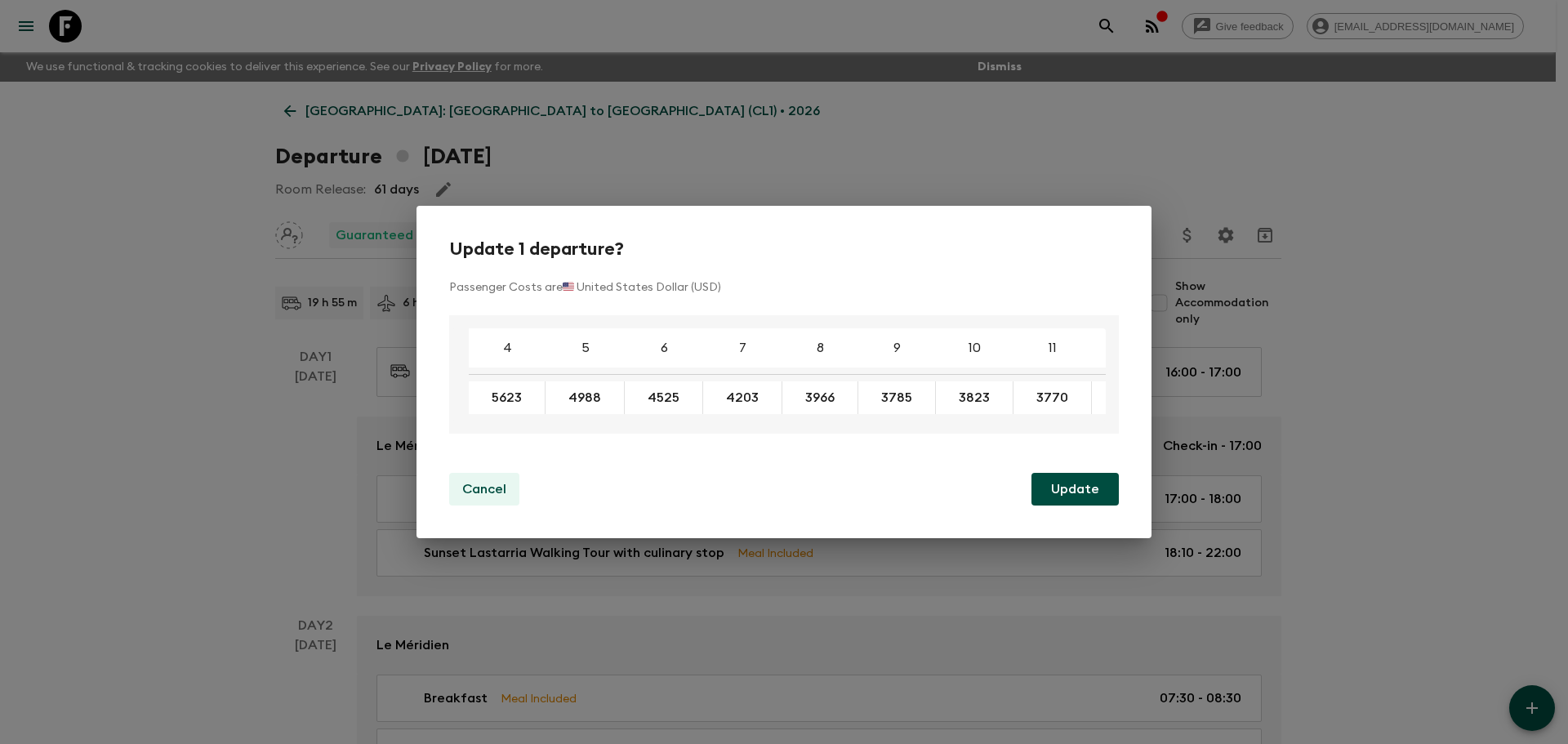
click at [479, 494] on p "Cancel" at bounding box center [485, 490] width 44 height 20
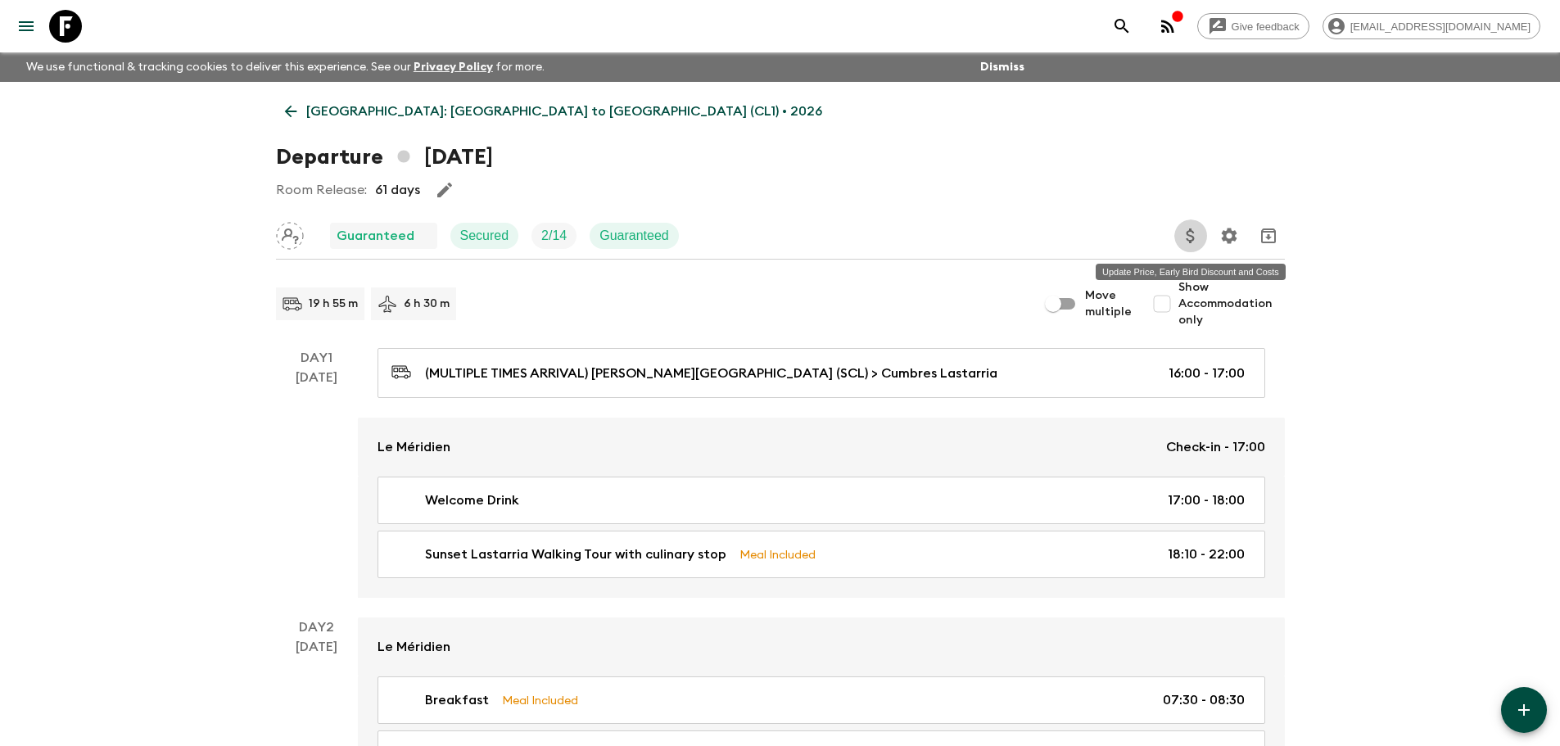
click at [1178, 236] on button "Update Price, Early Bird Discount and Costs" at bounding box center [1190, 235] width 33 height 33
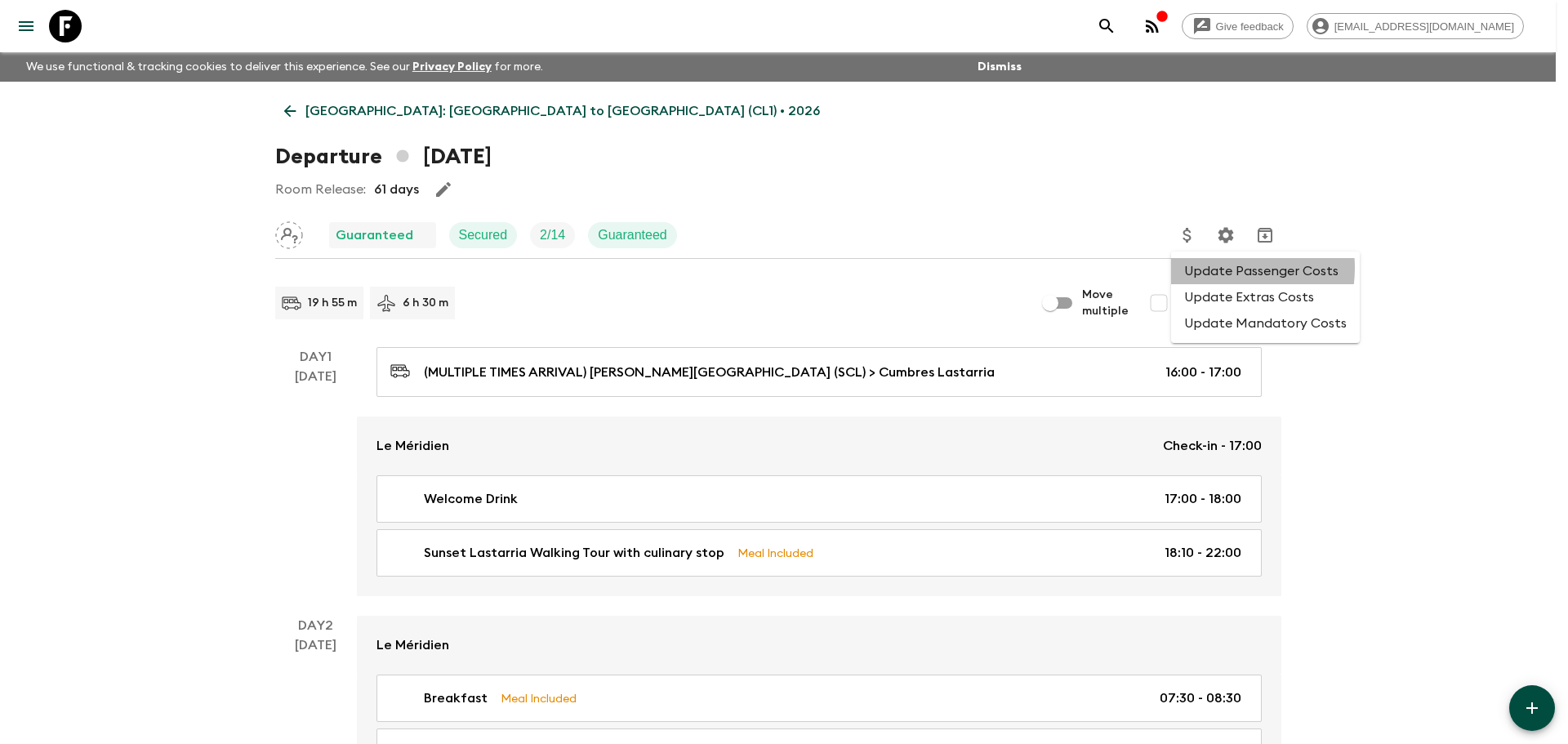
click at [1213, 268] on li "Update Passenger Costs" at bounding box center [1265, 271] width 189 height 26
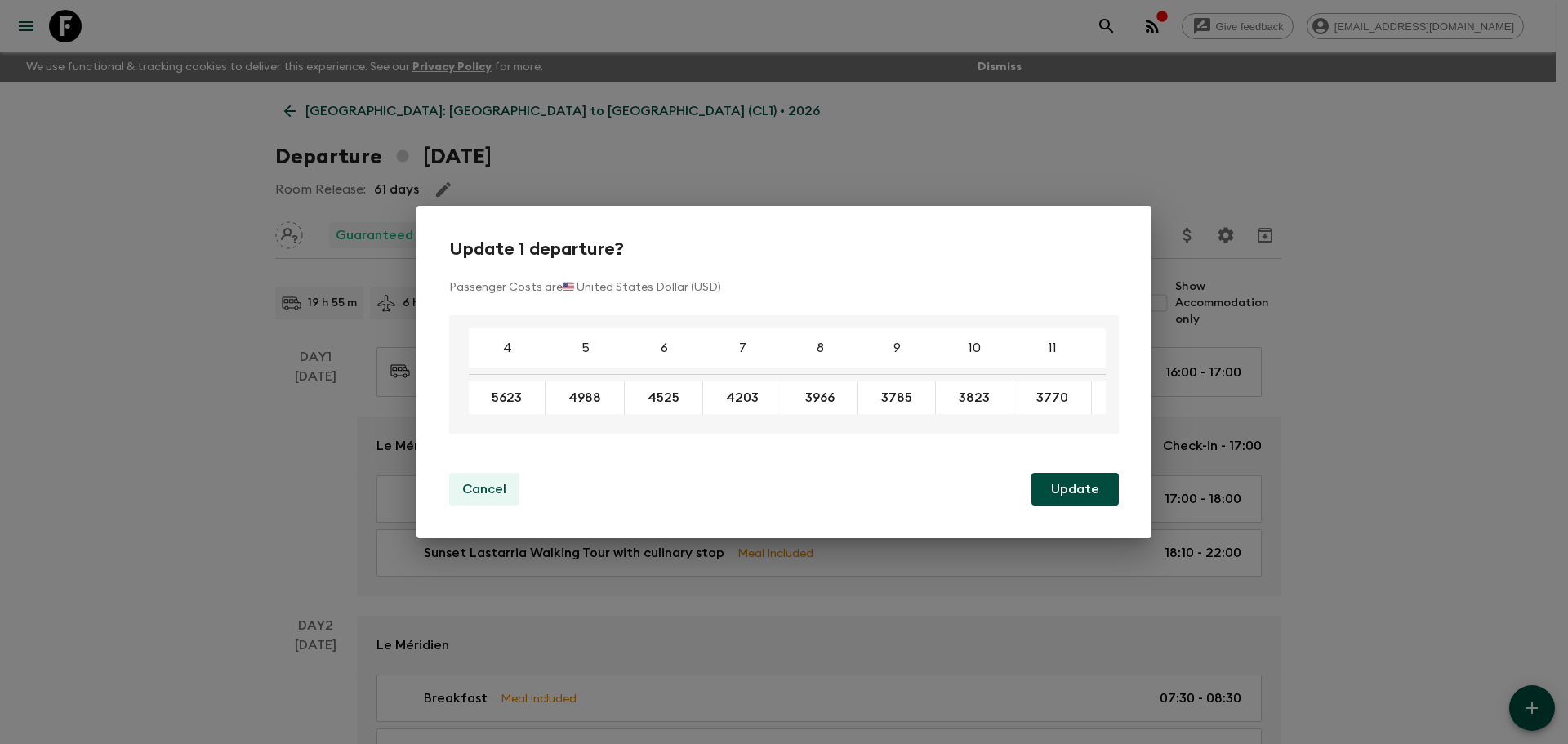
click at [486, 490] on p "Cancel" at bounding box center [485, 490] width 44 height 20
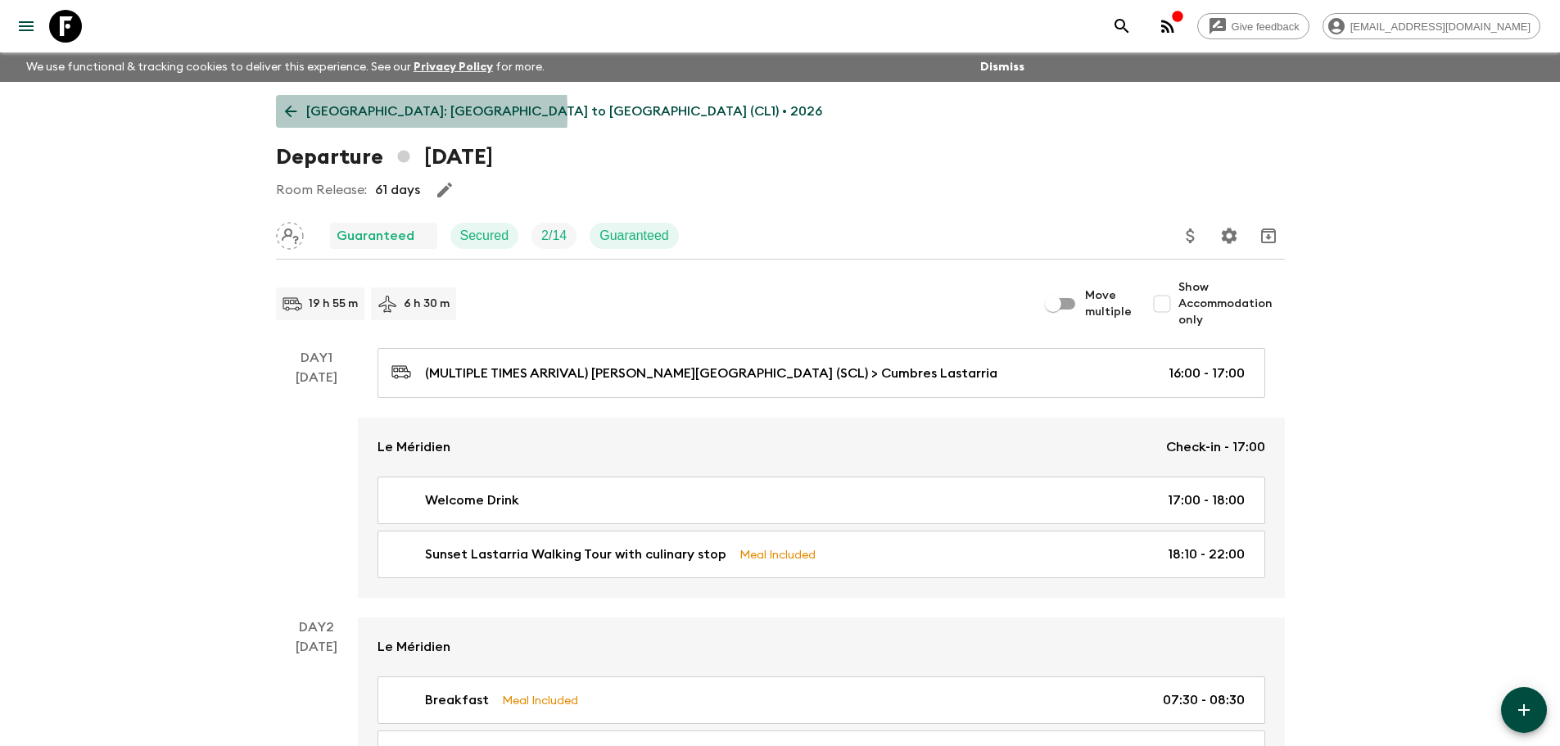
click at [292, 113] on icon at bounding box center [291, 111] width 18 height 18
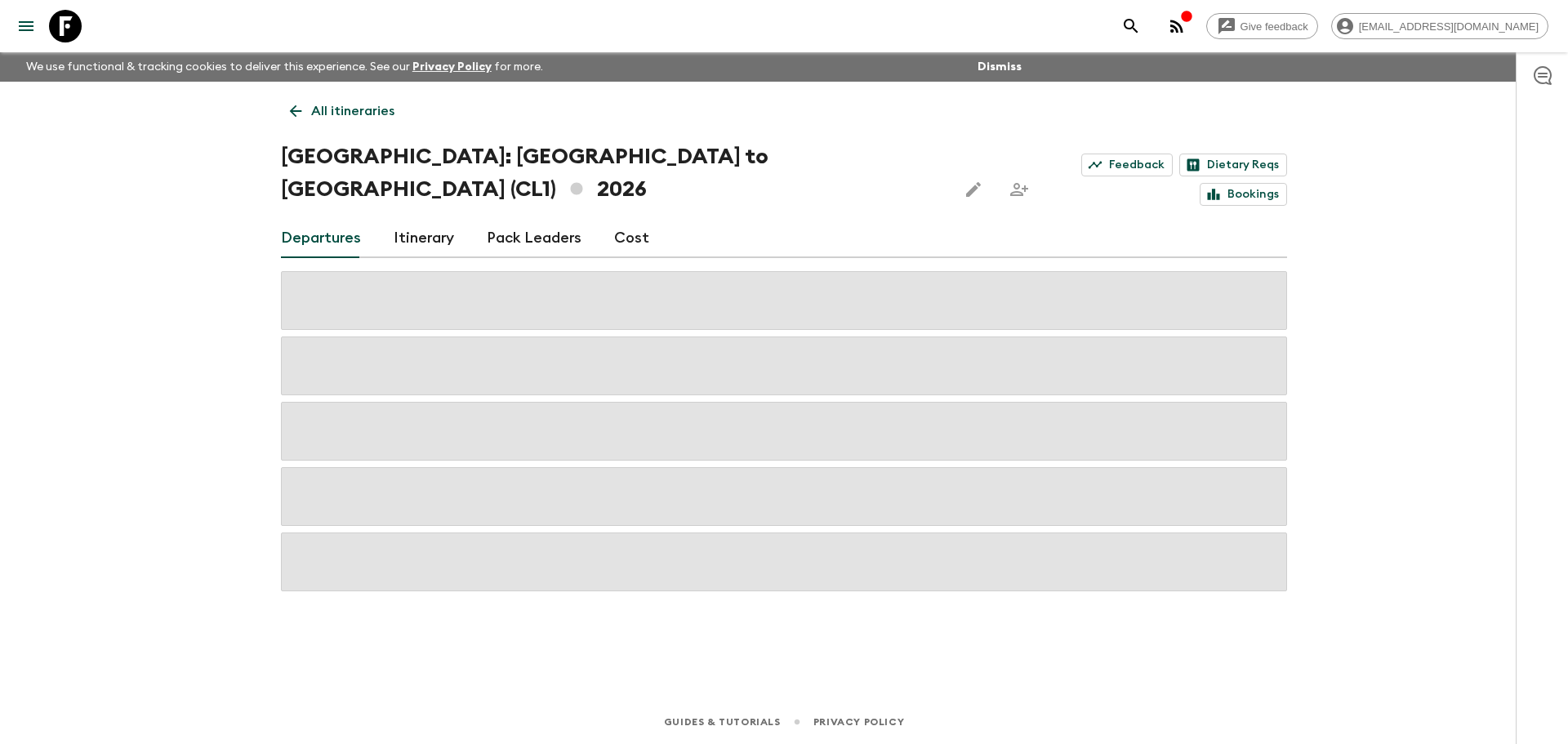
click at [19, 363] on div "Give feedback victoriar@alchemydmc.com We use functional & tracking cookies to …" at bounding box center [784, 372] width 1568 height 744
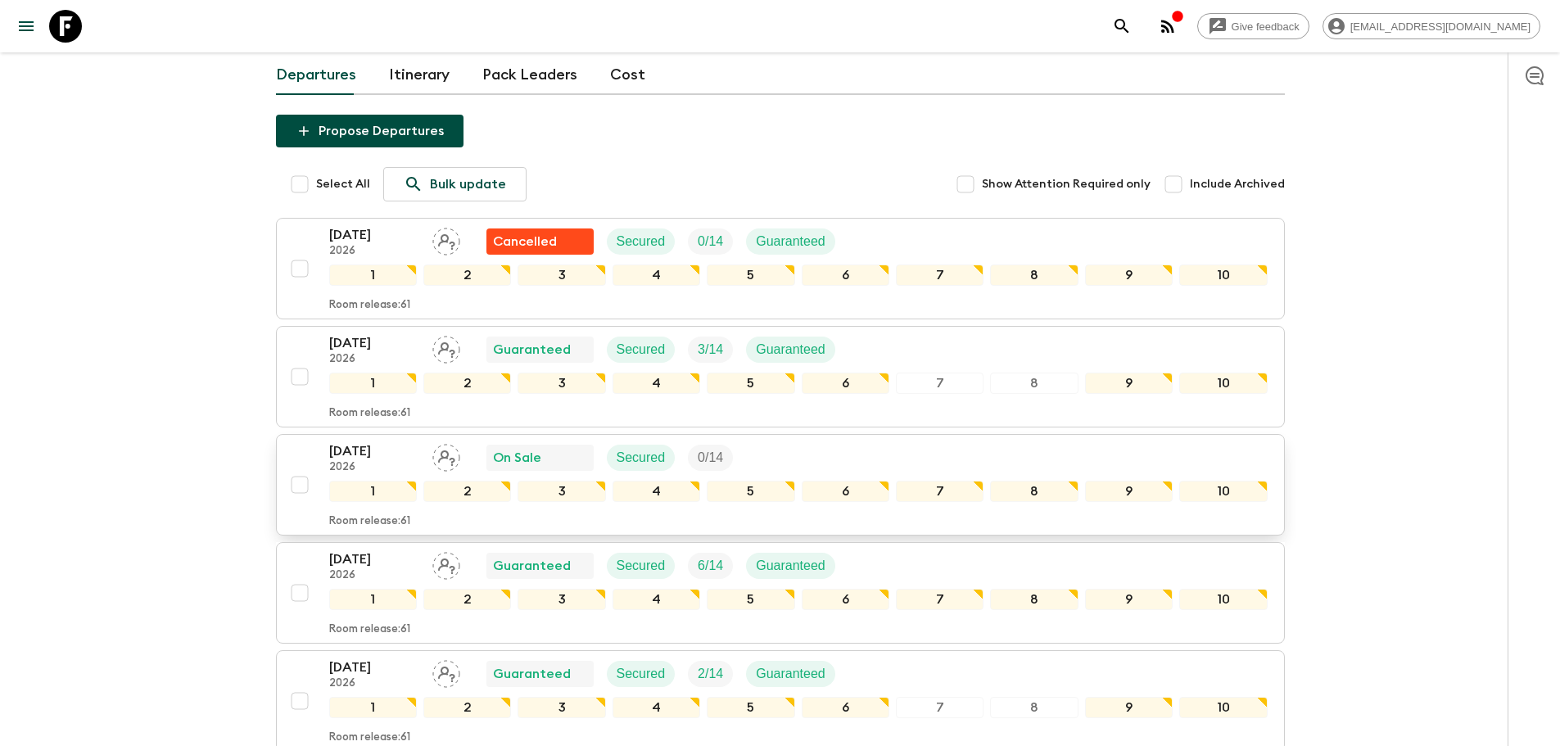
scroll to position [246, 0]
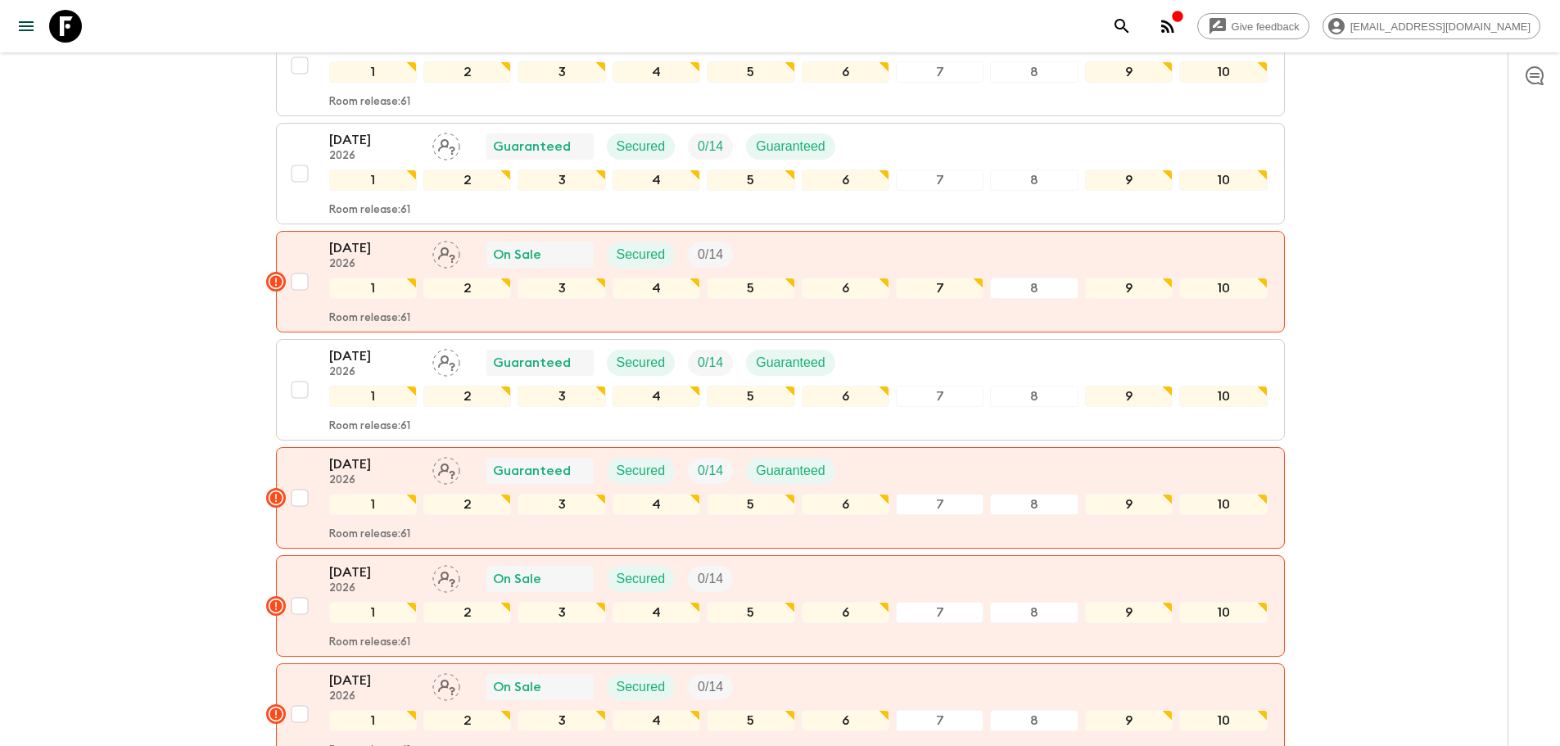
scroll to position [1691, 0]
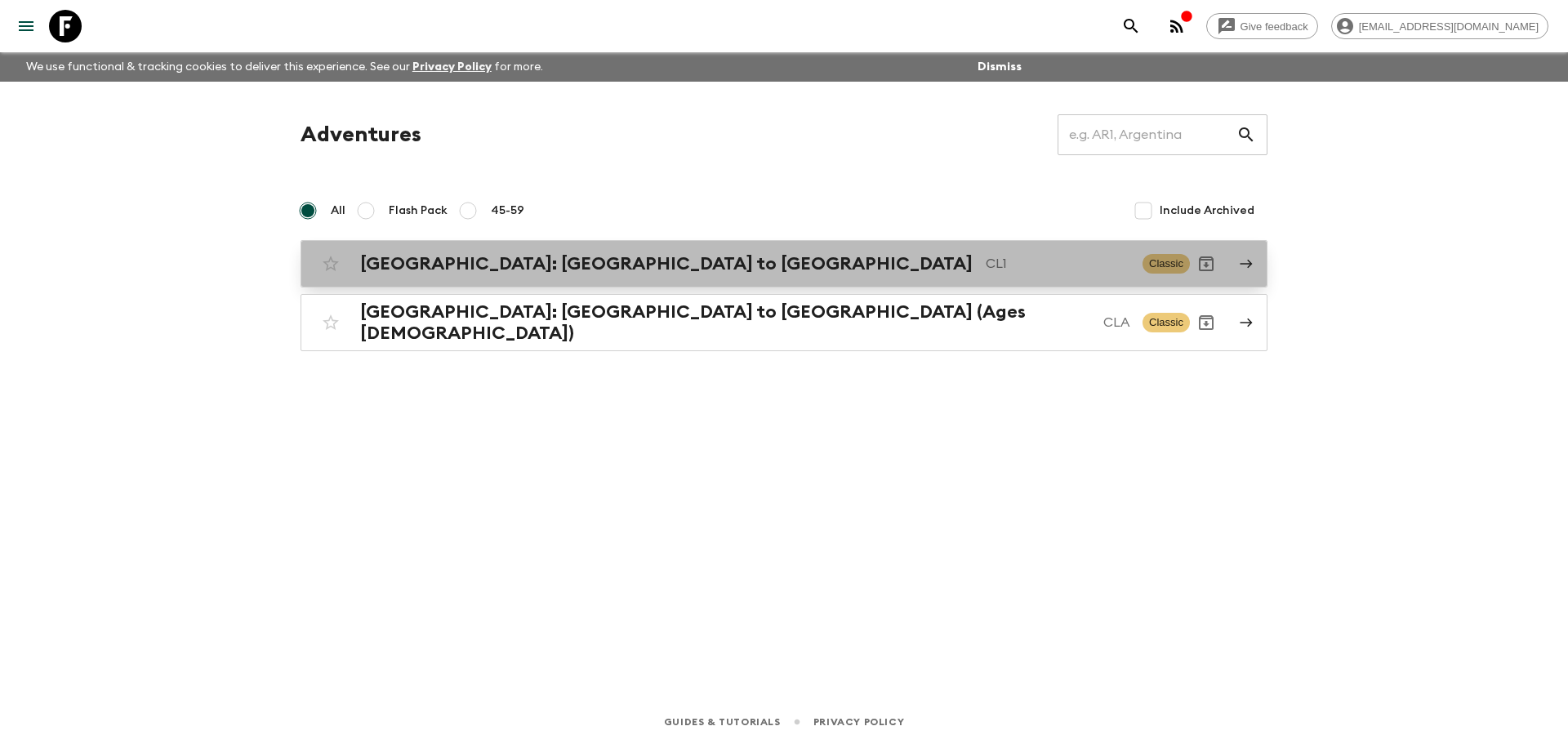
click at [452, 279] on div "Chile: Santiago to Patagonia CL1 Classic" at bounding box center [752, 263] width 876 height 33
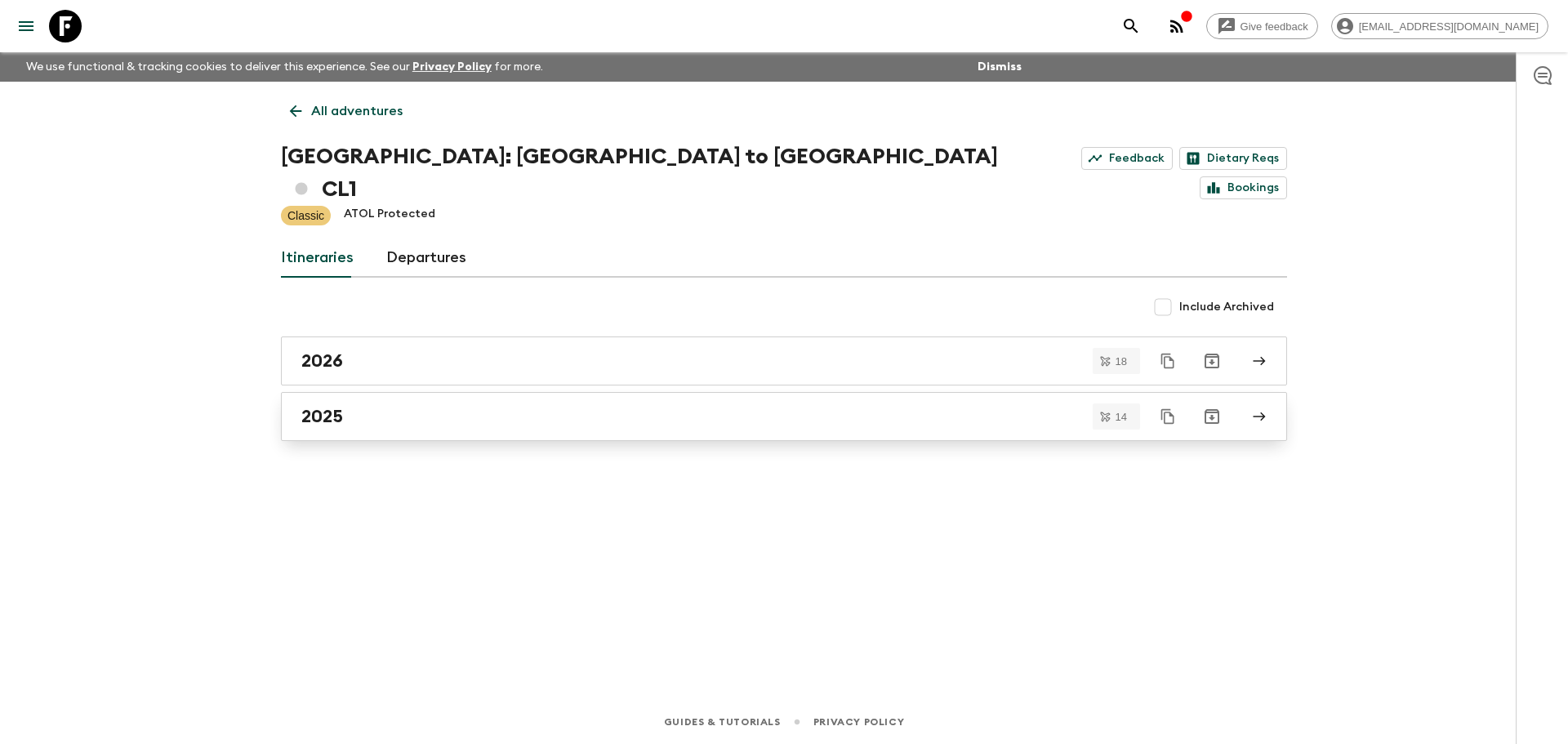
click at [383, 392] on link "2025" at bounding box center [784, 416] width 1006 height 49
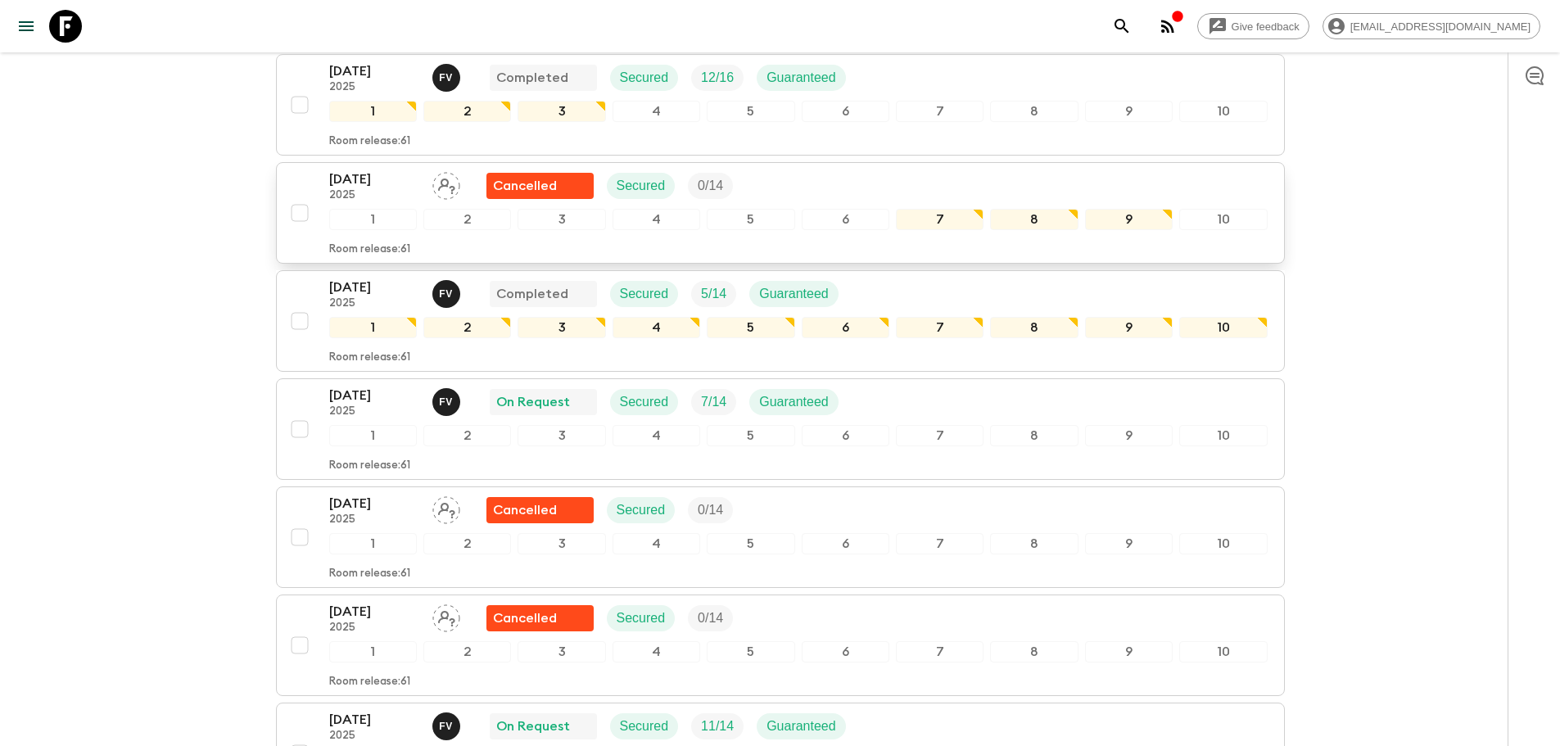
scroll to position [82, 0]
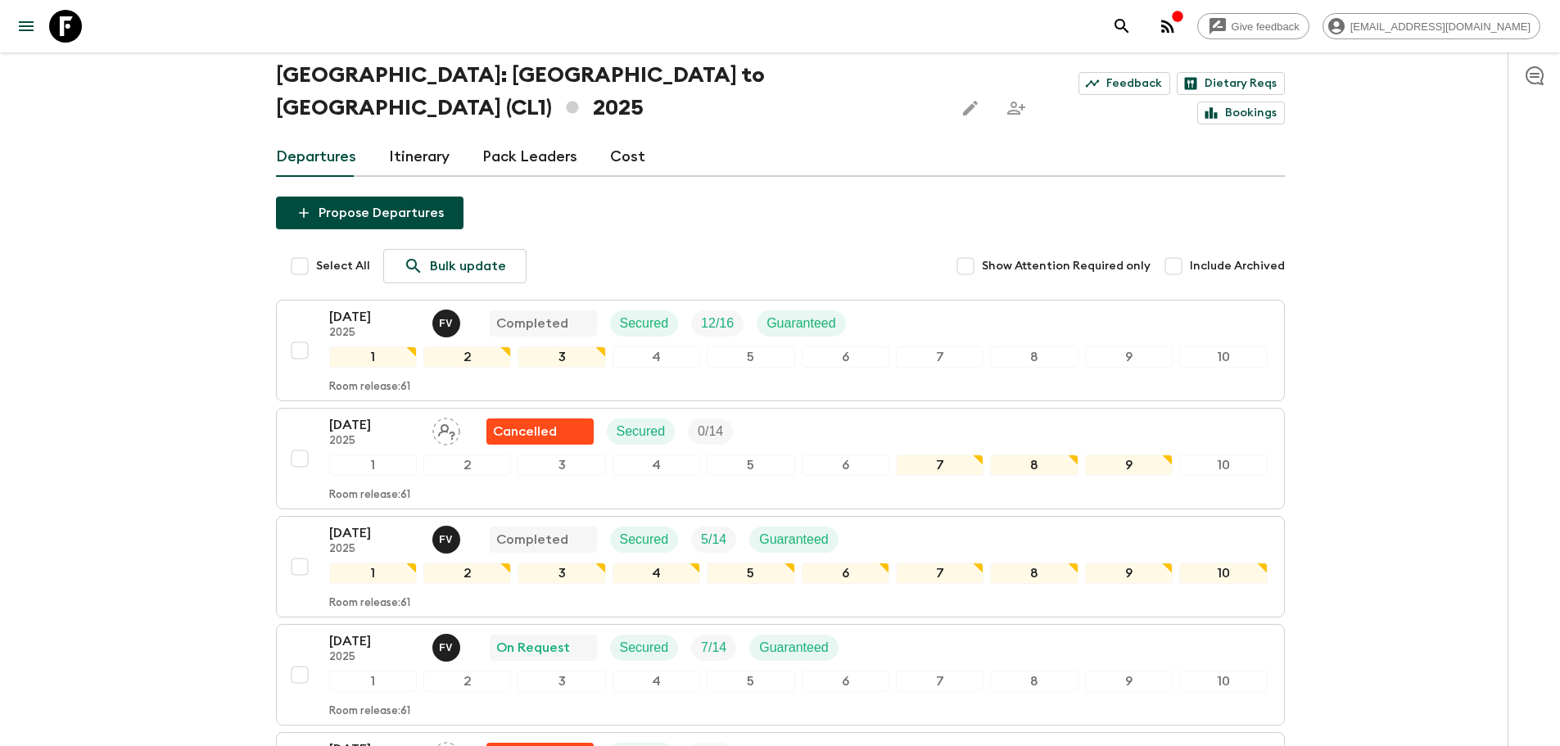
drag, startPoint x: 1176, startPoint y: 232, endPoint x: 1157, endPoint y: 234, distance: 19.0
click at [1175, 250] on input "Include Archived" at bounding box center [1173, 266] width 33 height 33
checkbox input "true"
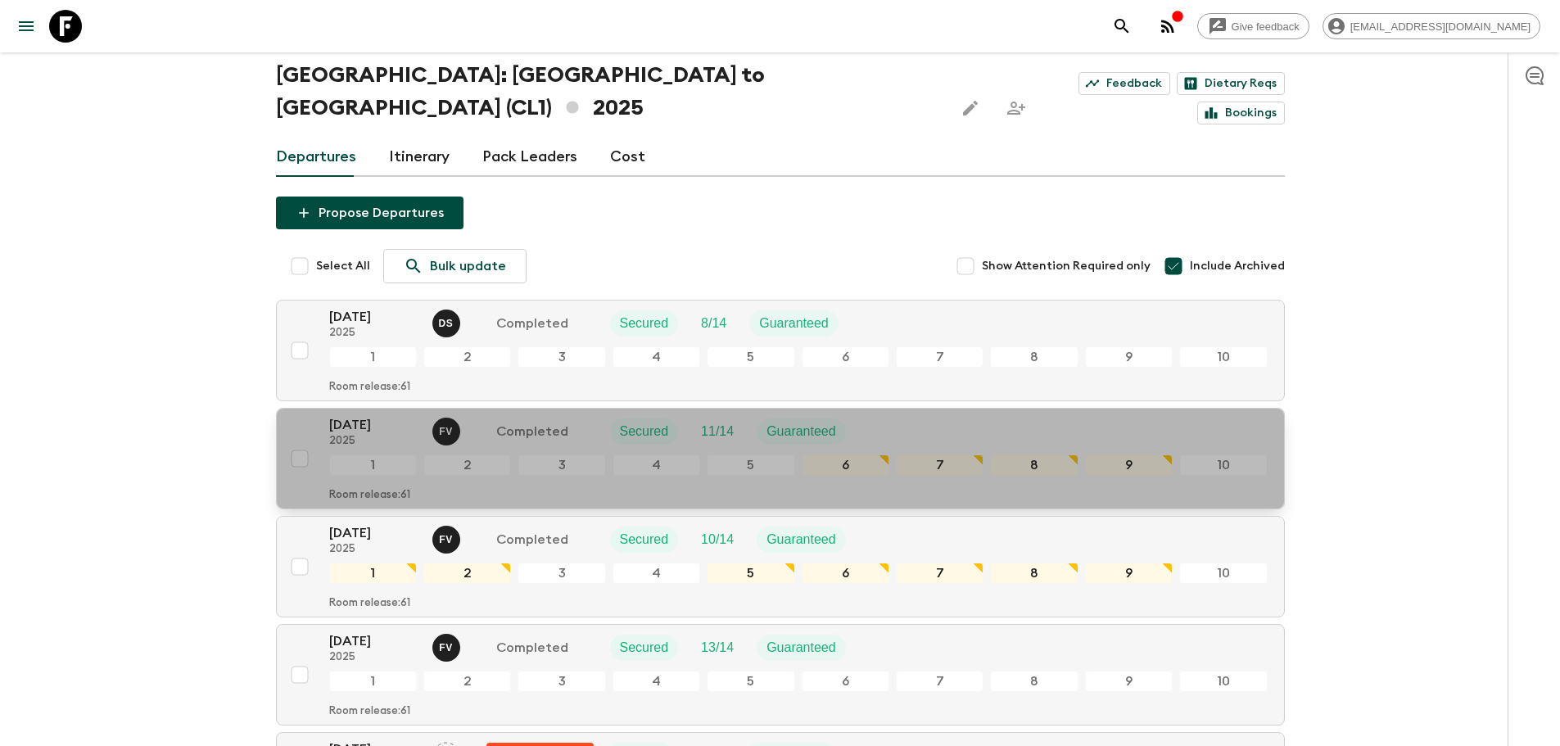
click at [372, 435] on p "2025" at bounding box center [374, 441] width 90 height 13
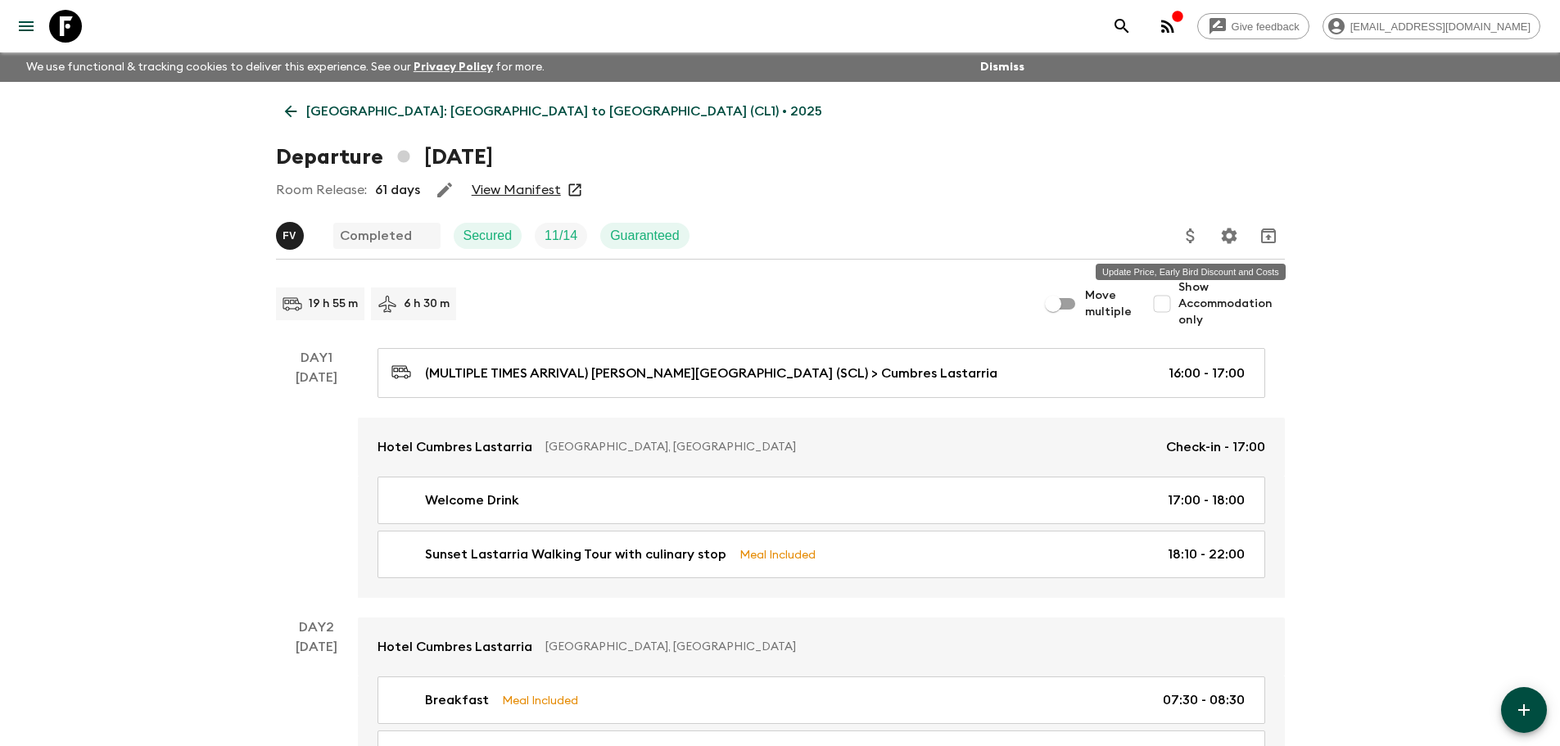
click at [1188, 233] on icon "Update Price, Early Bird Discount and Costs" at bounding box center [1190, 235] width 8 height 15
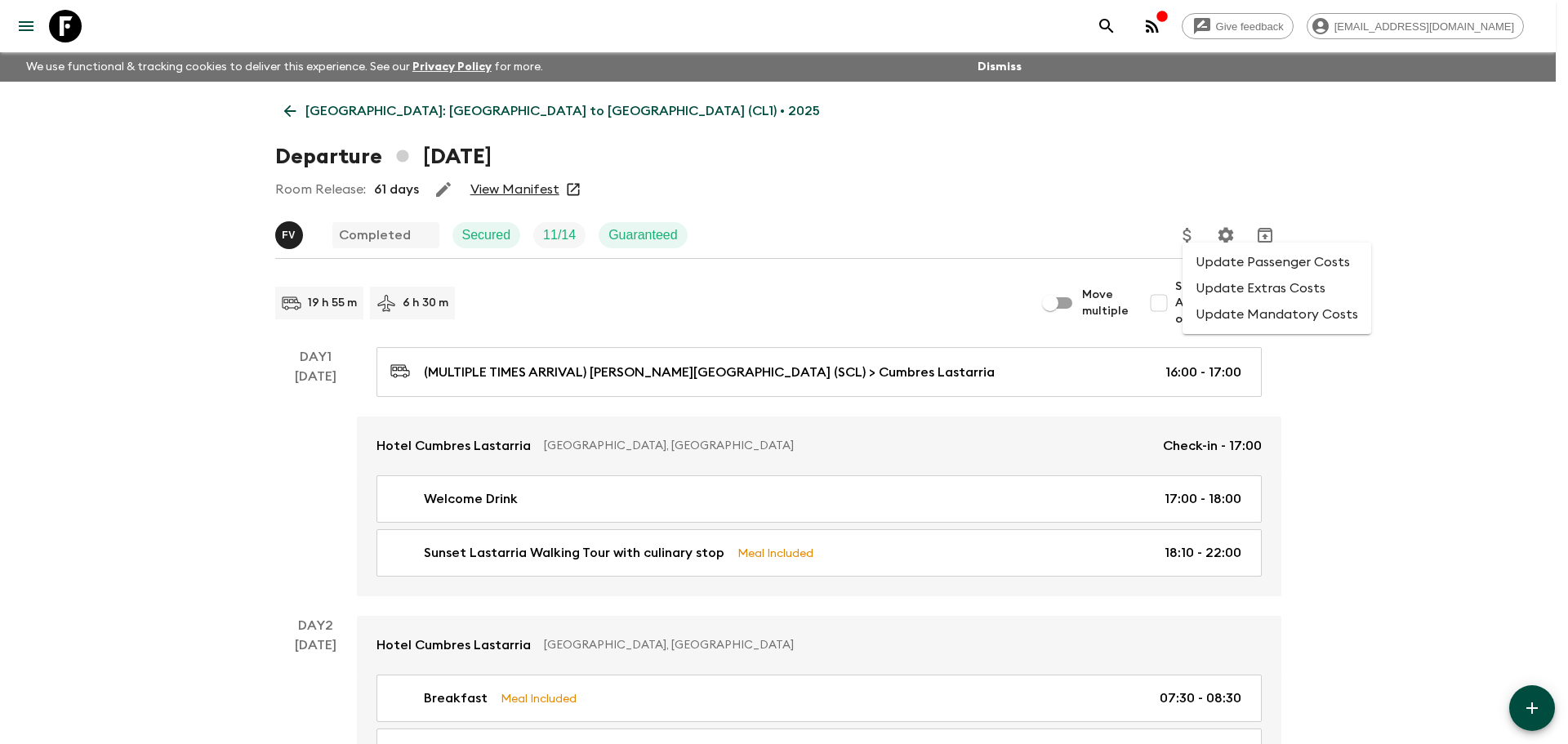
click at [1316, 263] on li "Update Passenger Costs" at bounding box center [1277, 262] width 189 height 26
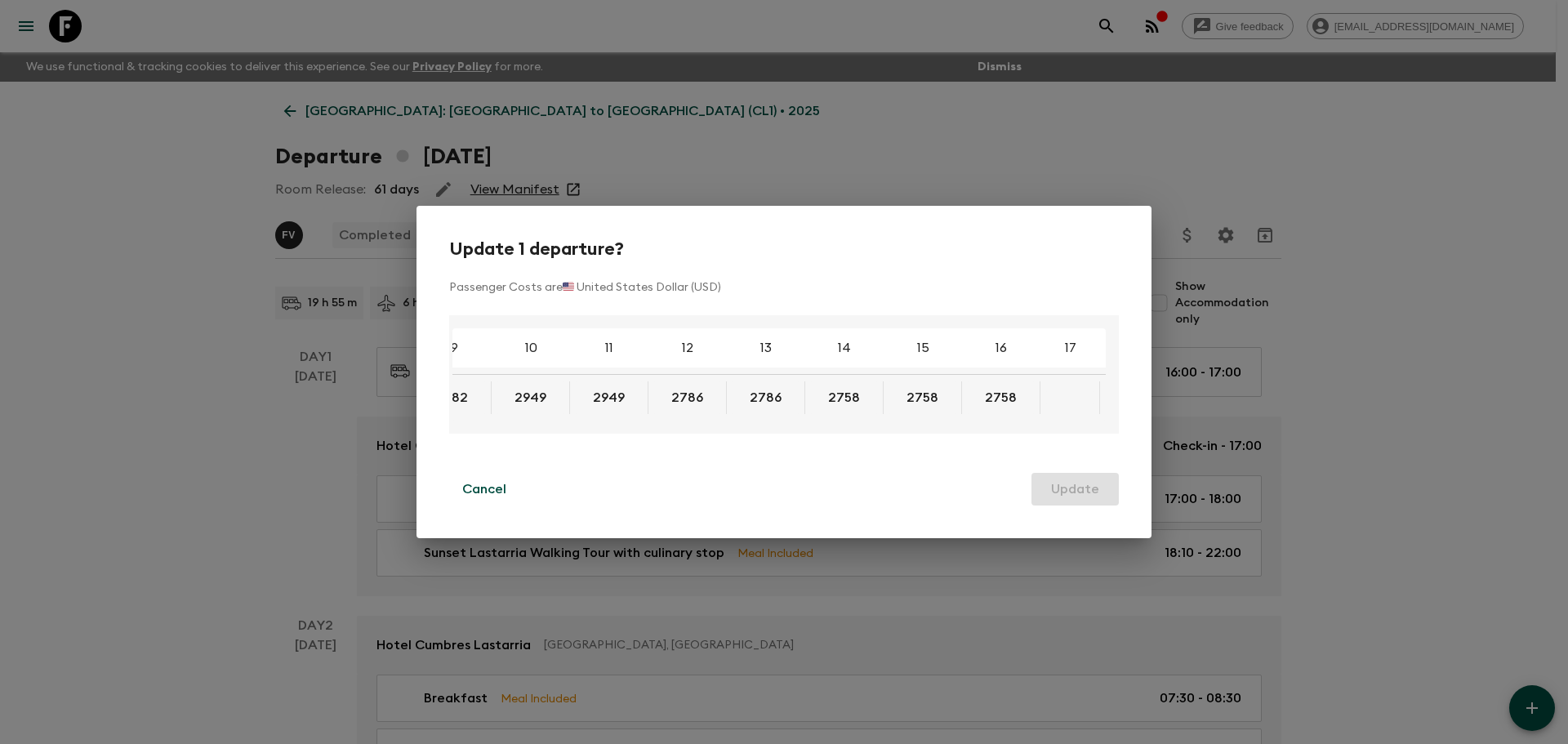
scroll to position [0, 442]
click at [515, 494] on button "Cancel" at bounding box center [484, 489] width 70 height 33
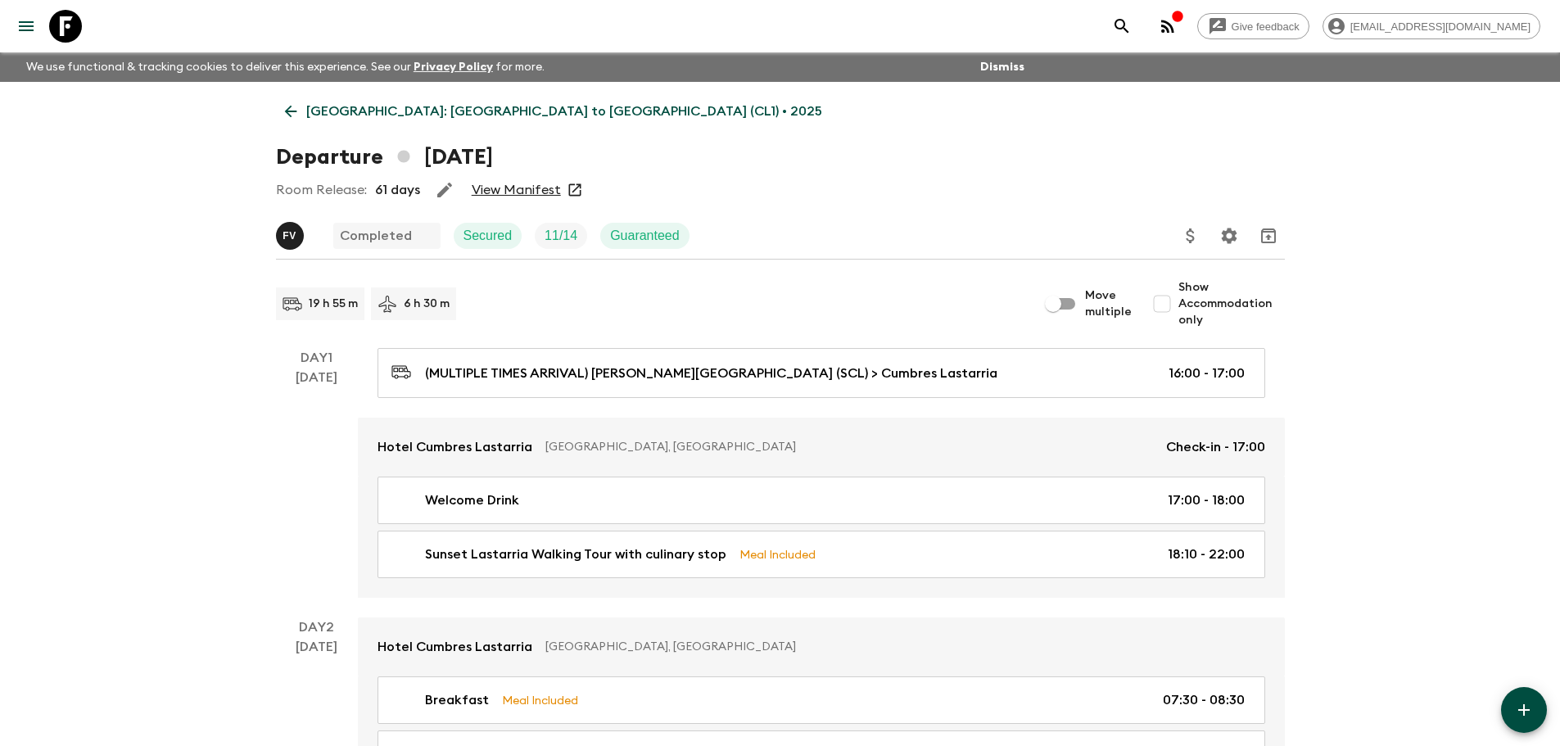
click at [1190, 245] on icon "Update Price, Early Bird Discount and Costs" at bounding box center [1191, 236] width 20 height 20
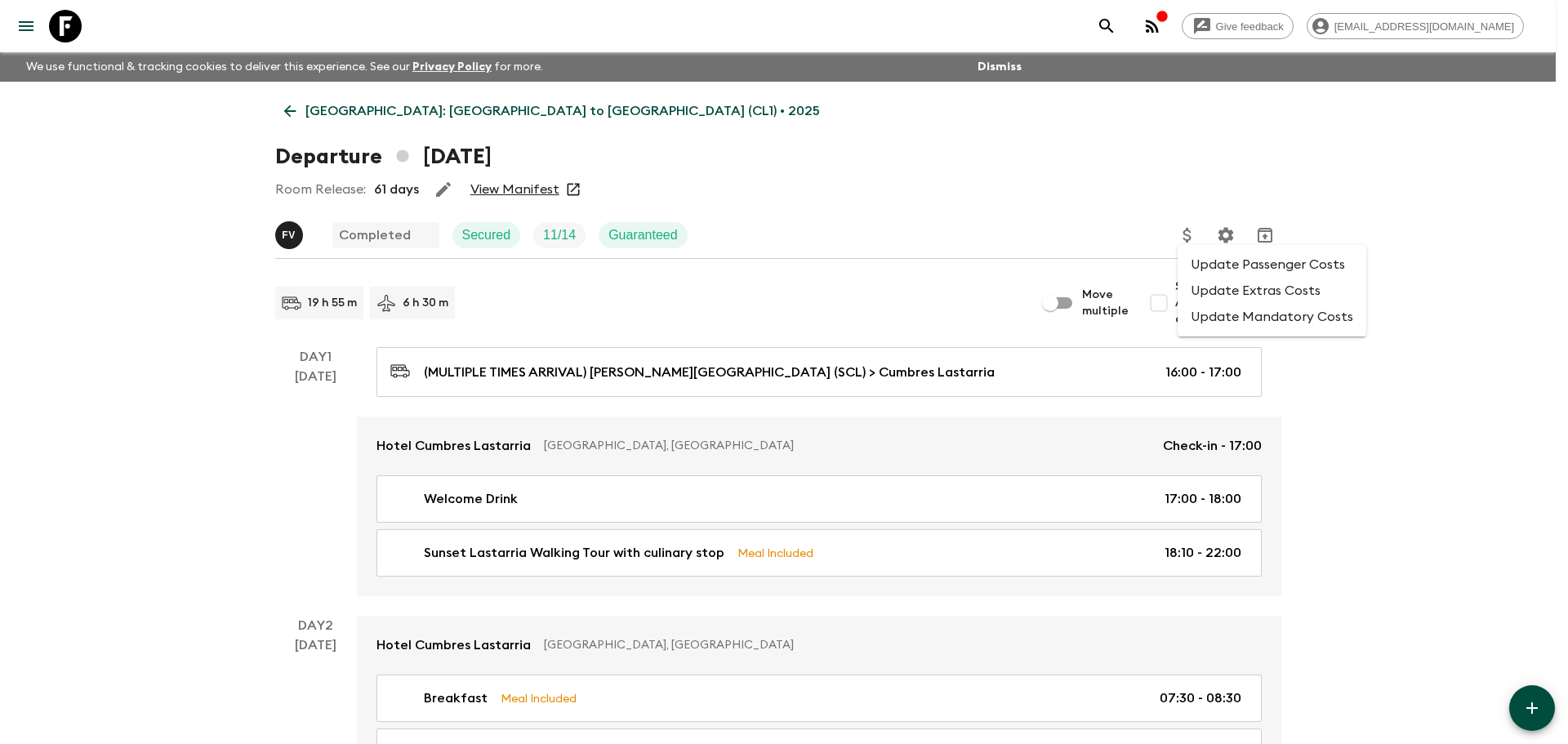
click at [1217, 271] on li "Update Passenger Costs" at bounding box center [1272, 264] width 189 height 26
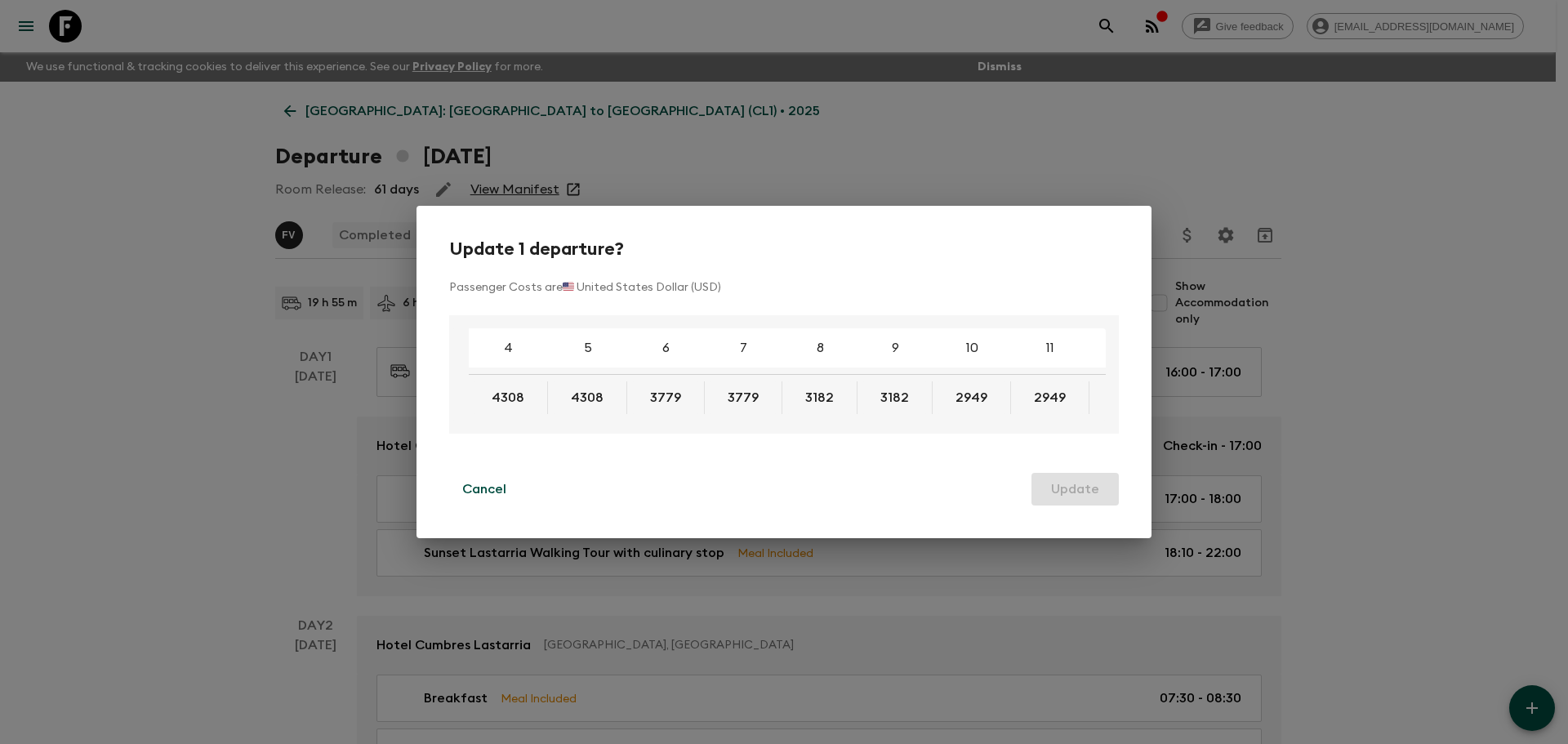
drag, startPoint x: 811, startPoint y: 417, endPoint x: 848, endPoint y: 421, distance: 37.2
click at [848, 421] on div "4 5 6 7 8 9 10 11 12 13 14 15 16 17 18 4308 4308 3779 3779 3182 3182 2949 2949 …" at bounding box center [779, 374] width 653 height 93
click at [804, 434] on div "4 5 6 7 8 9 10 11 12 13 14 15 16 17 18 4308 4308 3779 3779 3182 3182 2949 2949 …" at bounding box center [784, 374] width 670 height 119
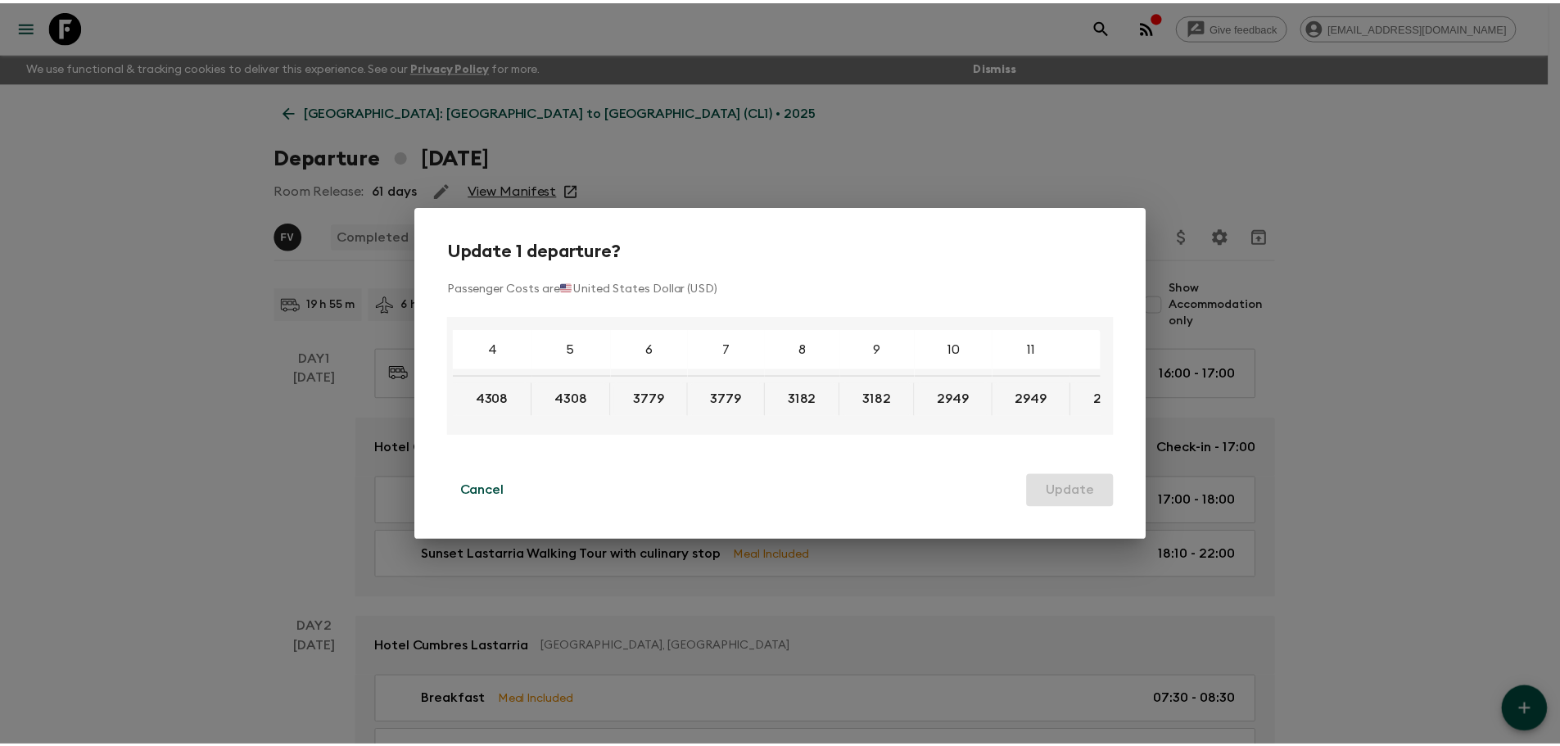
scroll to position [0, 0]
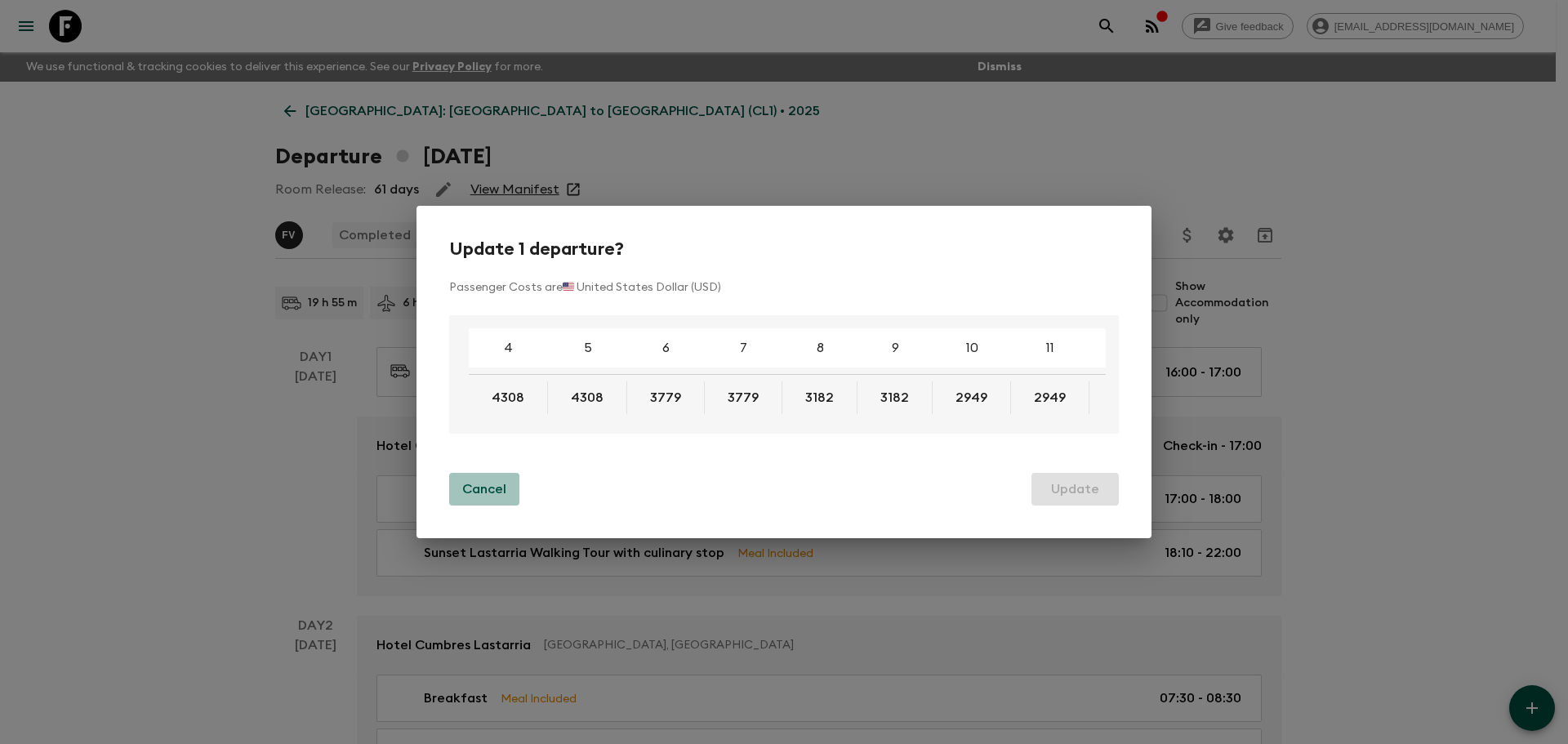
click at [465, 485] on p "Cancel" at bounding box center [485, 490] width 44 height 20
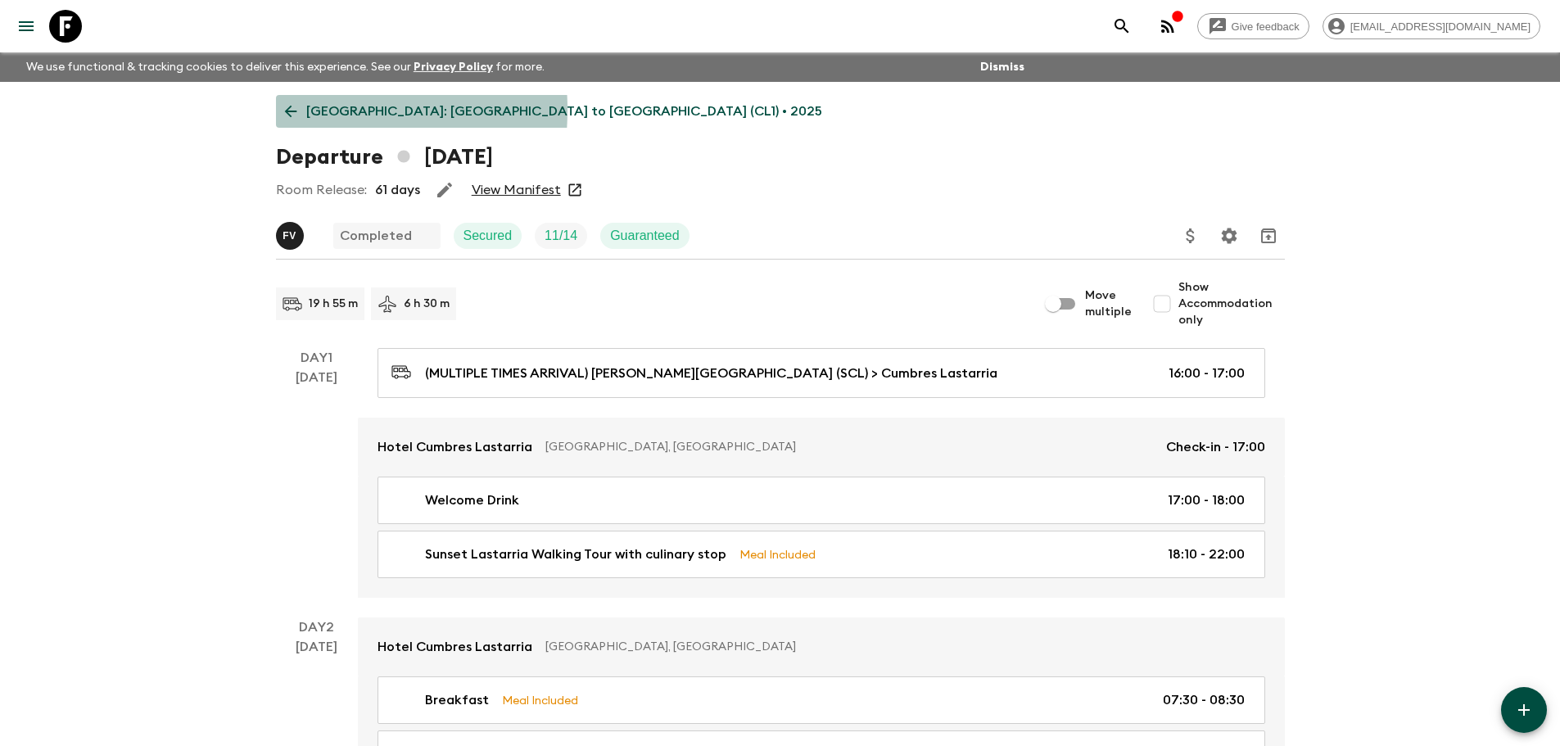
click at [287, 110] on icon at bounding box center [290, 112] width 12 height 12
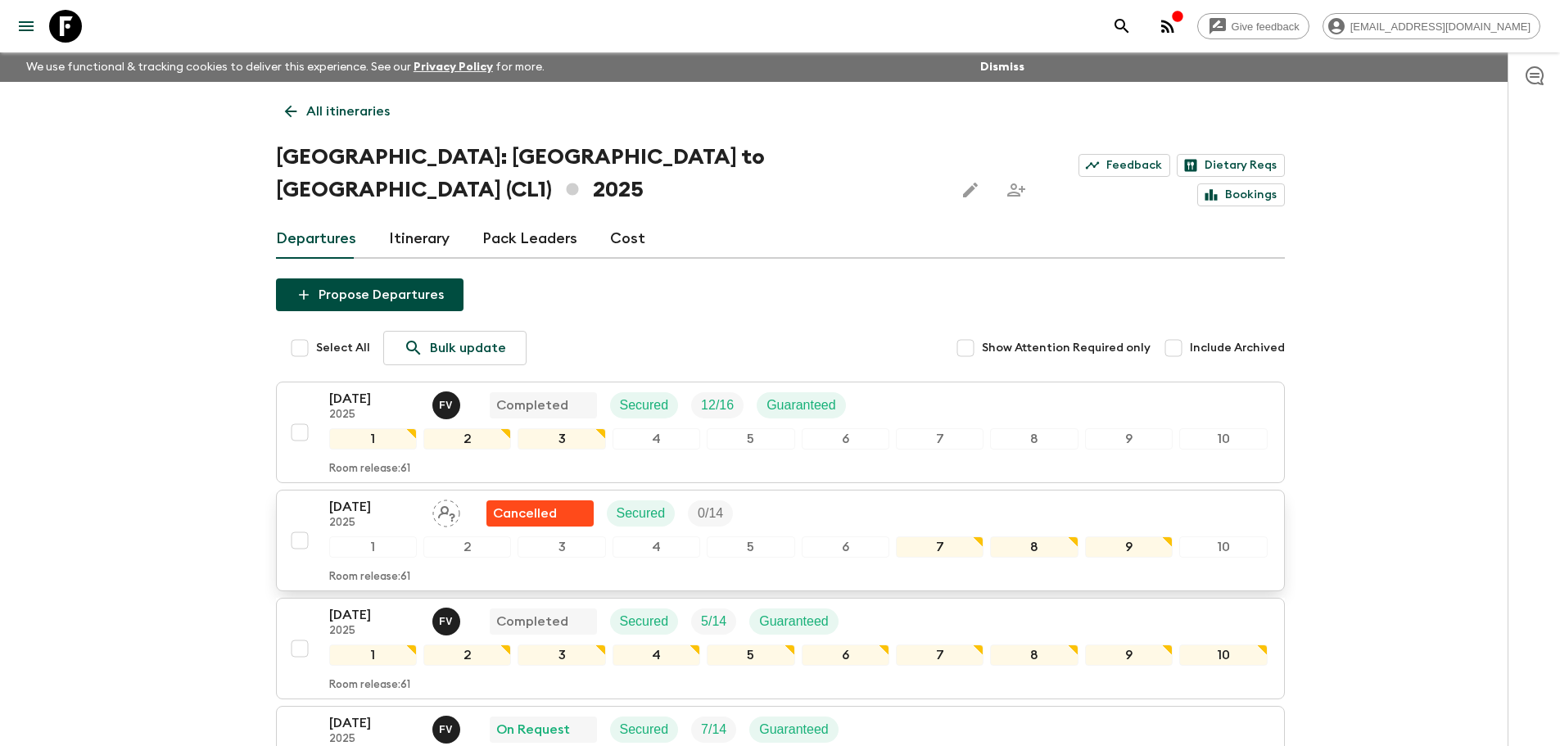
scroll to position [82, 0]
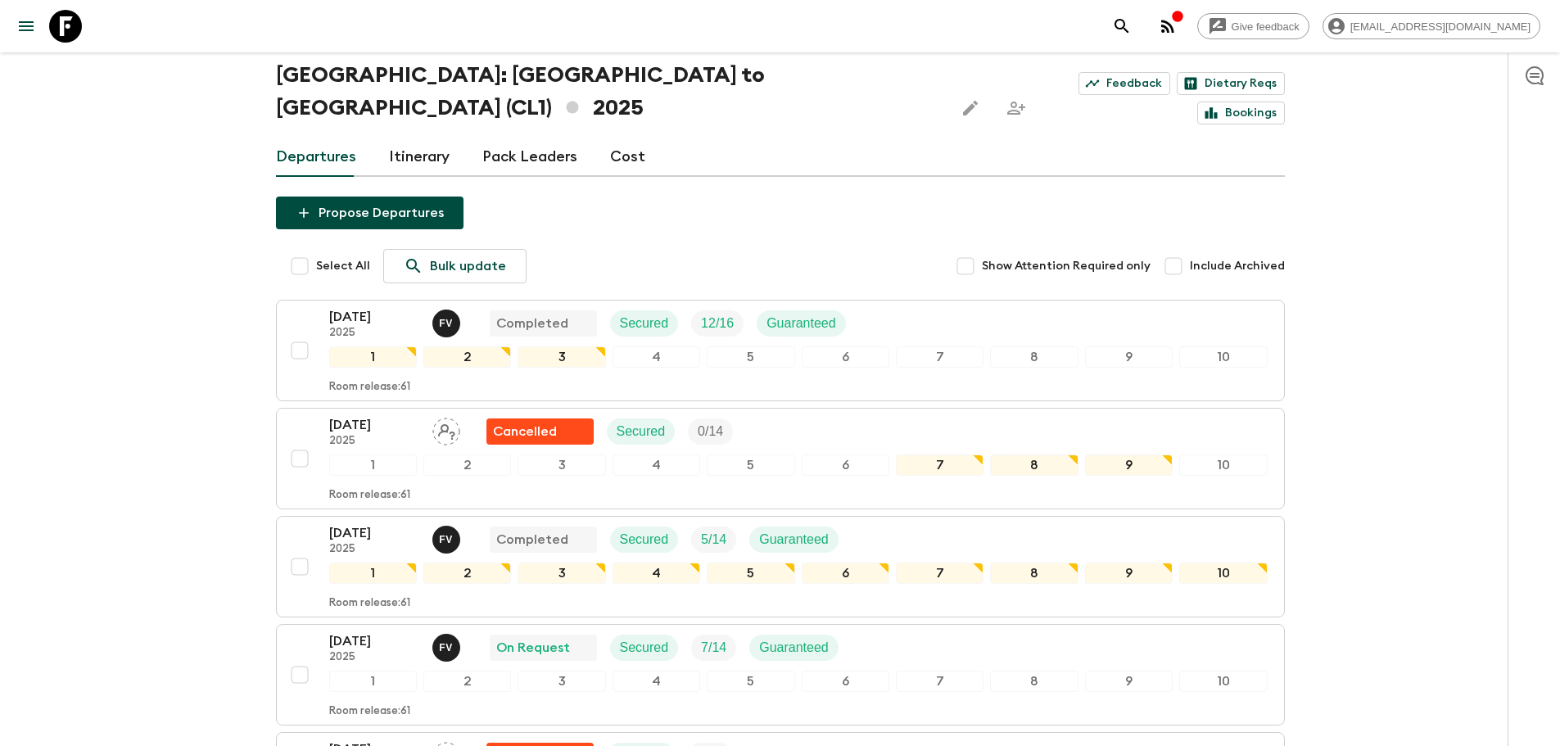
click at [1181, 250] on input "Include Archived" at bounding box center [1173, 266] width 33 height 33
checkbox input "true"
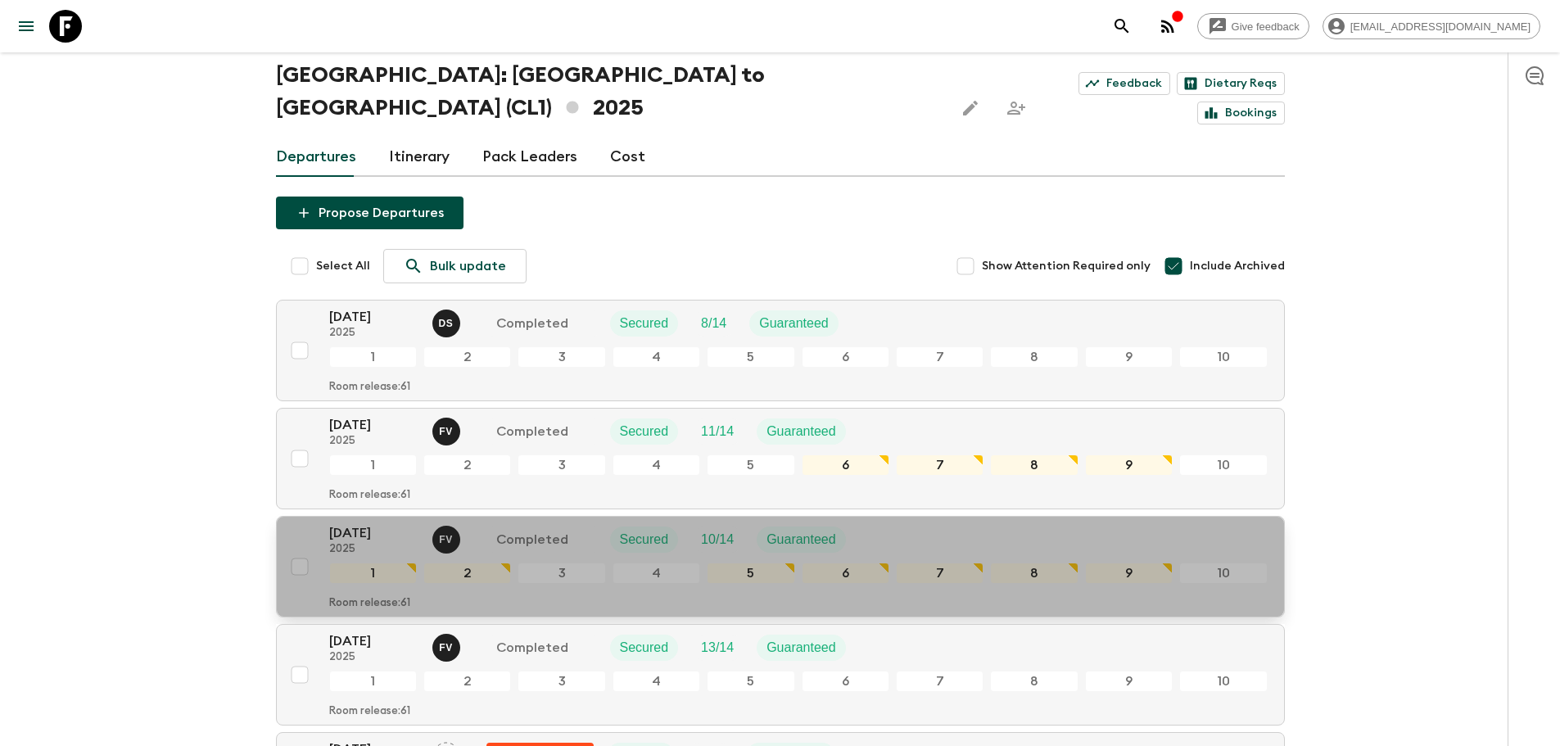
click at [391, 543] on p "2025" at bounding box center [374, 549] width 90 height 13
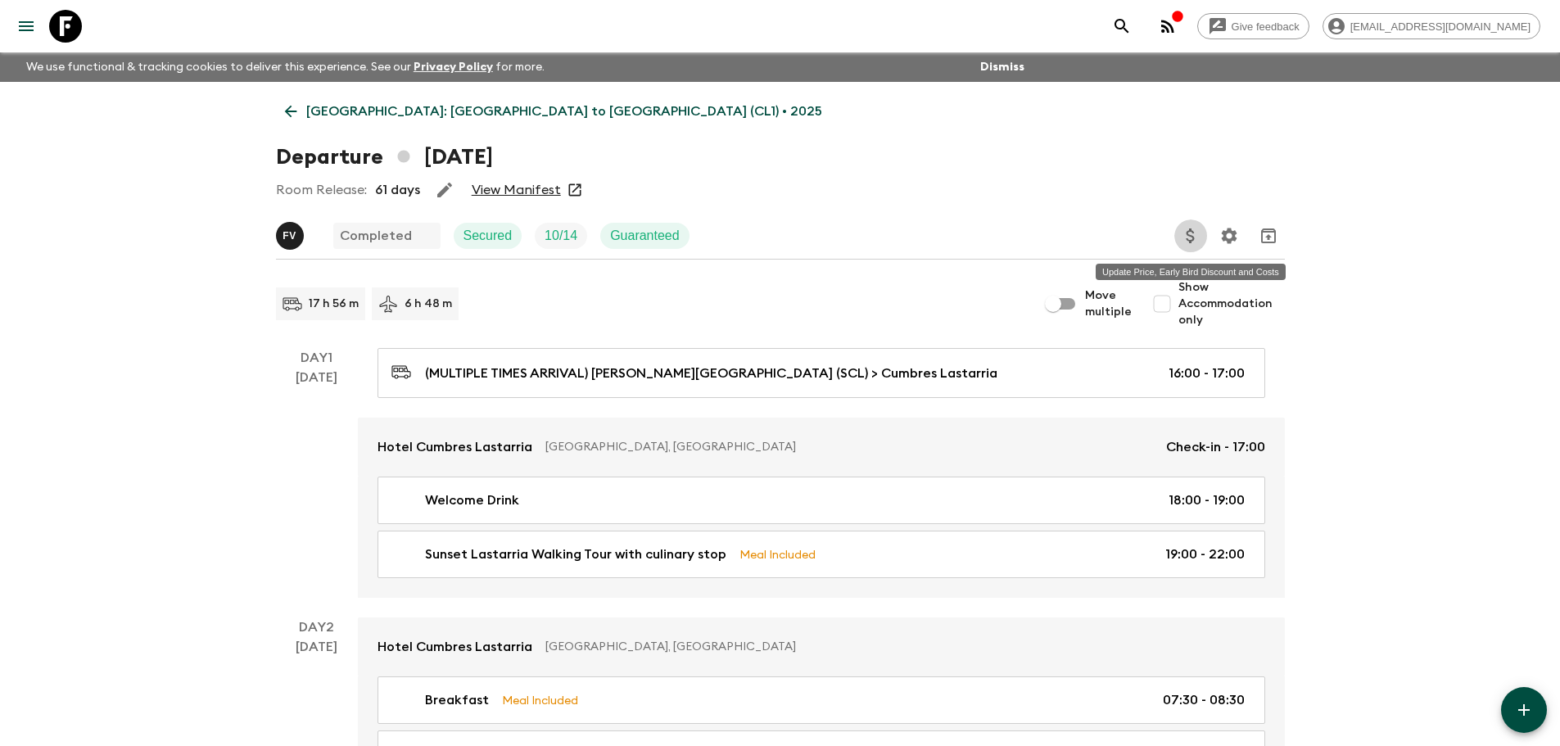
click at [1193, 237] on icon "Update Price, Early Bird Discount and Costs" at bounding box center [1190, 235] width 8 height 15
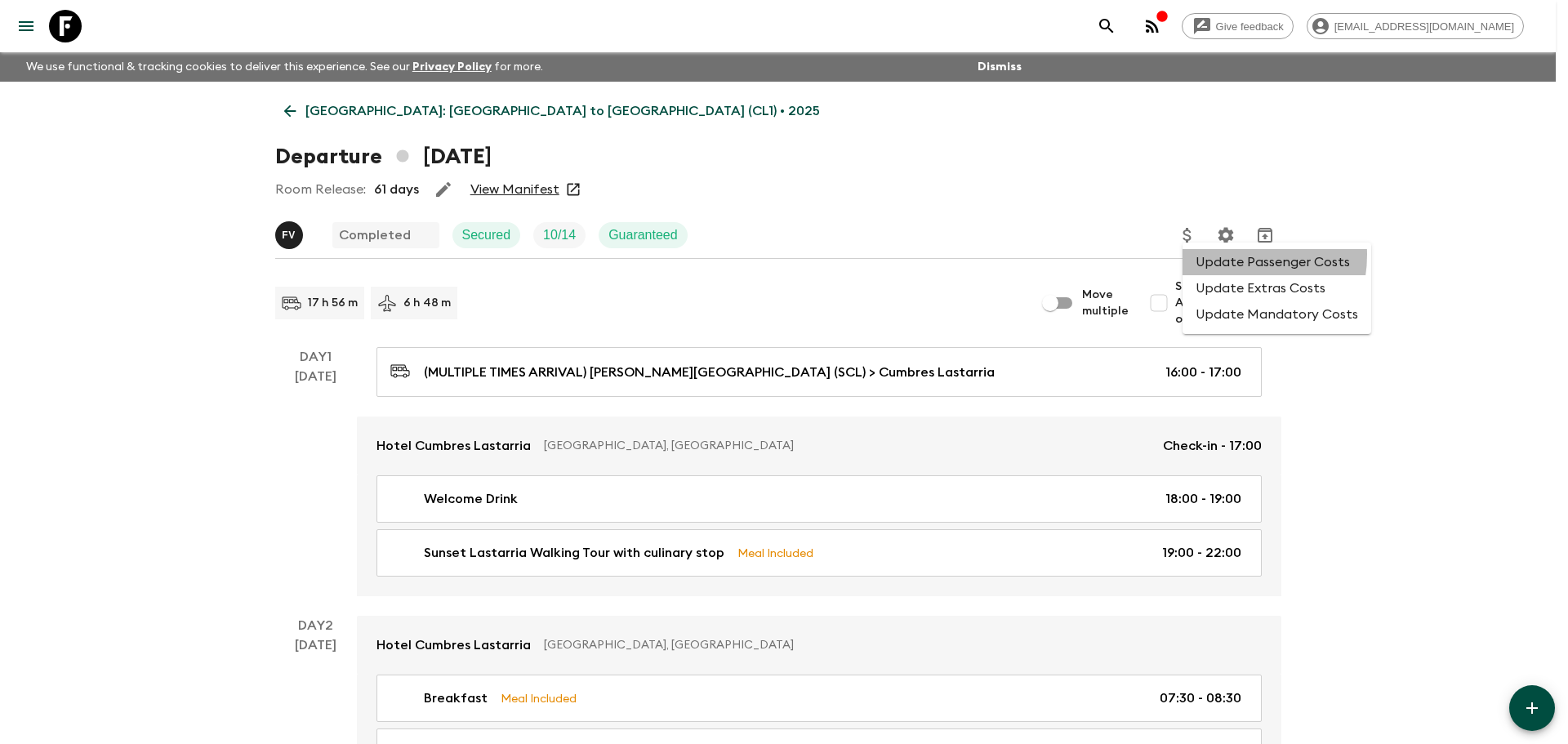
click at [1227, 255] on li "Update Passenger Costs" at bounding box center [1277, 262] width 189 height 26
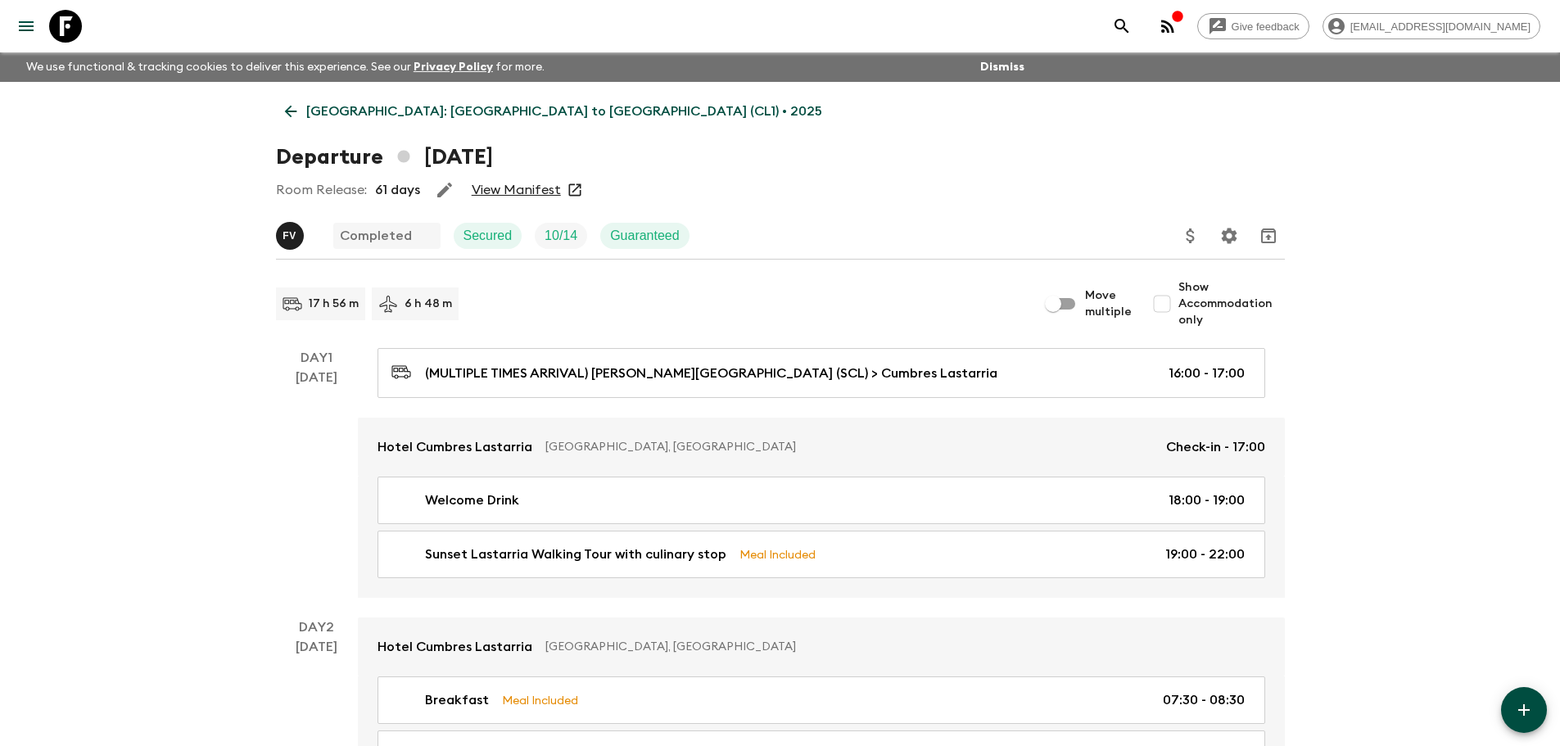
click at [290, 120] on link "[GEOGRAPHIC_DATA]: [GEOGRAPHIC_DATA] to [GEOGRAPHIC_DATA] (CL1) • 2025" at bounding box center [553, 111] width 555 height 33
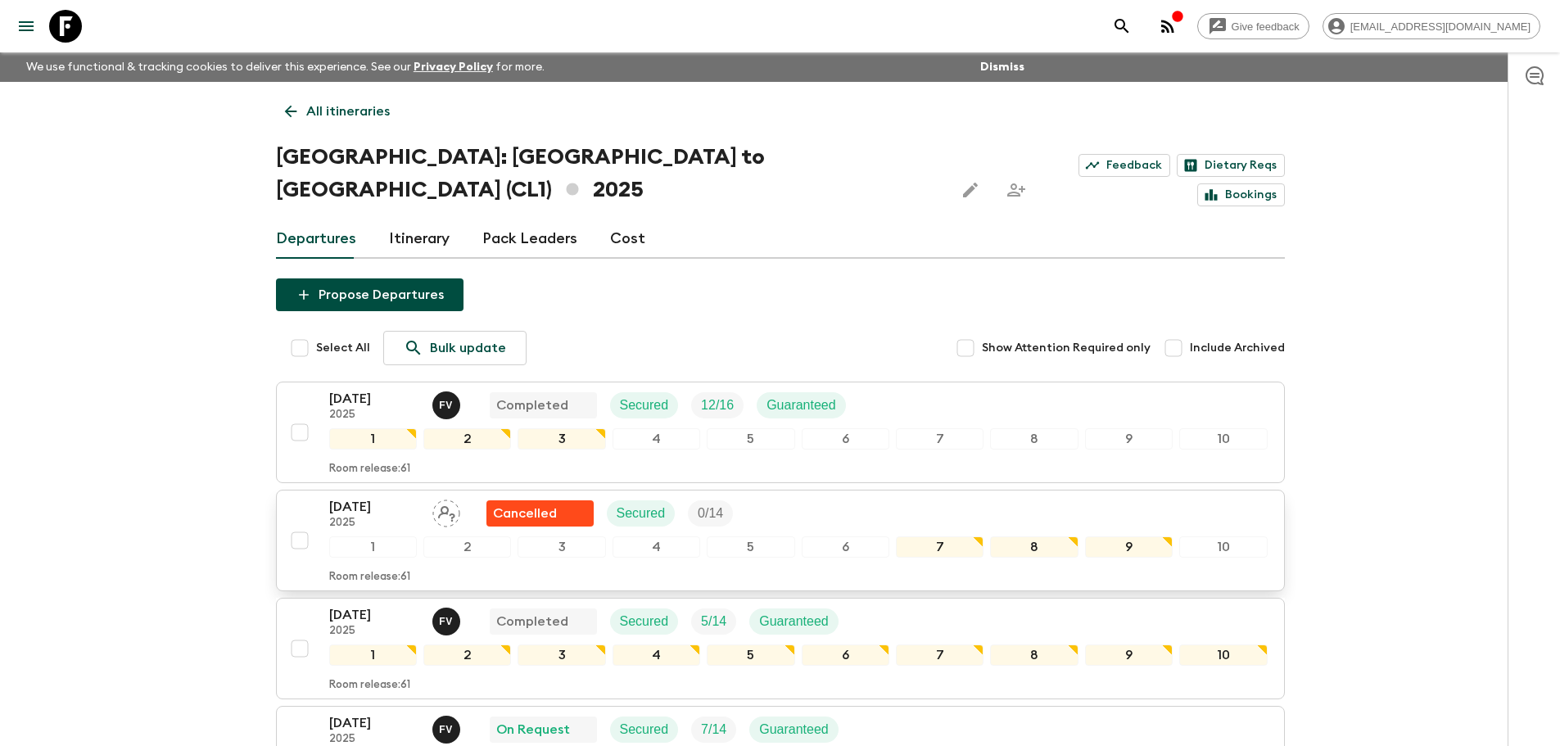
scroll to position [82, 0]
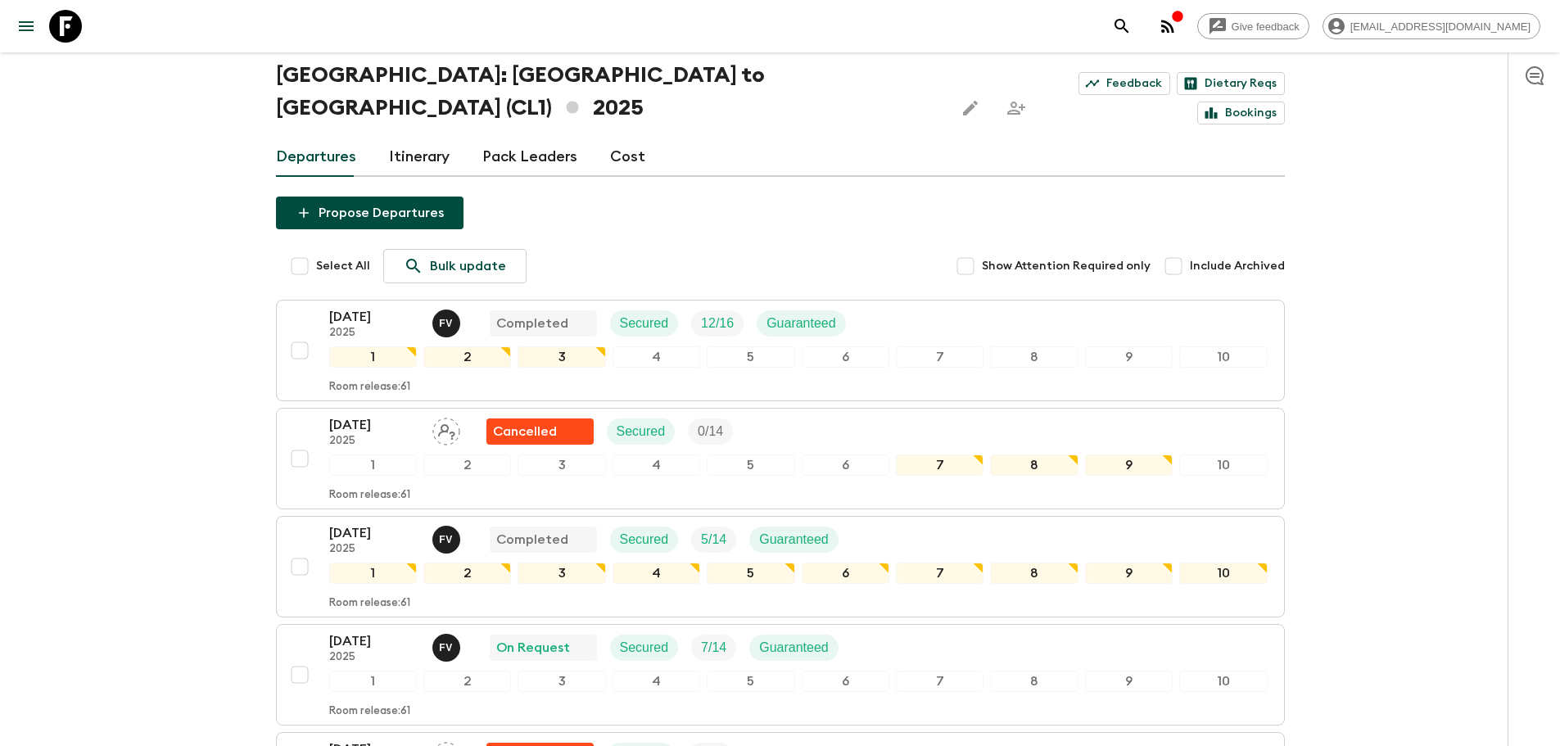
click at [1185, 250] on input "Include Archived" at bounding box center [1173, 266] width 33 height 33
checkbox input "true"
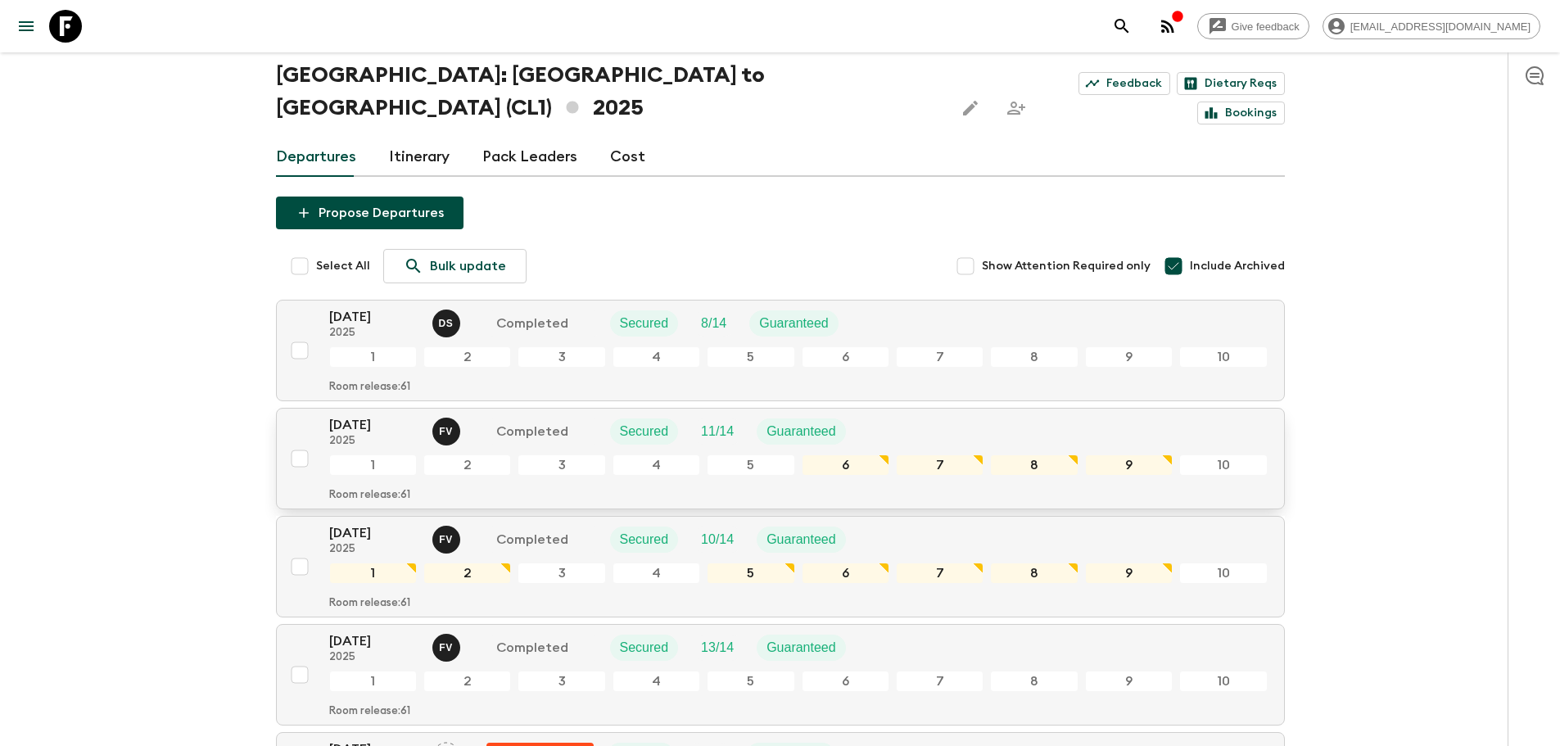
scroll to position [246, 0]
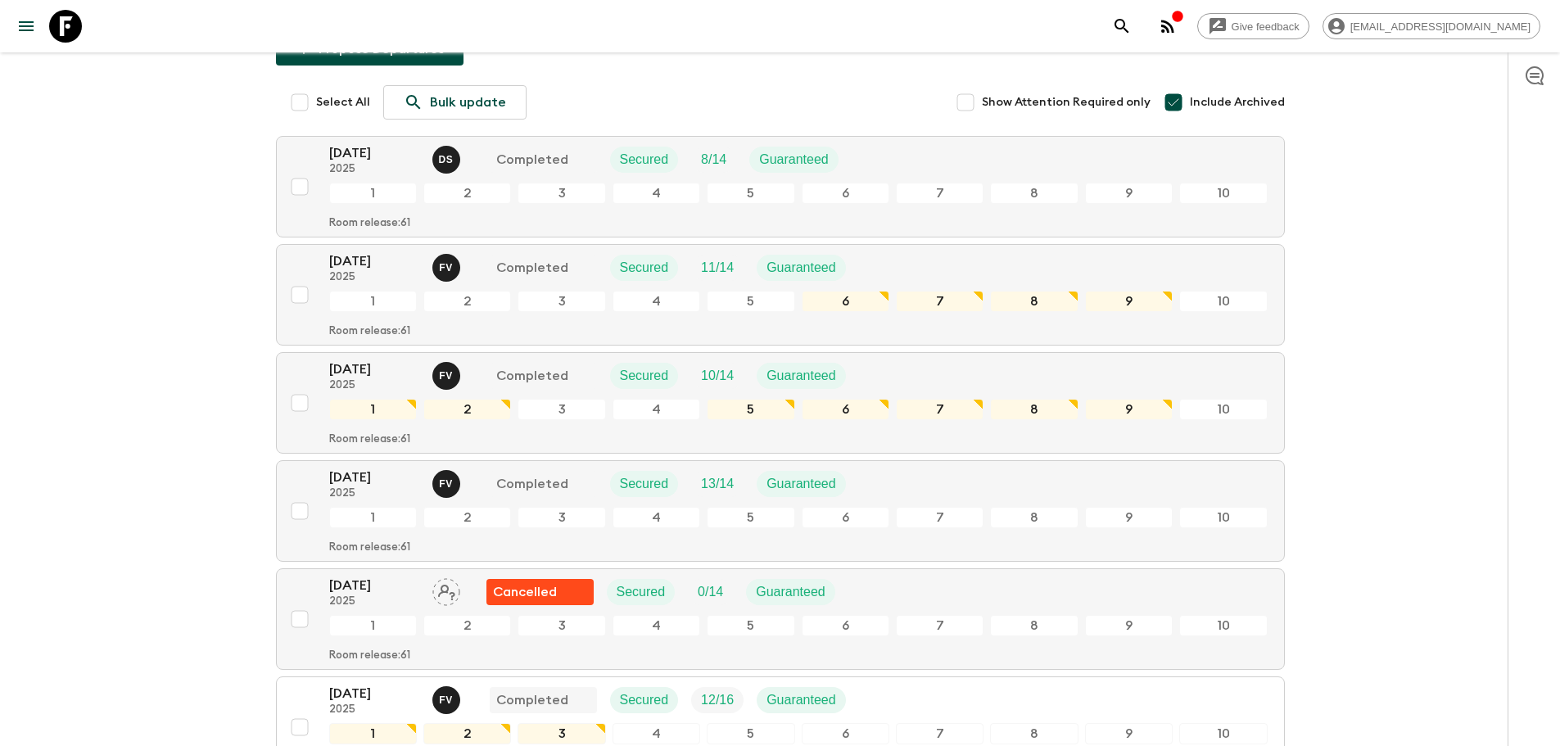
click at [356, 487] on p "2025" at bounding box center [374, 493] width 90 height 13
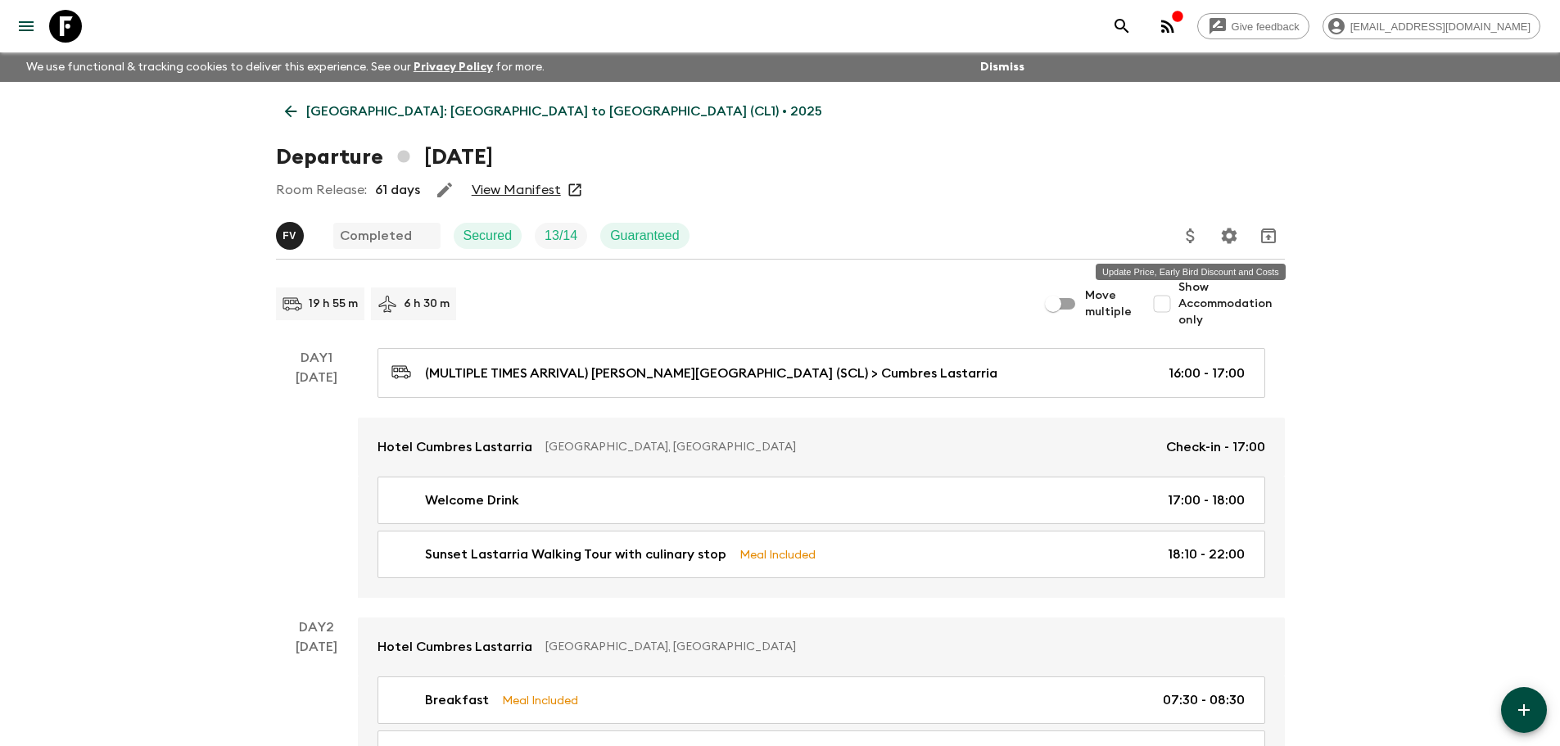
click at [1194, 232] on icon "Update Price, Early Bird Discount and Costs" at bounding box center [1191, 236] width 20 height 20
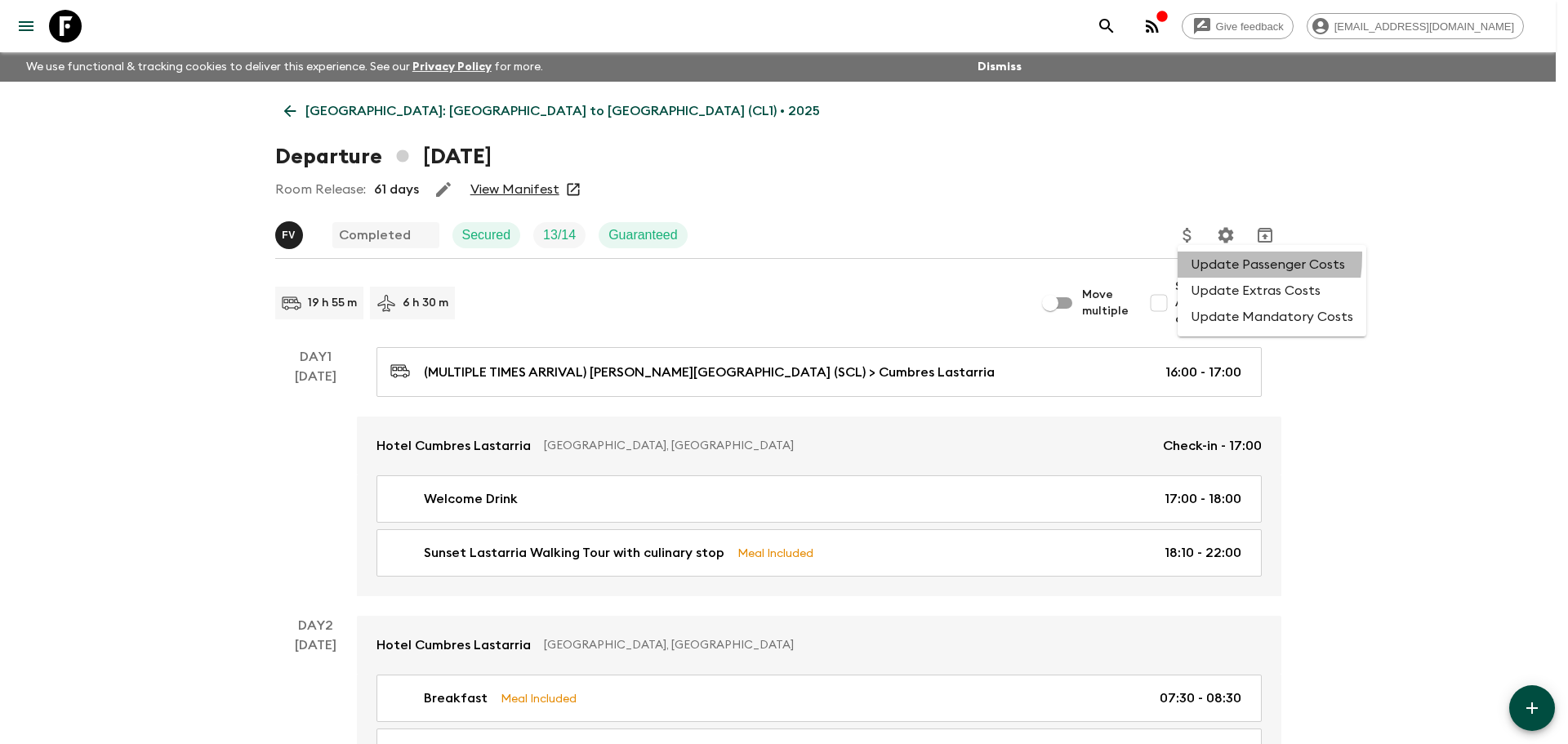
click at [1198, 255] on li "Update Passenger Costs" at bounding box center [1272, 264] width 189 height 26
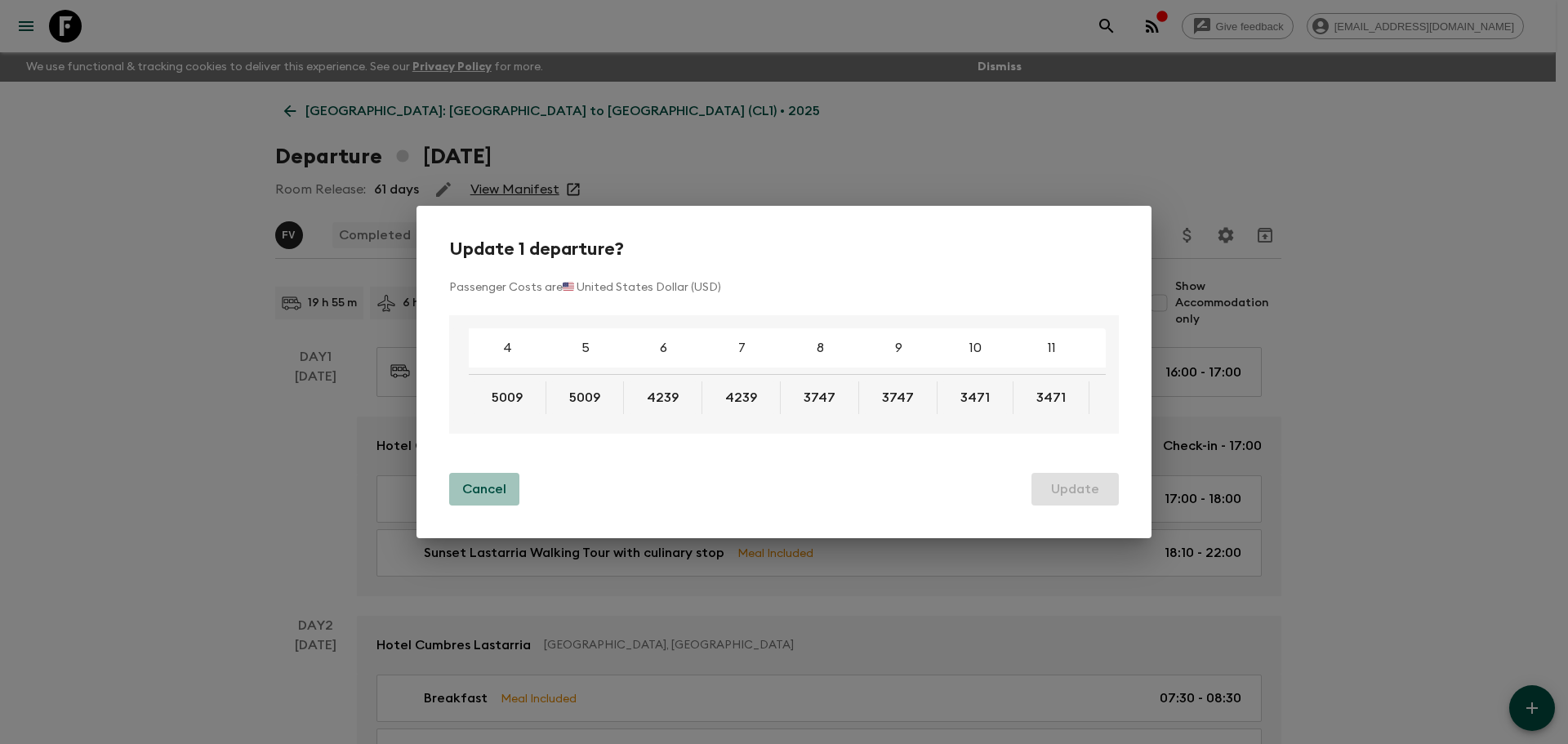
click at [469, 490] on p "Cancel" at bounding box center [485, 490] width 44 height 20
